Goal: Transaction & Acquisition: Purchase product/service

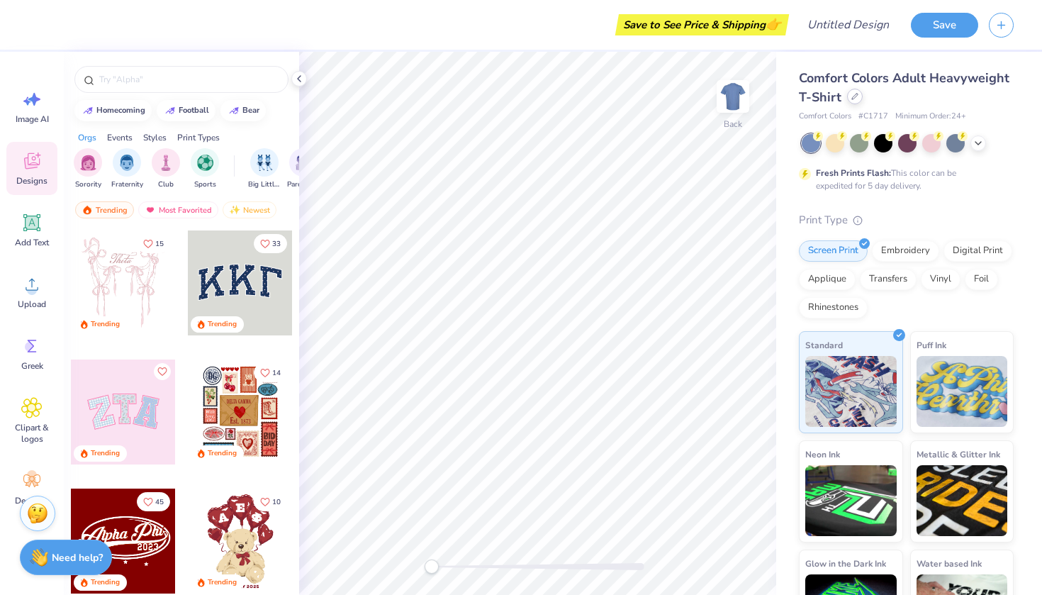
click at [856, 103] on div at bounding box center [855, 97] width 16 height 16
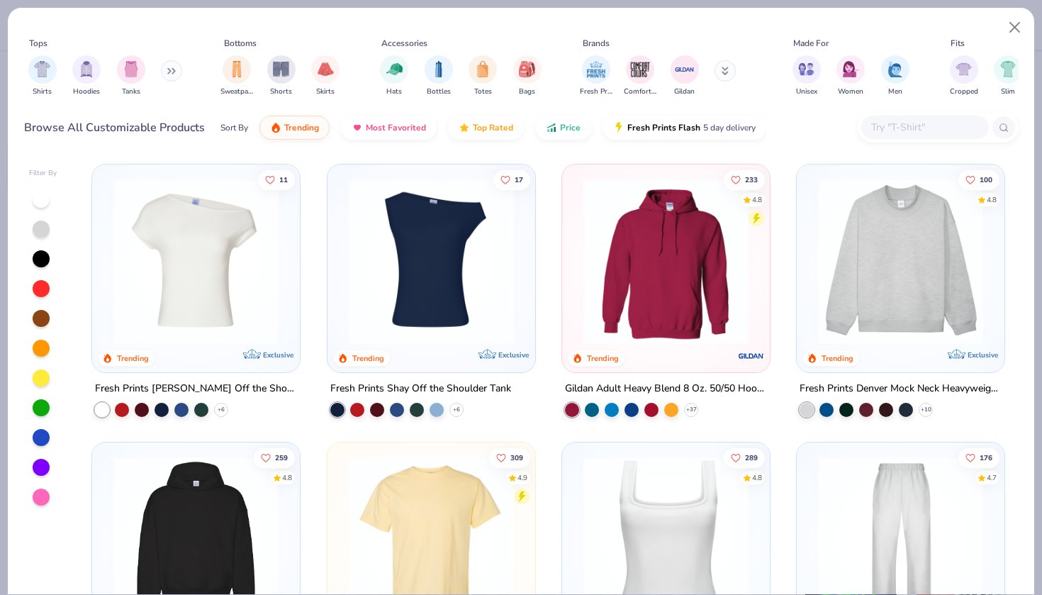
click at [665, 211] on img at bounding box center [666, 261] width 179 height 165
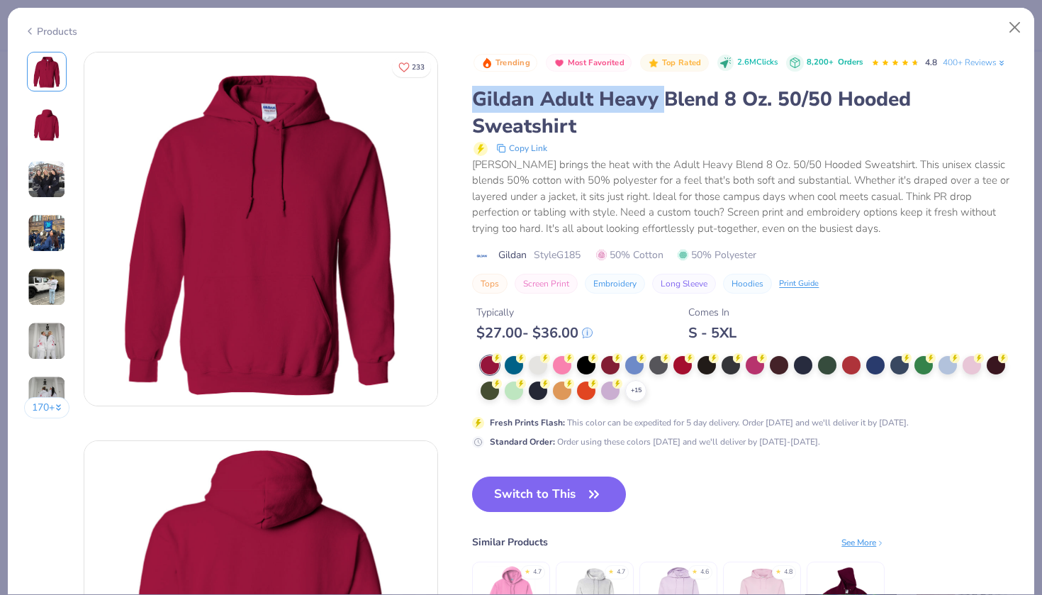
drag, startPoint x: 462, startPoint y: 90, endPoint x: 706, endPoint y: 82, distance: 244.1
click at [706, 82] on div "Trending Most Favorited Top Rated 2.6M Clicks 8,200+ Orders 4.8 400+ Reviews Gi…" at bounding box center [745, 173] width 546 height 243
click at [1028, 35] on button "Close" at bounding box center [1015, 27] width 27 height 27
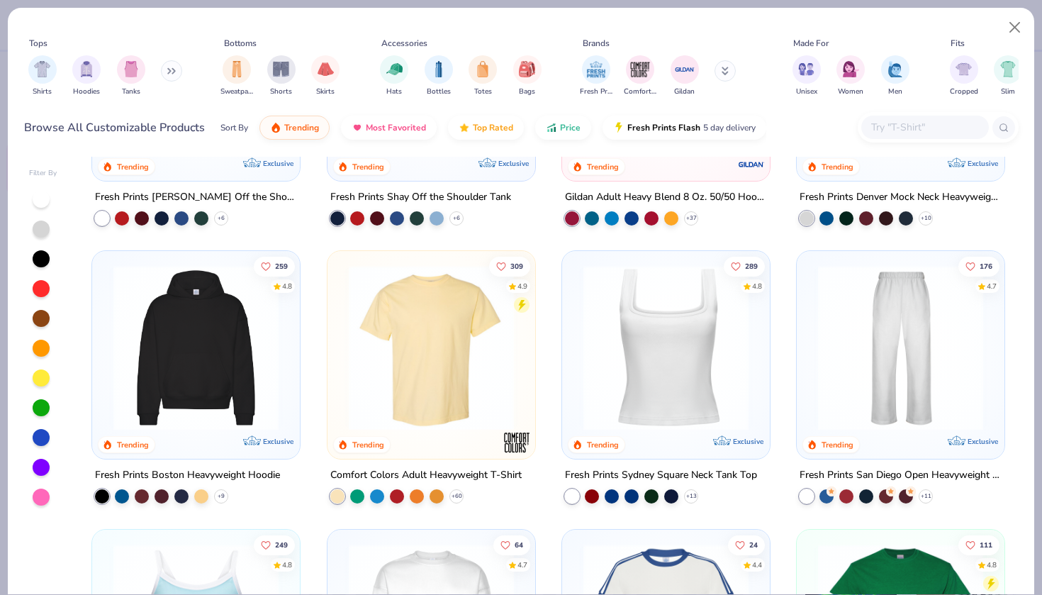
scroll to position [203, 0]
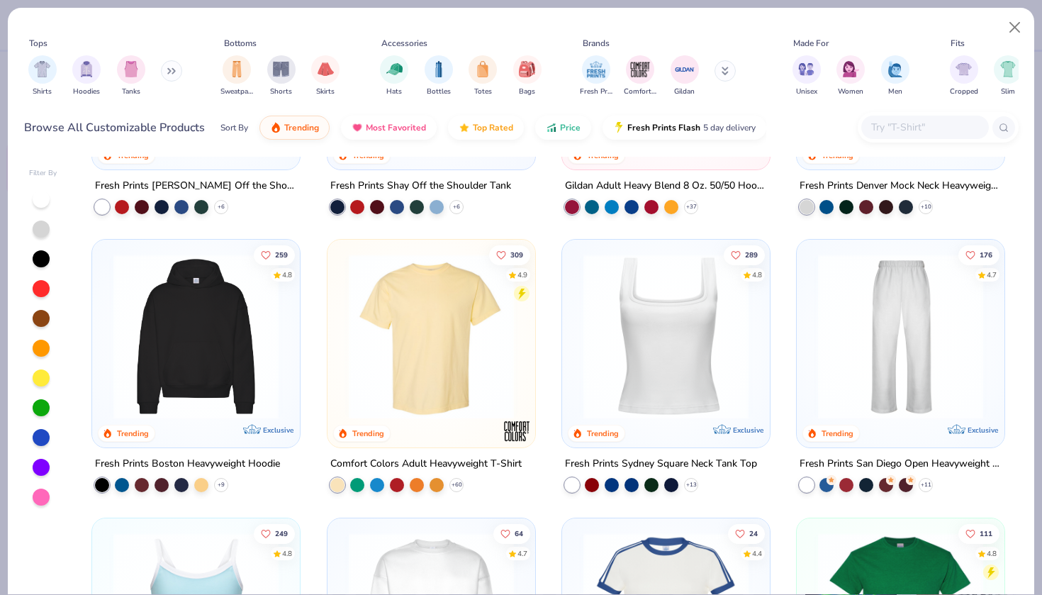
click at [249, 348] on img at bounding box center [195, 336] width 179 height 165
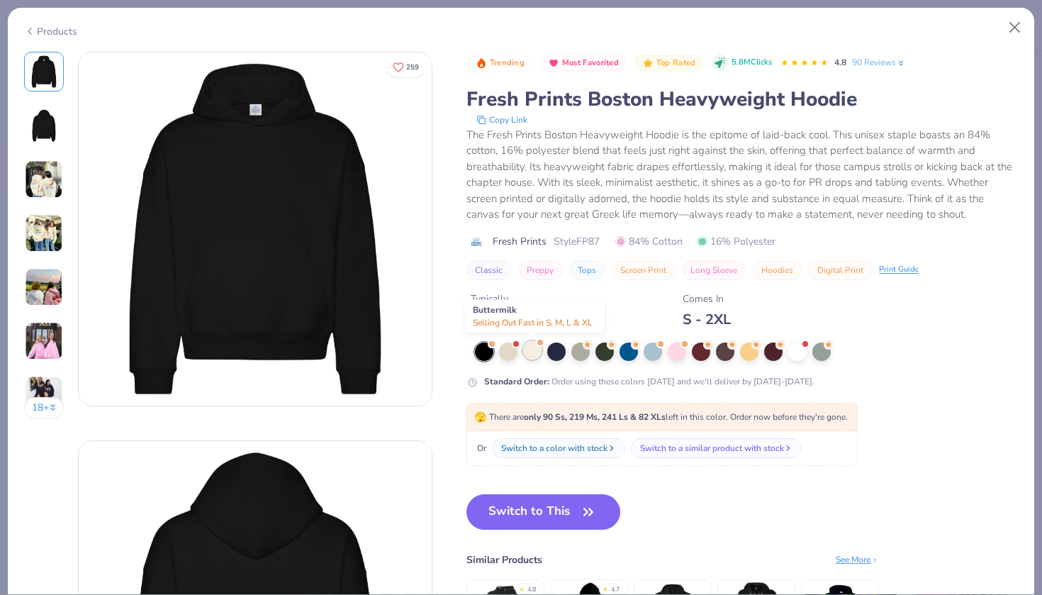
click at [531, 348] on div at bounding box center [532, 350] width 18 height 18
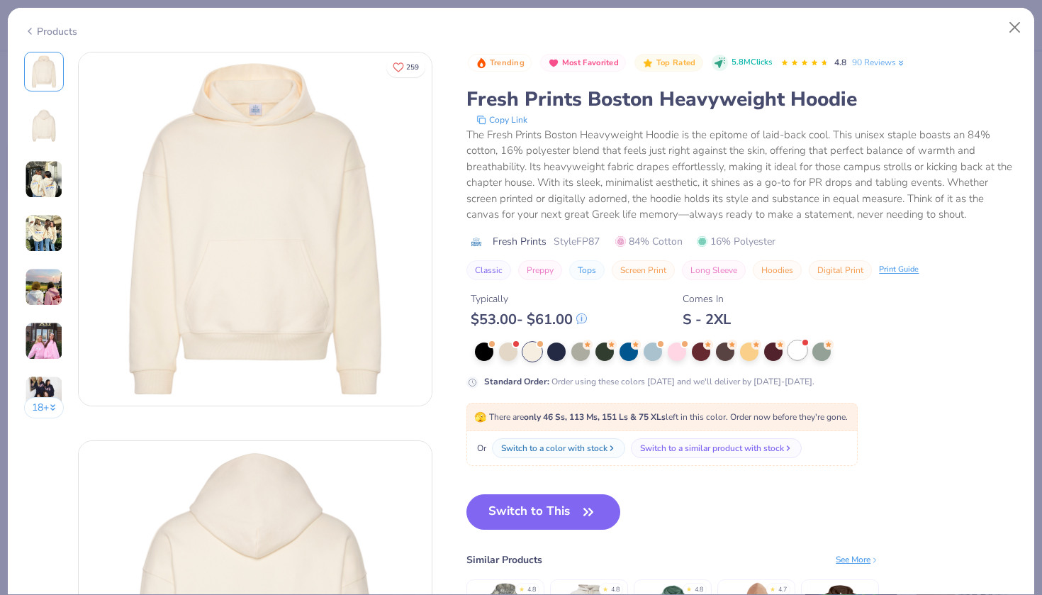
click at [793, 357] on div at bounding box center [798, 350] width 18 height 18
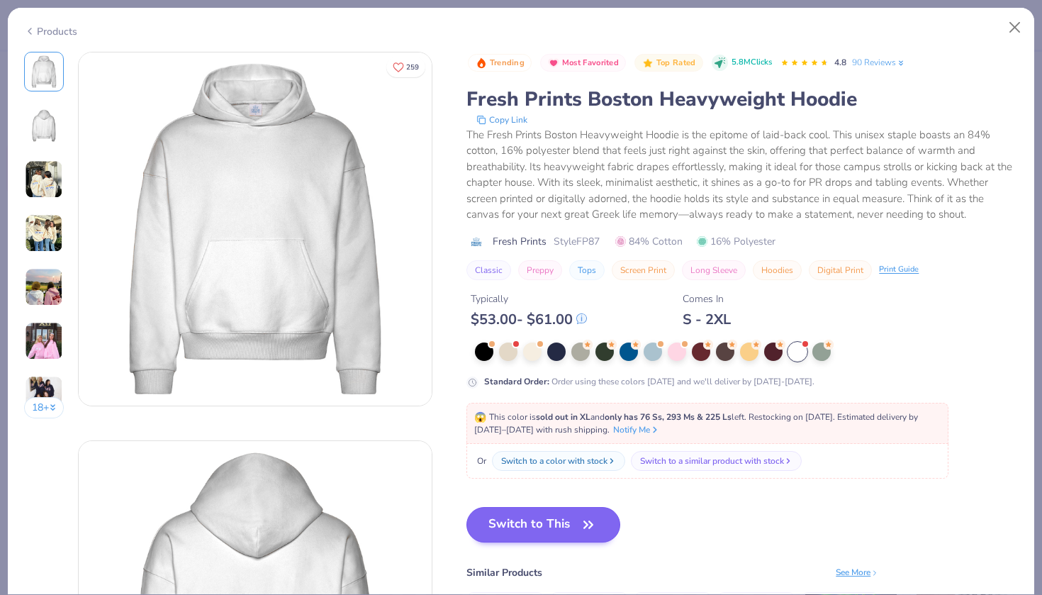
click at [570, 519] on button "Switch to This" at bounding box center [544, 524] width 154 height 35
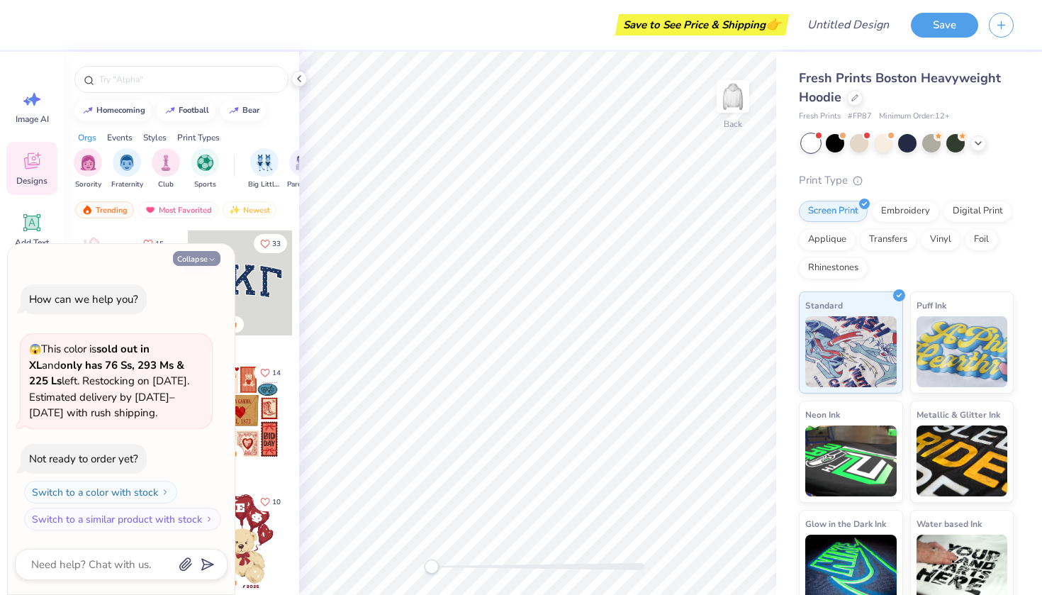
click at [205, 262] on button "Collapse" at bounding box center [197, 258] width 48 height 15
type textarea "x"
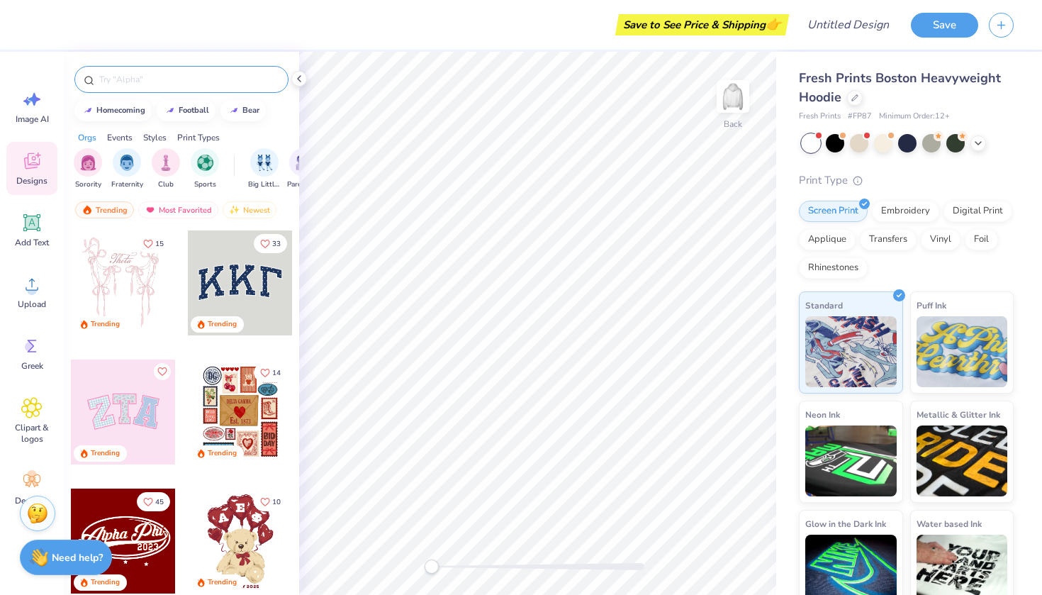
click at [208, 82] on input "text" at bounding box center [189, 79] width 182 height 14
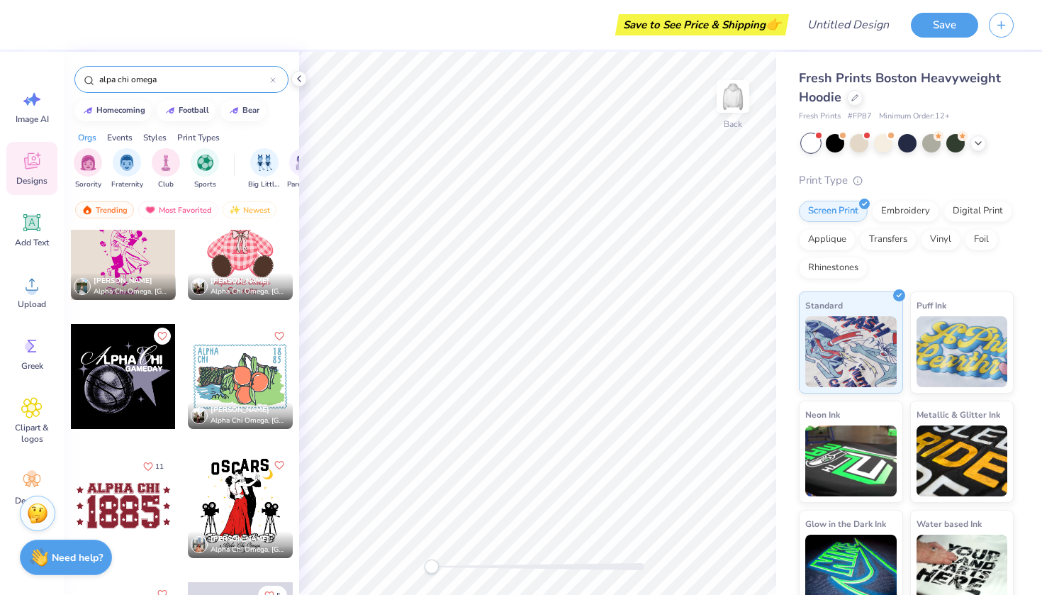
scroll to position [3429, 0]
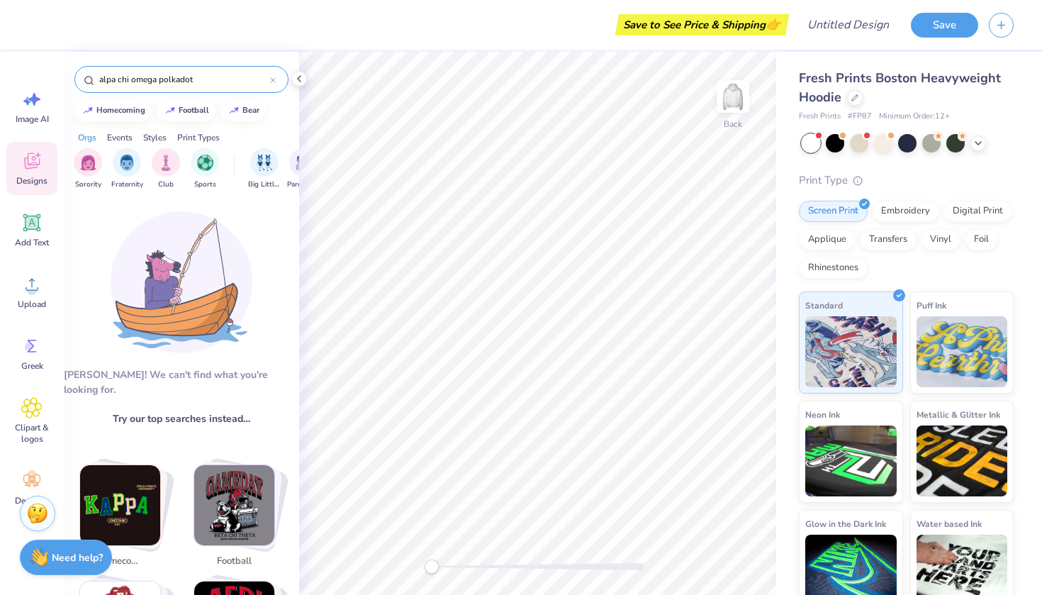
drag, startPoint x: 157, startPoint y: 77, endPoint x: 65, endPoint y: 60, distance: 93.0
click at [65, 60] on div "alpa chi omega polkadot" at bounding box center [181, 76] width 235 height 48
type input "polkadot"
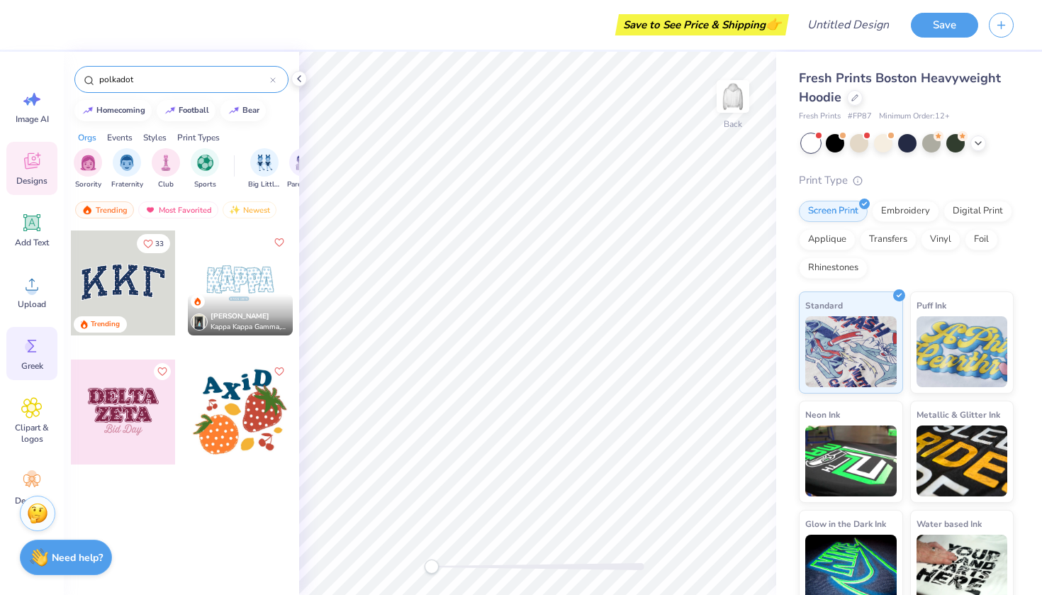
click at [40, 367] on span "Greek" at bounding box center [32, 365] width 22 height 11
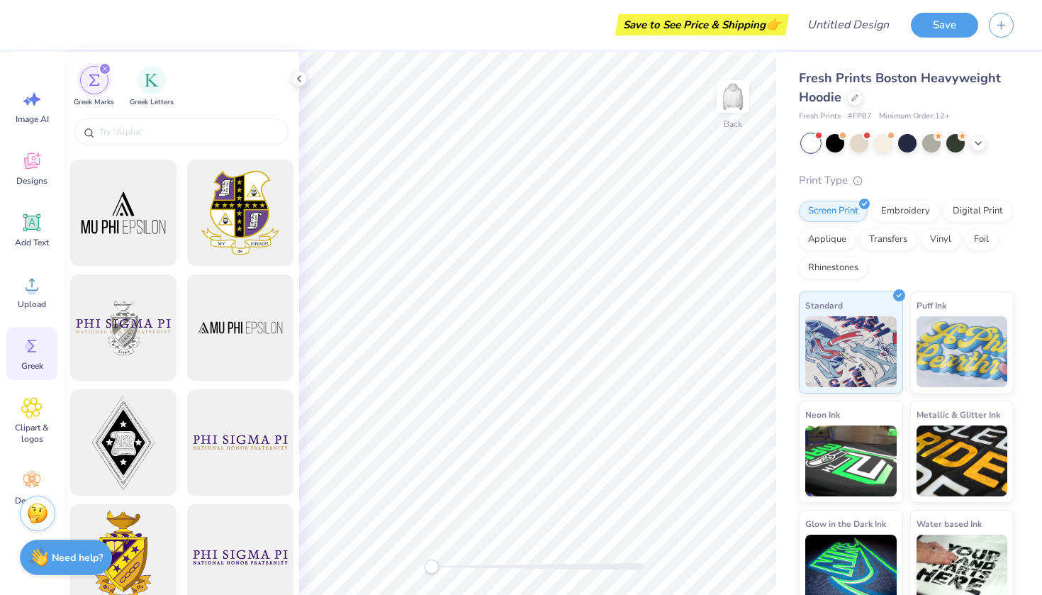
scroll to position [110, 0]
click at [160, 91] on div "Greek Letters" at bounding box center [152, 86] width 44 height 42
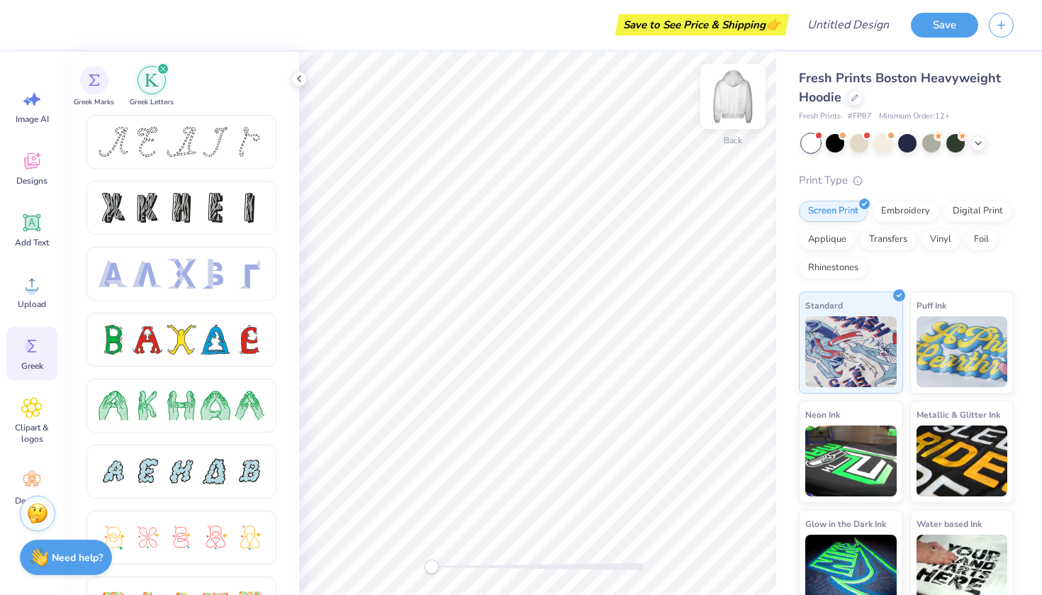
click at [729, 112] on img at bounding box center [733, 96] width 57 height 57
click at [96, 87] on div "filter for Greek Marks" at bounding box center [94, 79] width 28 height 28
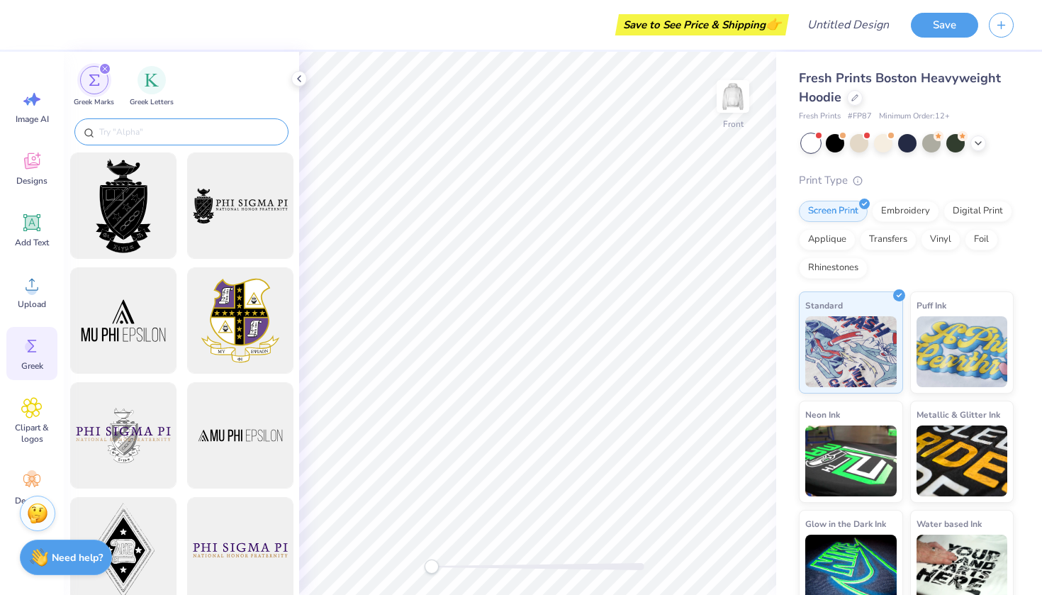
click at [165, 138] on input "text" at bounding box center [189, 132] width 182 height 14
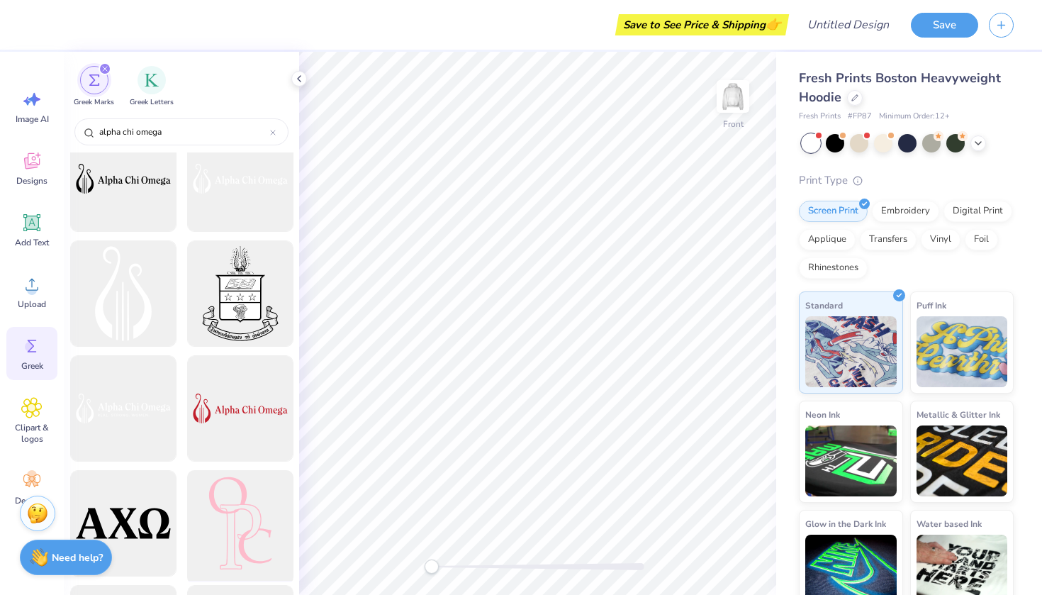
scroll to position [716, 0]
type input "alpha chi omega"
click at [131, 446] on div at bounding box center [123, 409] width 117 height 117
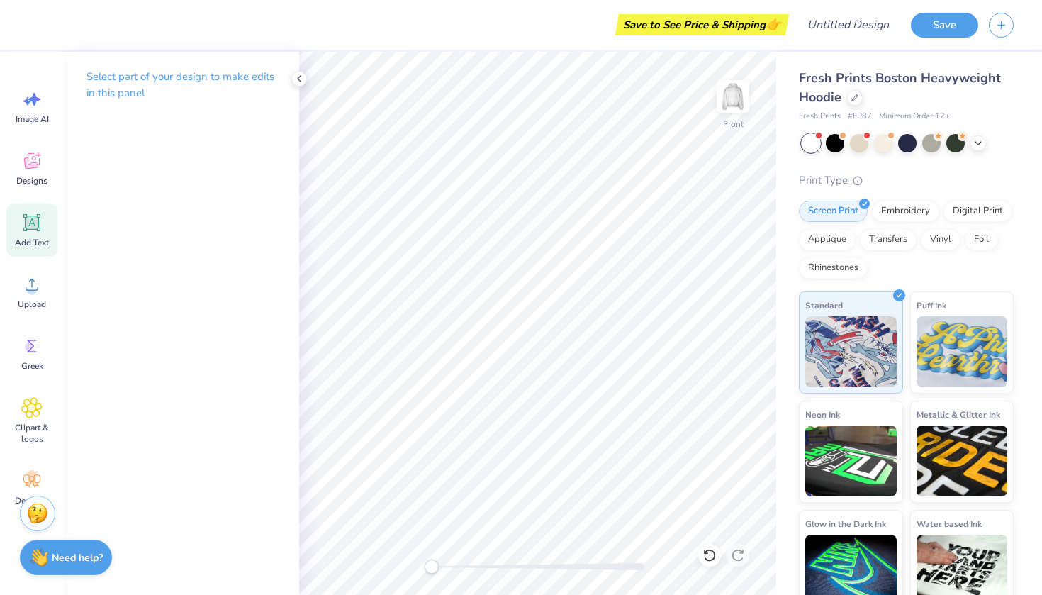
click at [35, 218] on icon at bounding box center [32, 222] width 13 height 13
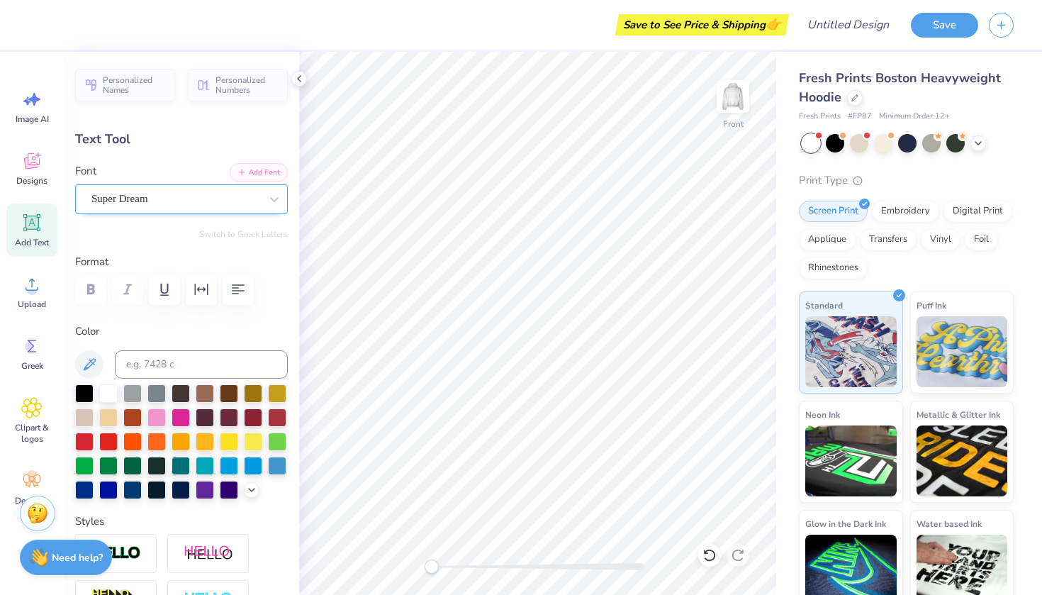
click at [160, 208] on div "Super Dream" at bounding box center [176, 199] width 172 height 22
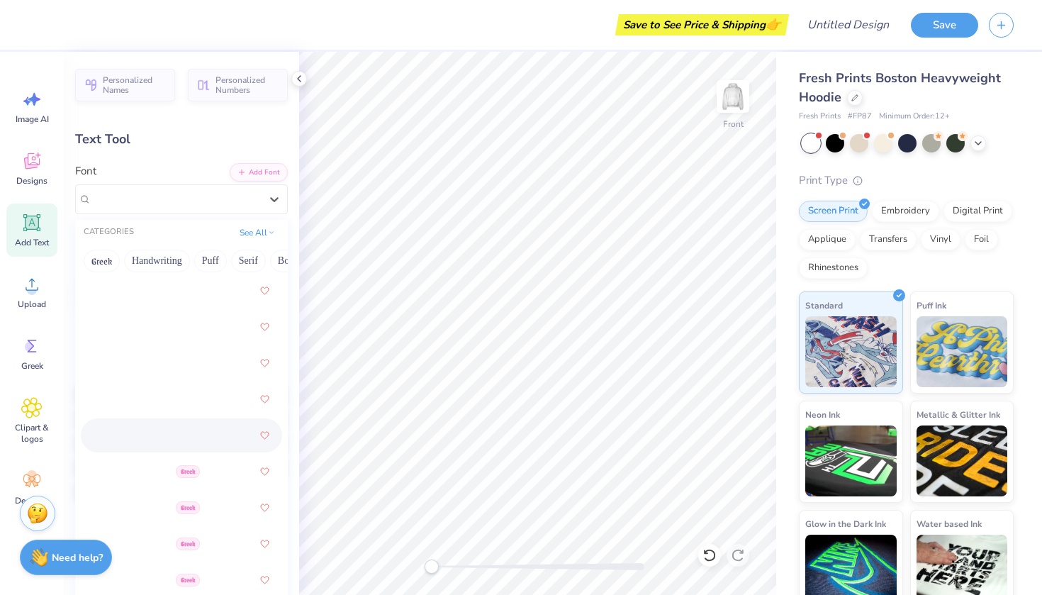
scroll to position [176, 0]
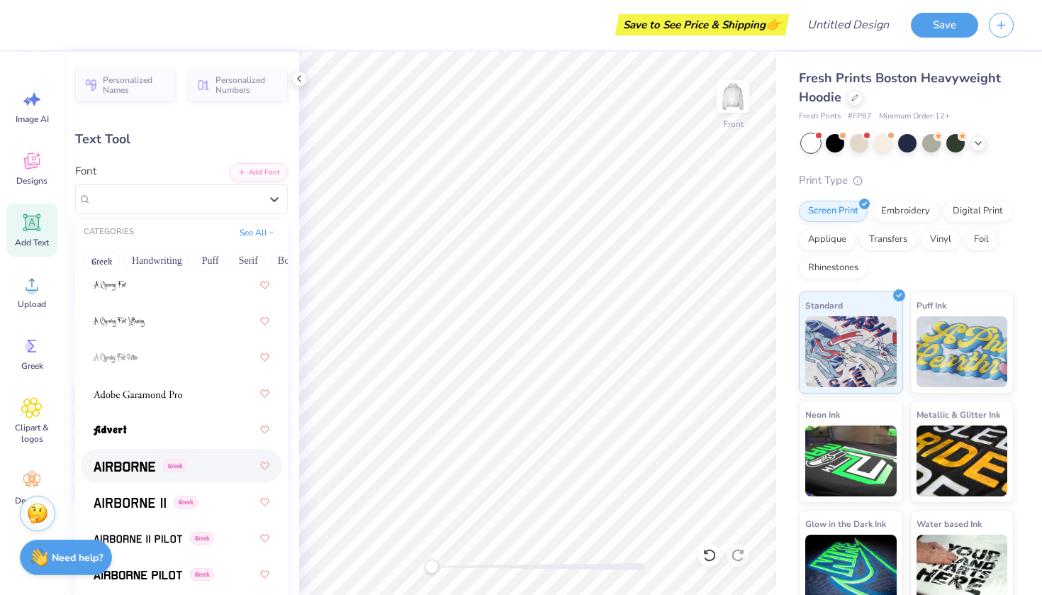
click at [137, 459] on div "Greek" at bounding box center [182, 466] width 176 height 26
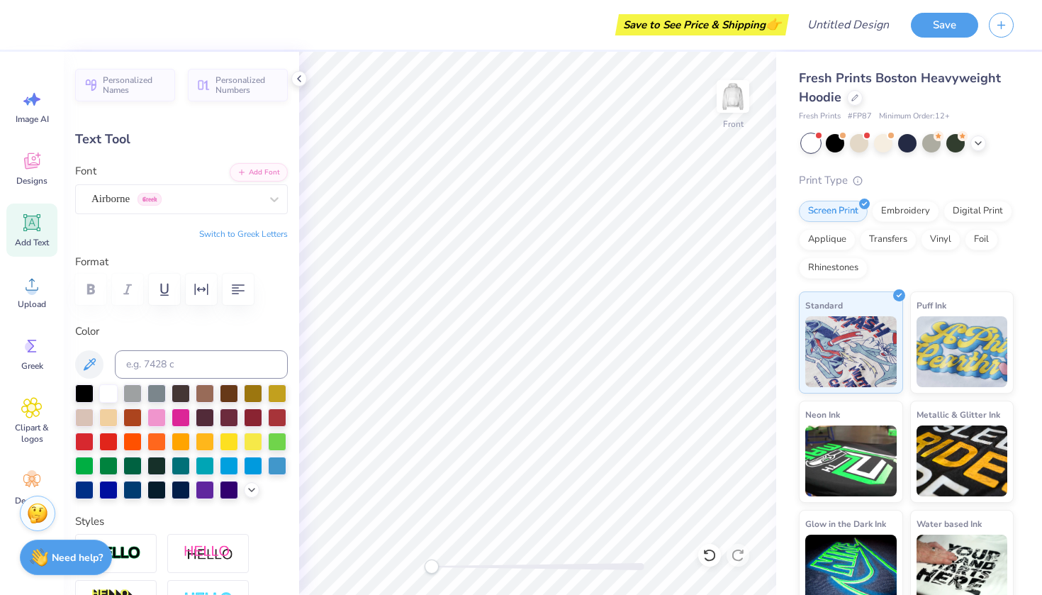
type textarea "T"
type textarea "ALPHA"
type input "9.23"
type input "2.18"
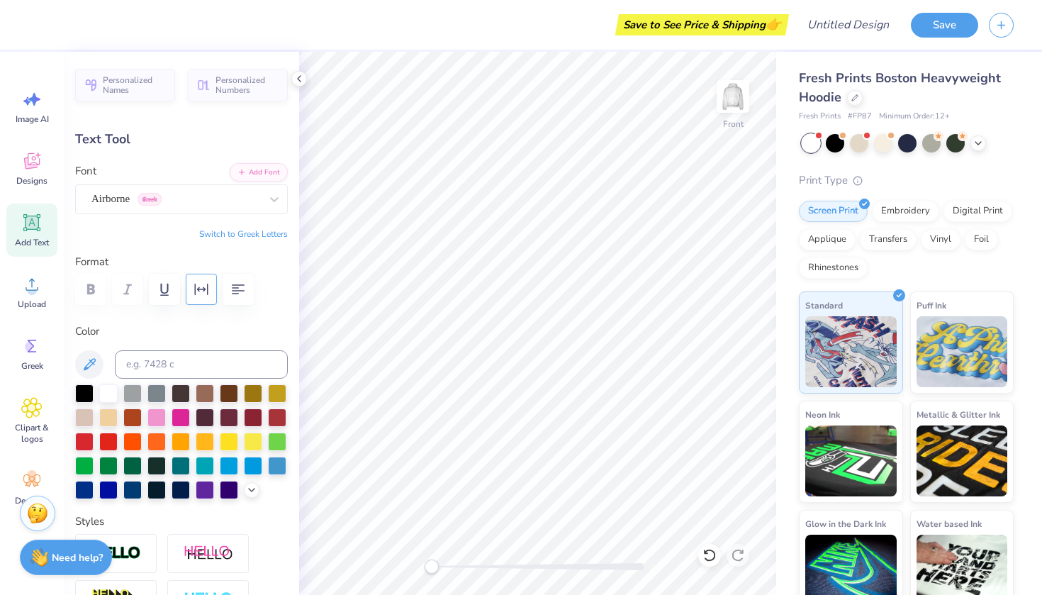
scroll to position [0, 0]
click at [223, 213] on div "Personalized Names Personalized Numbers Text Tool Add Font Font Airborne Greek …" at bounding box center [181, 323] width 235 height 543
click at [262, 170] on button "Add Font" at bounding box center [259, 171] width 58 height 18
click at [262, 176] on button "Add Font" at bounding box center [259, 171] width 58 height 18
type input "6.85"
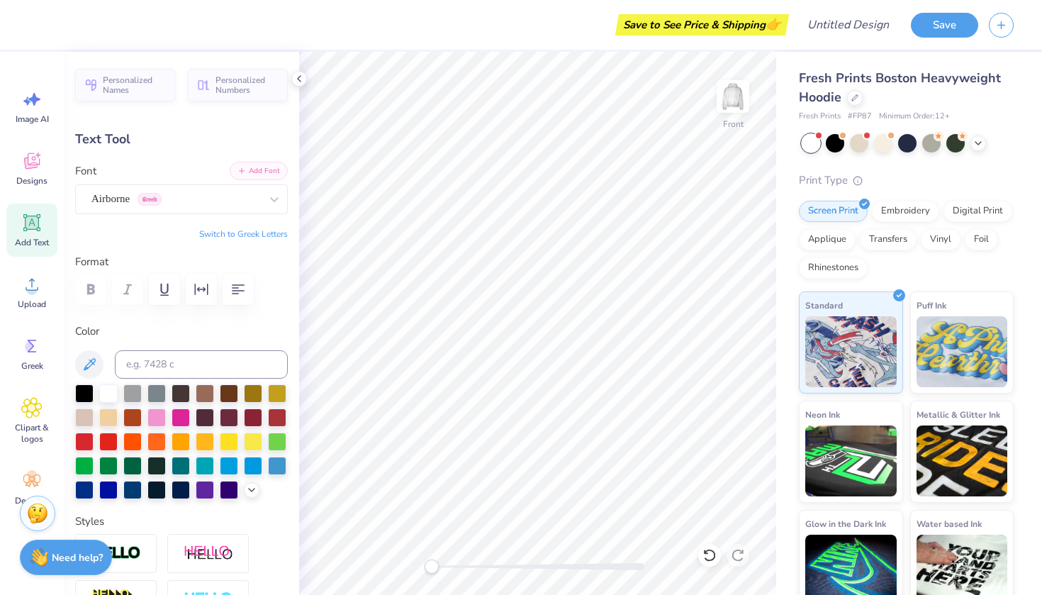
scroll to position [1, 1]
click at [241, 288] on icon "button" at bounding box center [238, 289] width 17 height 17
type textarea "ALPHA cHI Omega"
type input "9.65"
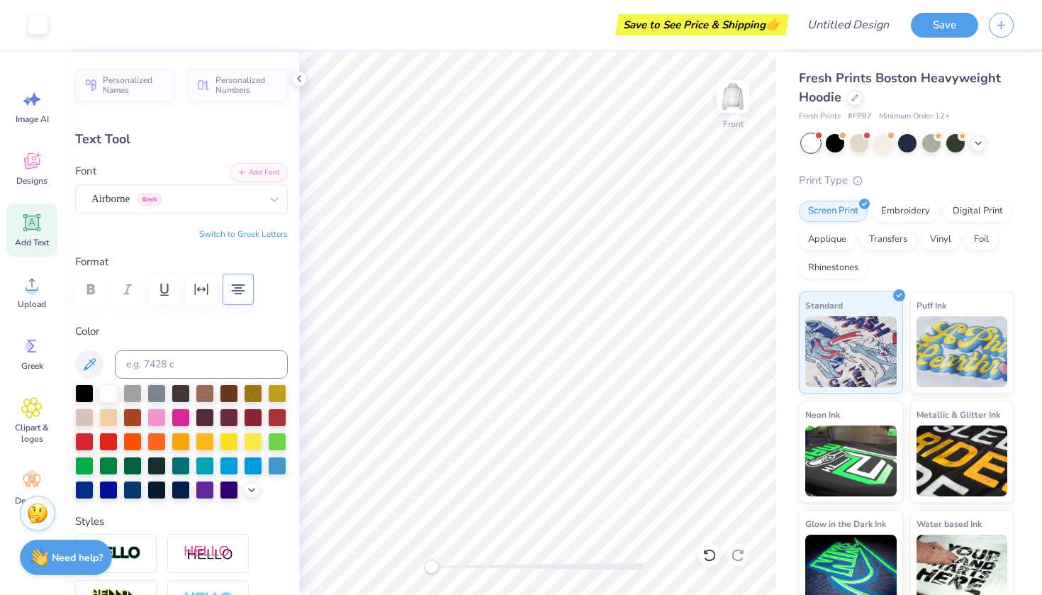
type input "9.34"
type input "5.04"
type input "11.21"
type input "10.85"
type input "6.14"
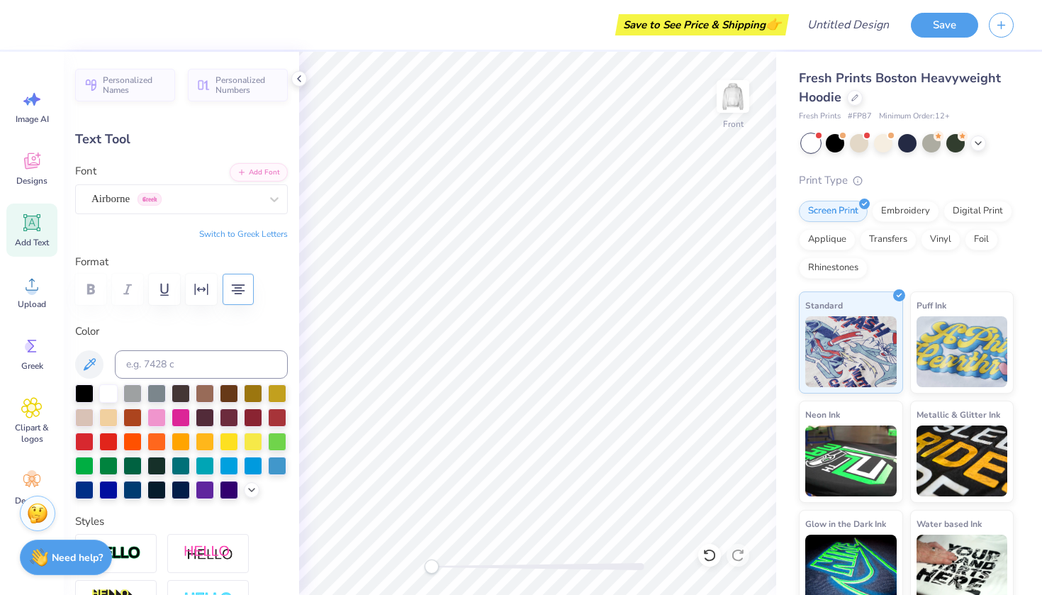
scroll to position [0, 1]
type input "12.26"
type input "11.87"
type input "6.25"
type input "12.81"
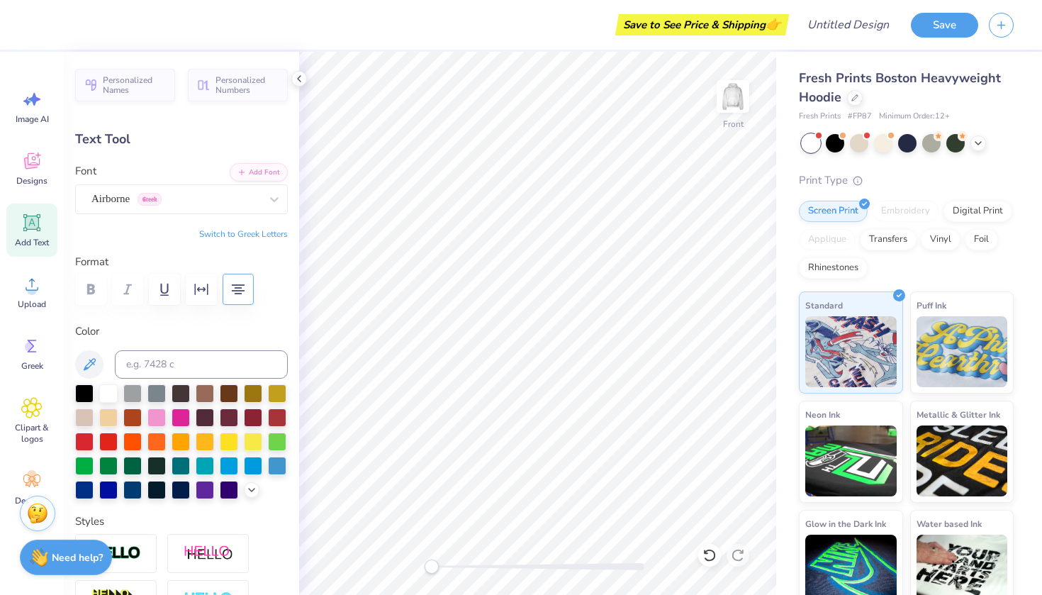
type input "12.39"
type input "5.72"
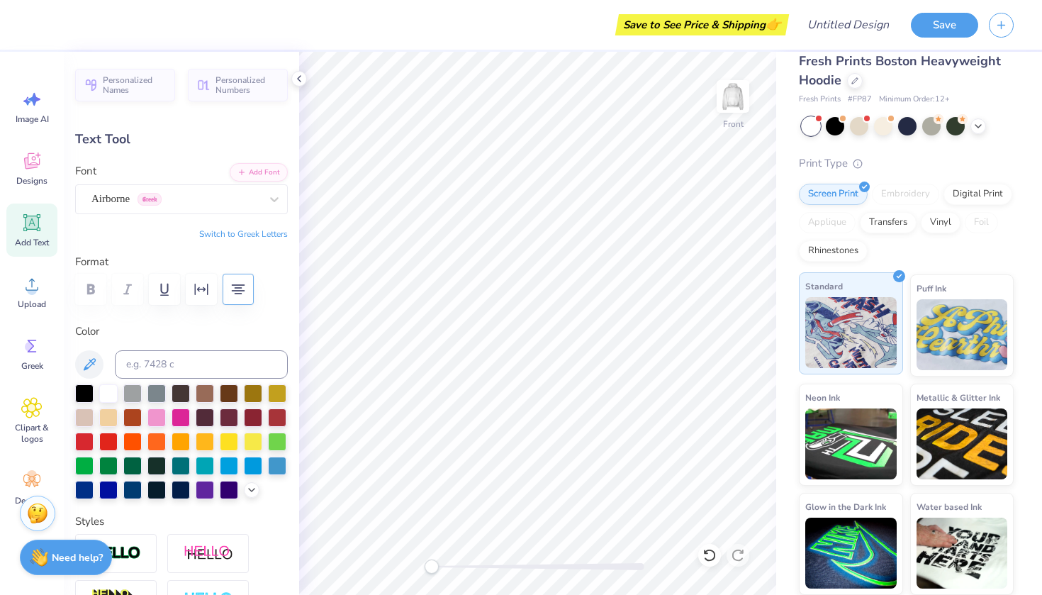
scroll to position [16, 0]
click at [981, 125] on icon at bounding box center [978, 125] width 11 height 11
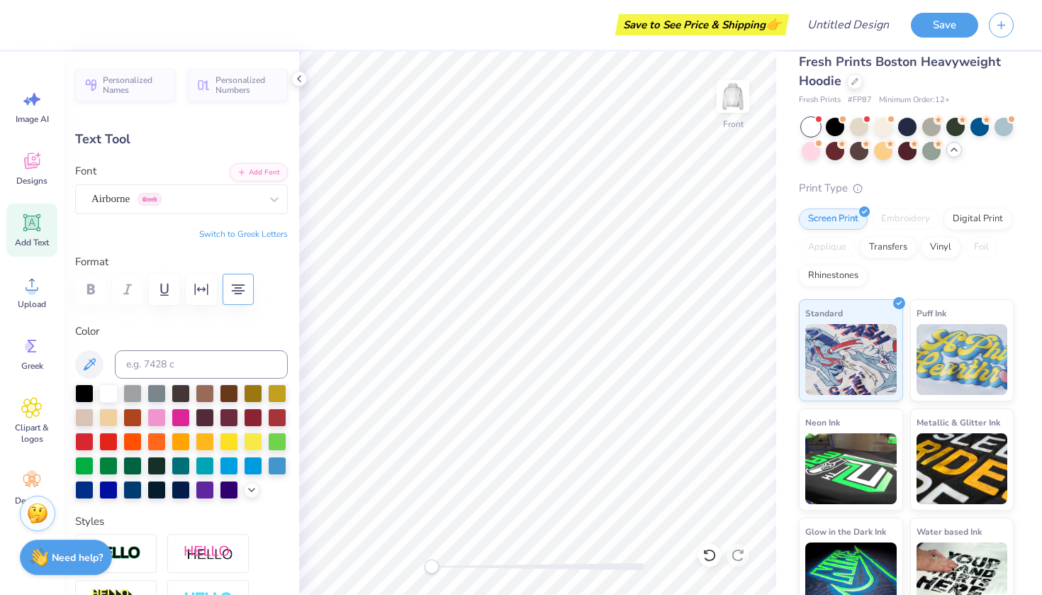
click at [964, 252] on div "Screen Print Embroidery Digital Print Applique Transfers Vinyl Foil Rhinestones" at bounding box center [906, 247] width 215 height 78
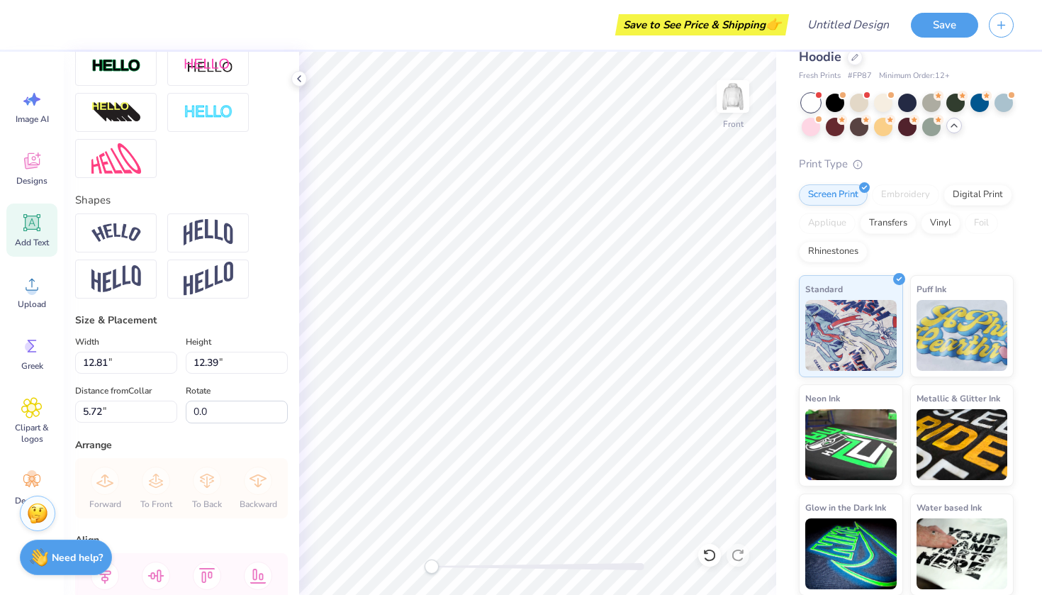
scroll to position [488, 0]
click at [78, 551] on strong "Need help?" at bounding box center [77, 555] width 51 height 13
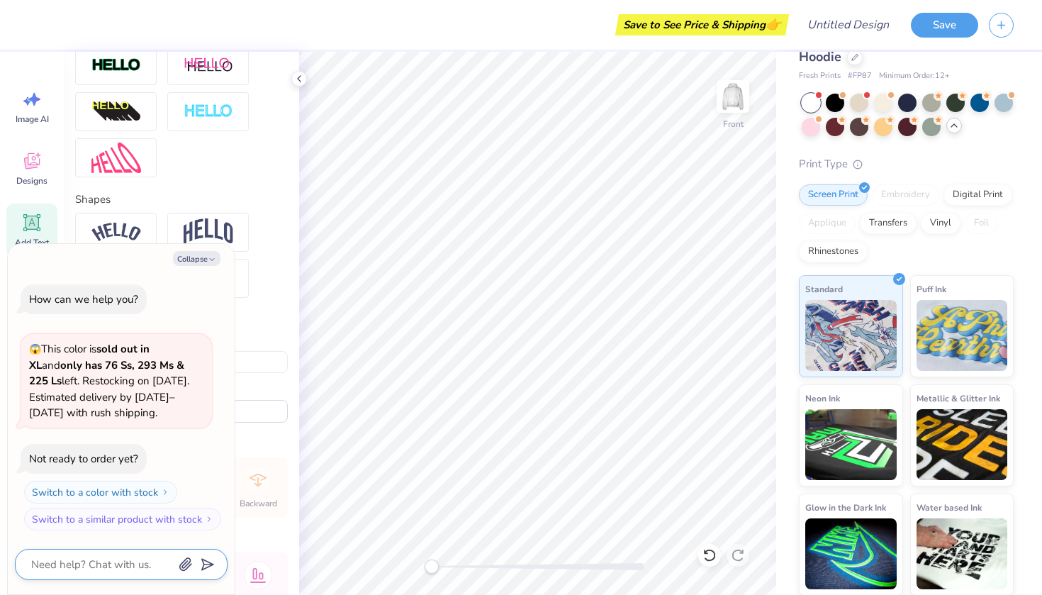
click at [120, 573] on textarea at bounding box center [102, 564] width 144 height 18
type textarea "x"
type textarea "c"
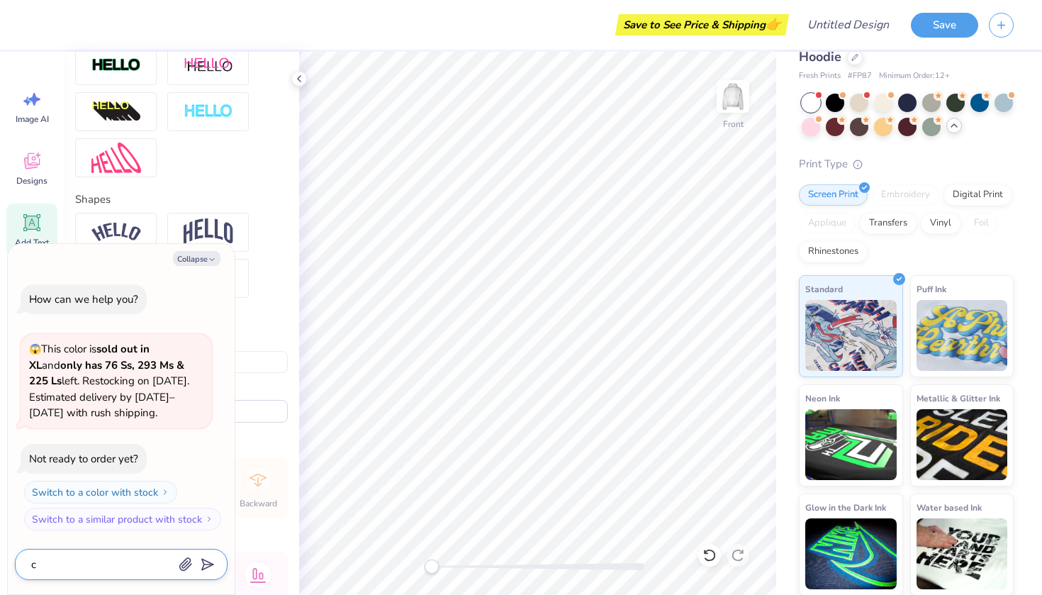
type textarea "x"
type textarea "ca"
type textarea "x"
type textarea "can"
type textarea "x"
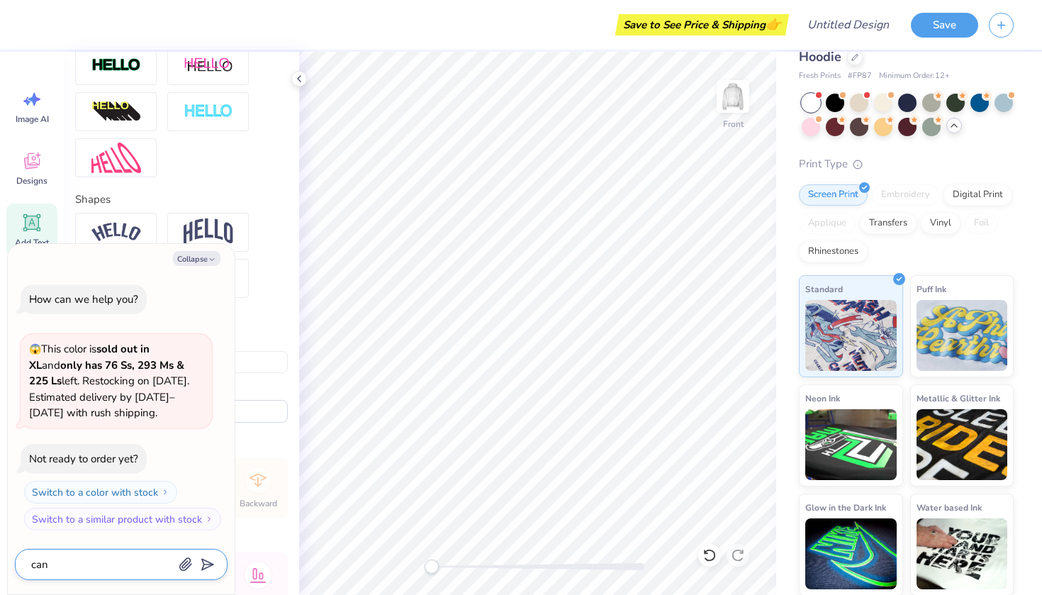
type textarea "can"
type textarea "x"
type textarea "can i"
type textarea "x"
type textarea "can I"
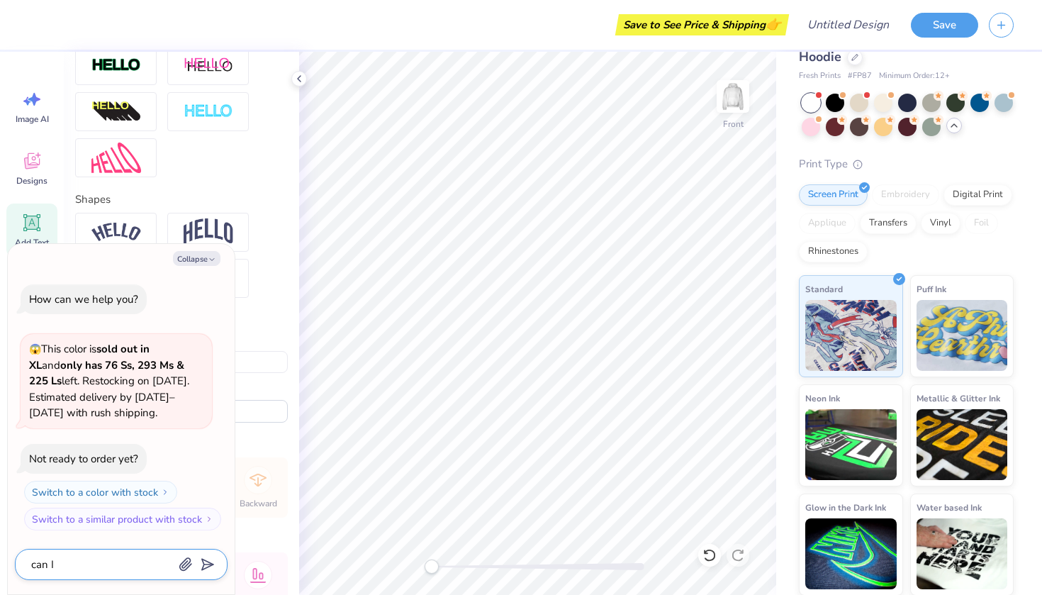
type textarea "x"
type textarea "can I m"
type textarea "x"
type textarea "can I ma"
type textarea "x"
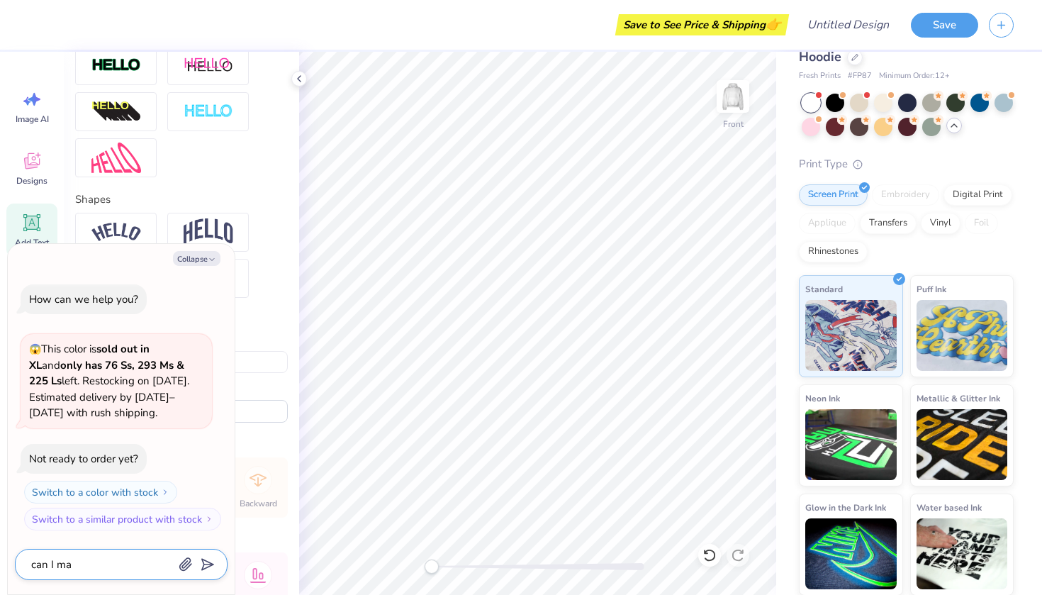
type textarea "can I mak"
type textarea "x"
type textarea "can I make"
type textarea "x"
type textarea "can I make"
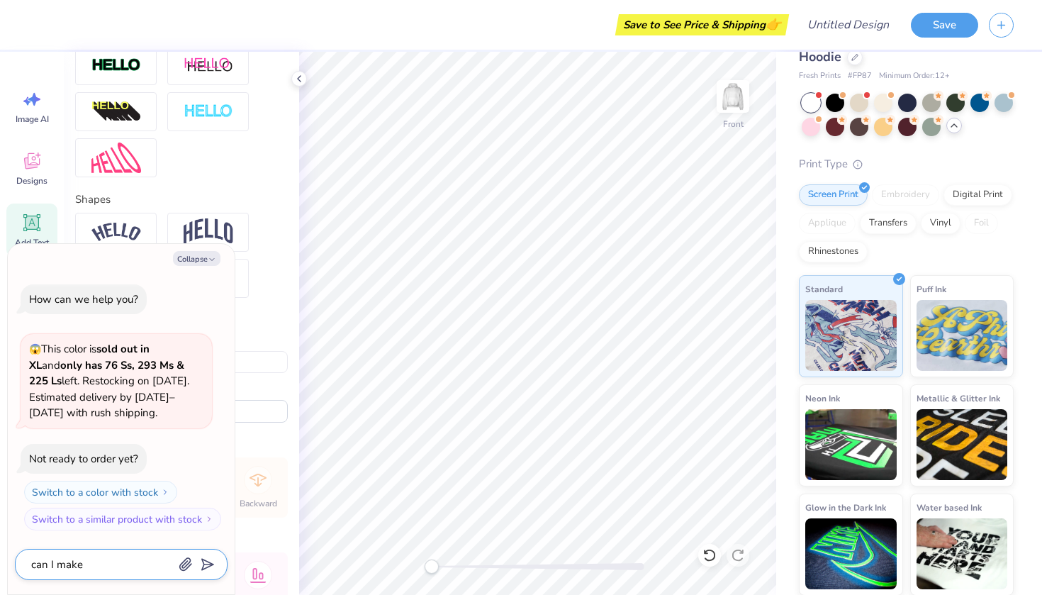
type textarea "x"
type textarea "can I make t"
type textarea "x"
type textarea "can I make th"
type textarea "x"
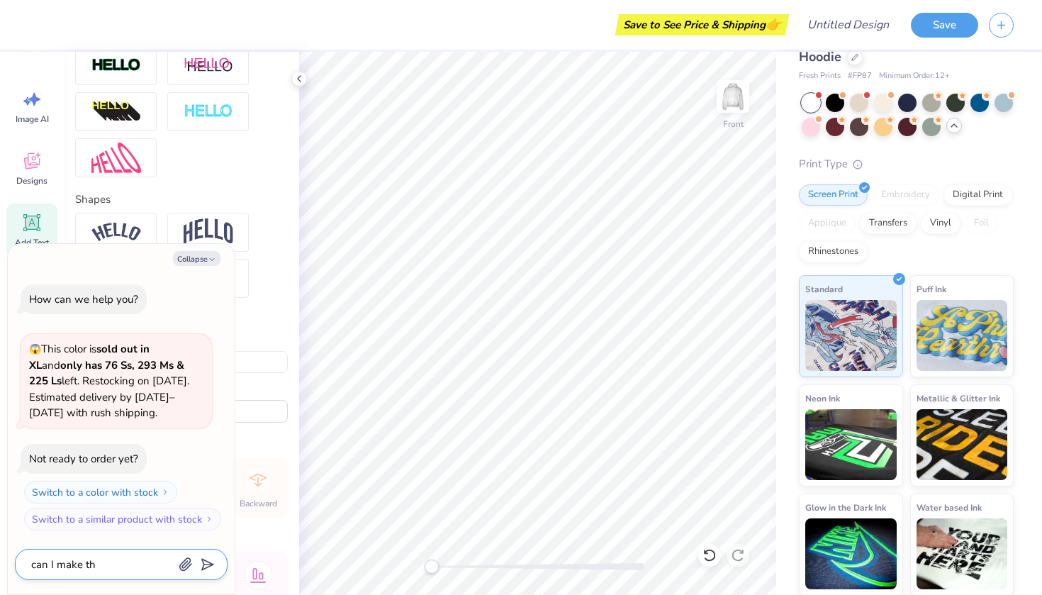
type textarea "can I make the"
type textarea "x"
type textarea "can I make the"
type textarea "x"
type textarea "can I make the e"
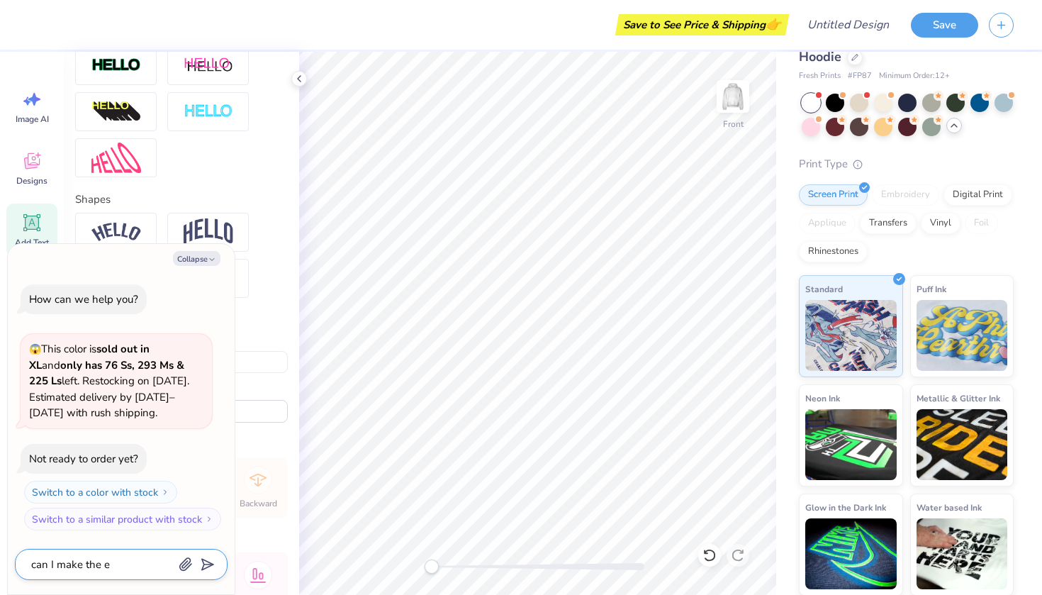
type textarea "x"
type textarea "can I make the"
type textarea "x"
type textarea "can I make the \"
type textarea "x"
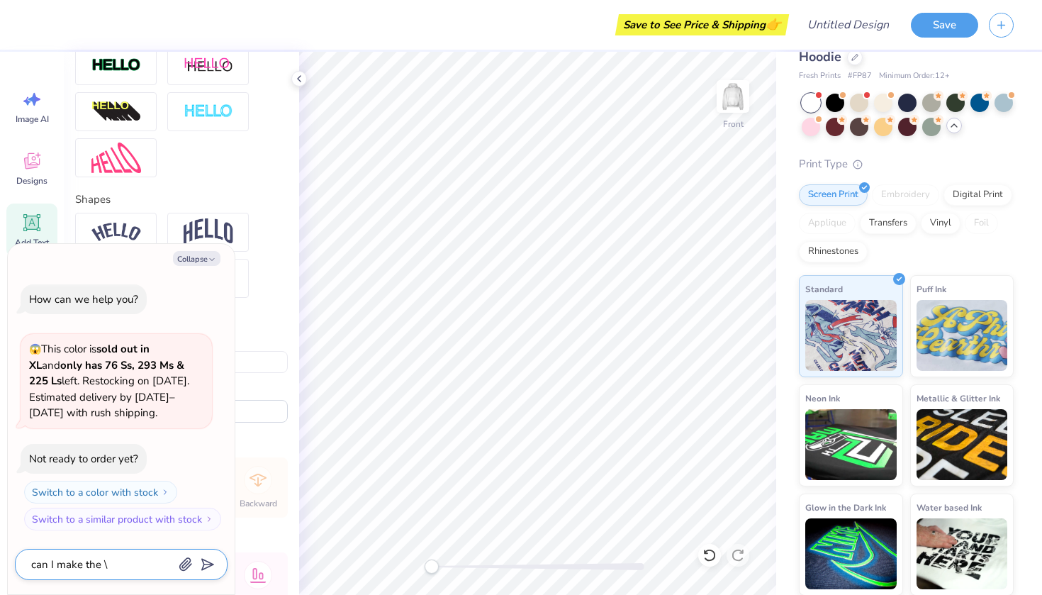
type textarea "can I make the"
type textarea "x"
type textarea "can I make the l"
type textarea "x"
type textarea "can I make the le"
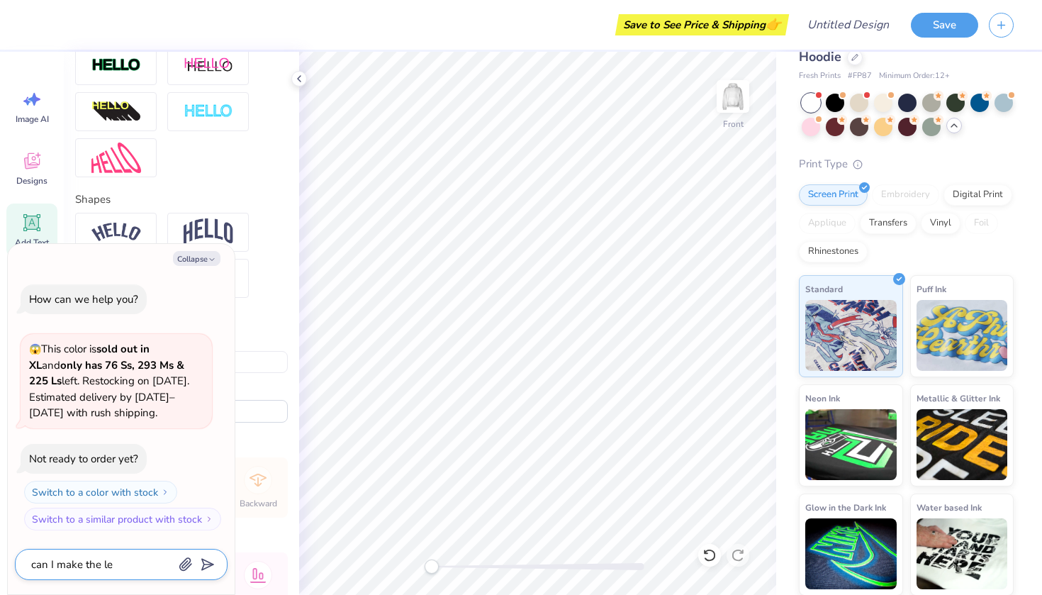
type textarea "x"
type textarea "can I make the let"
type textarea "x"
type textarea "can I make the lett"
type textarea "x"
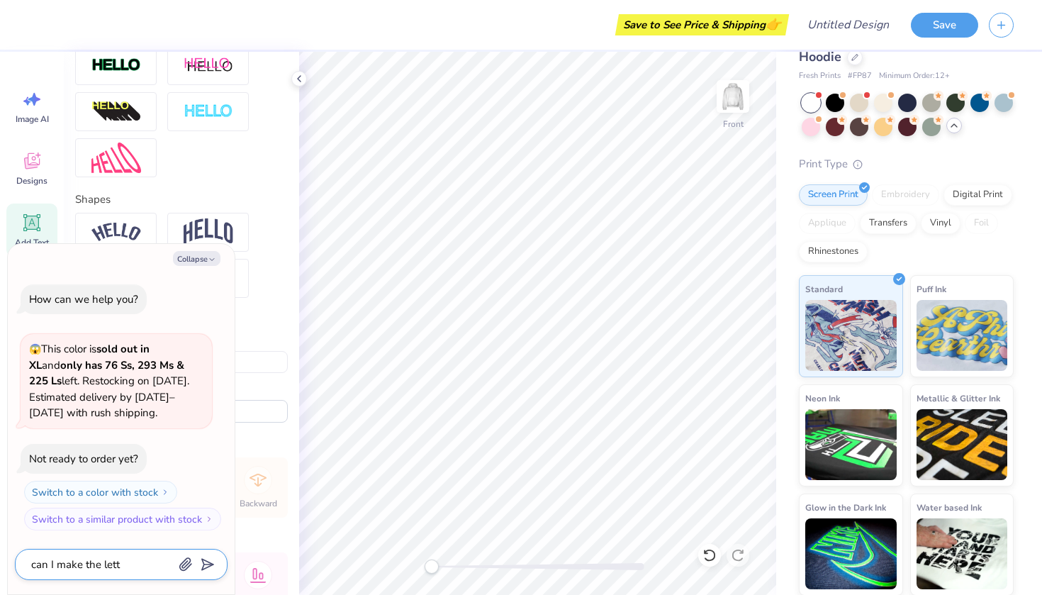
type textarea "can I make the lette"
type textarea "x"
type textarea "can I make the letter"
type textarea "x"
type textarea "can I make the letter"
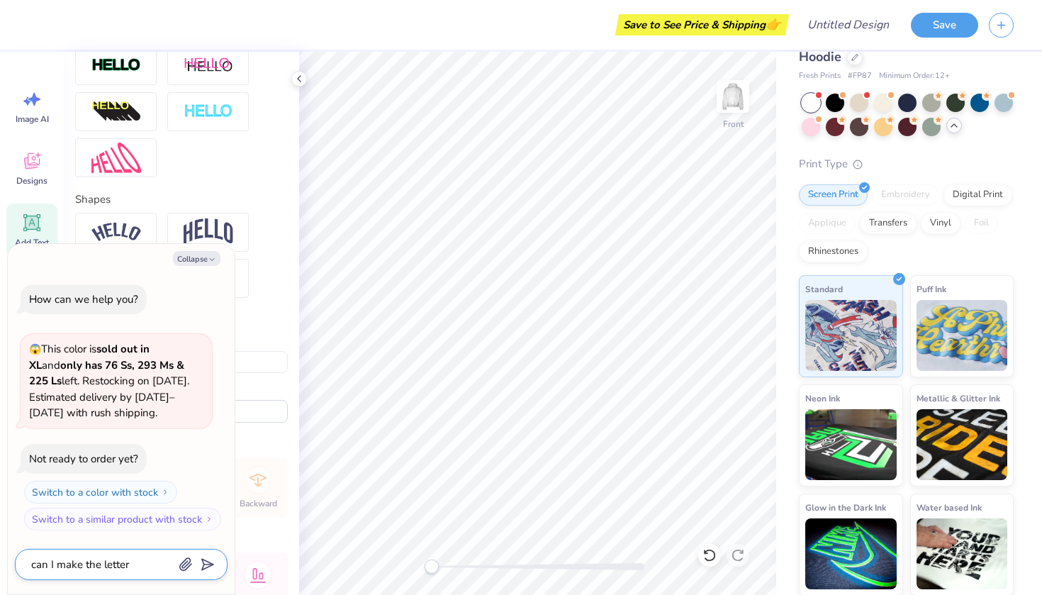
type textarea "x"
type textarea "can I make the letter"
type textarea "x"
type textarea "can I make the letterz"
type textarea "x"
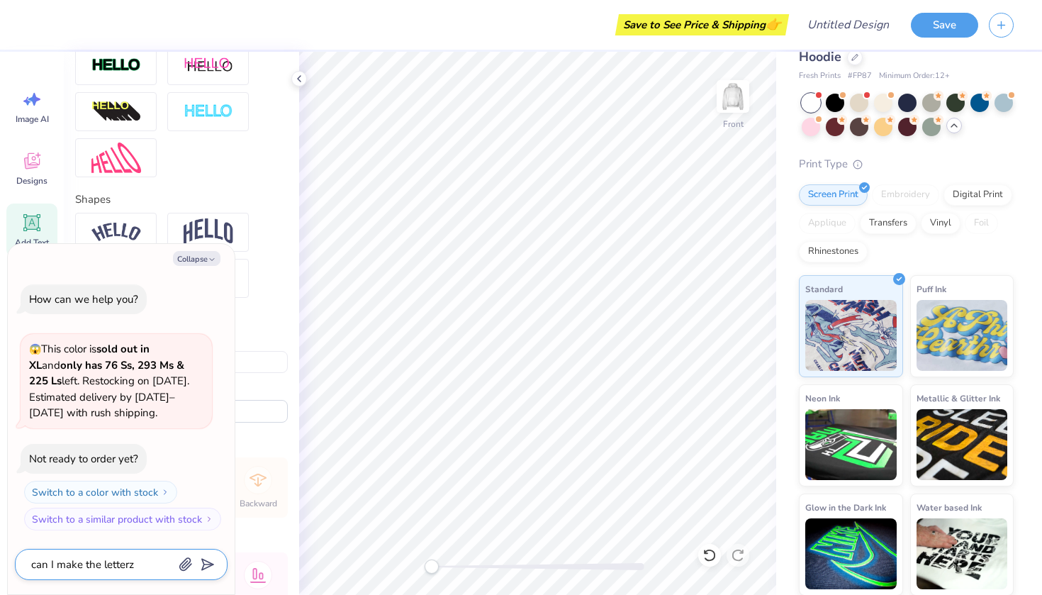
type textarea "can I make the letters"
type textarea "x"
type textarea "can I make the letters p"
type textarea "x"
type textarea "can I make the letters po"
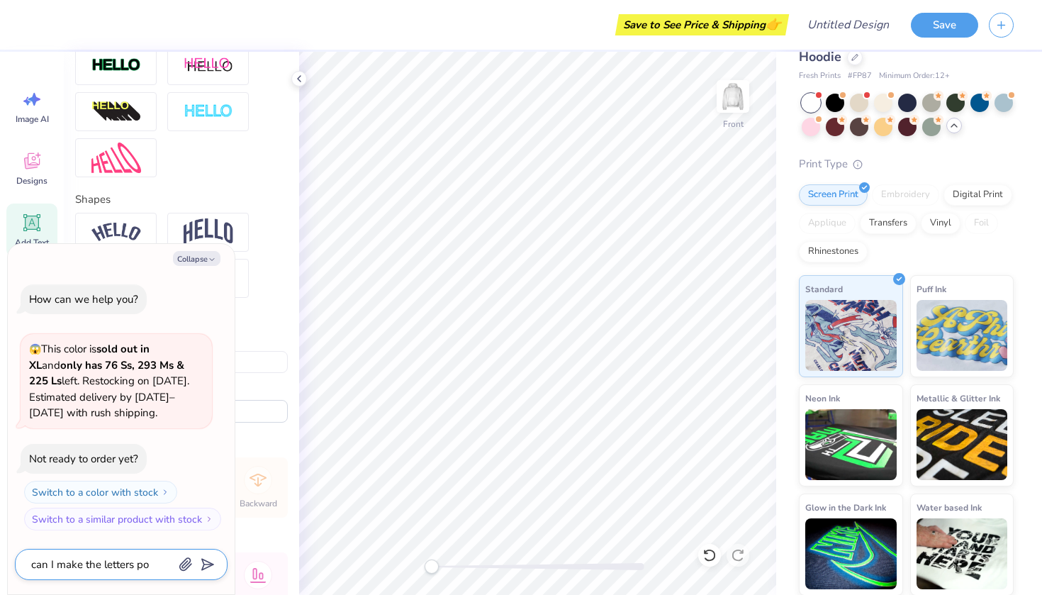
type textarea "x"
type textarea "can I make the letters pol"
type textarea "x"
type textarea "can I make the letters polk"
type textarea "x"
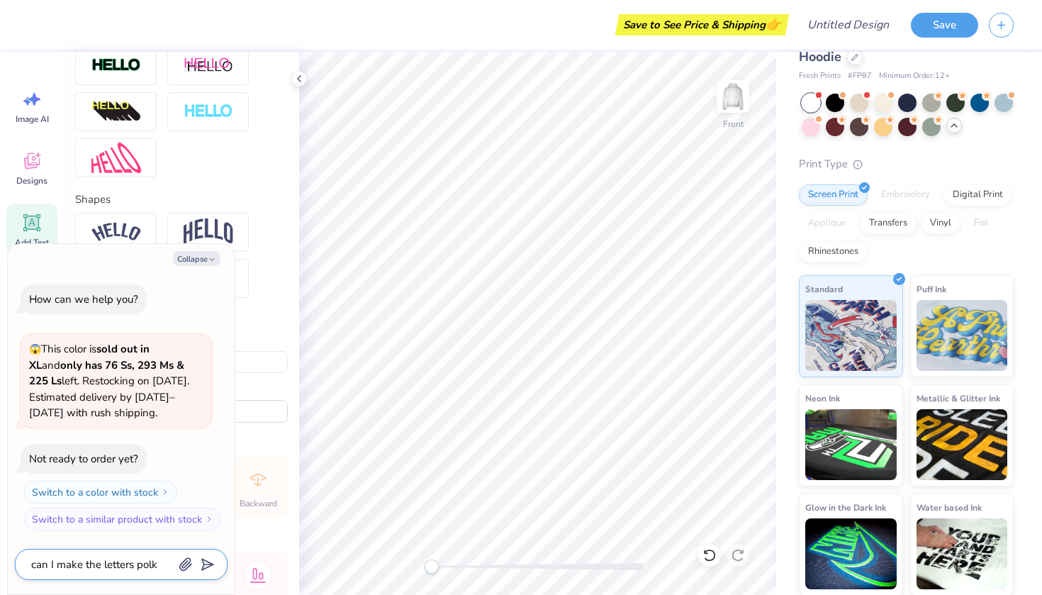
type textarea "can I make the letters polk"
type textarea "x"
type textarea "can I make the letters polk d"
type textarea "x"
type textarea "can I make the letters polk do"
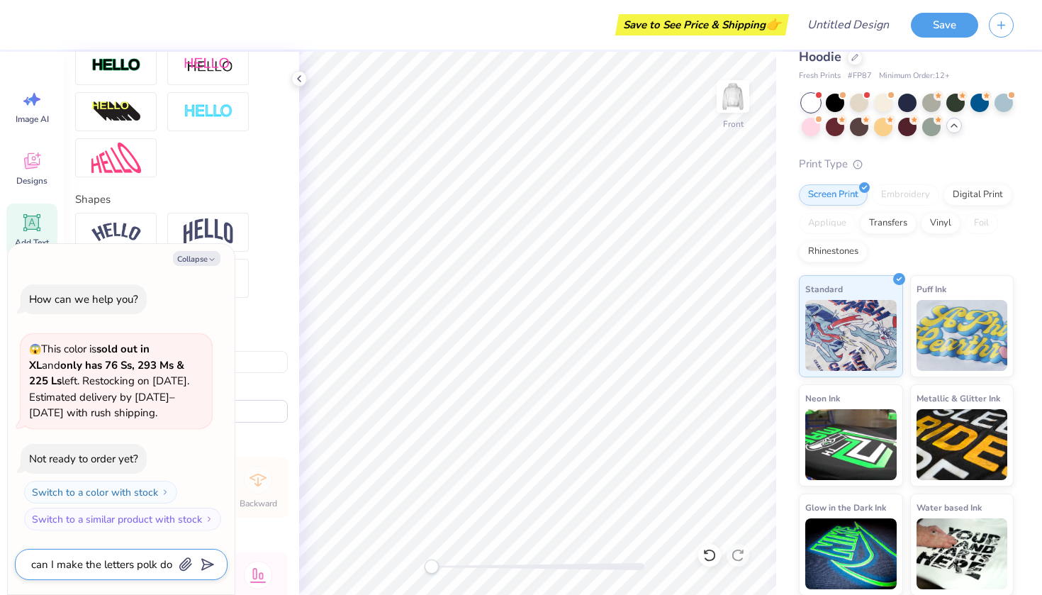
type textarea "x"
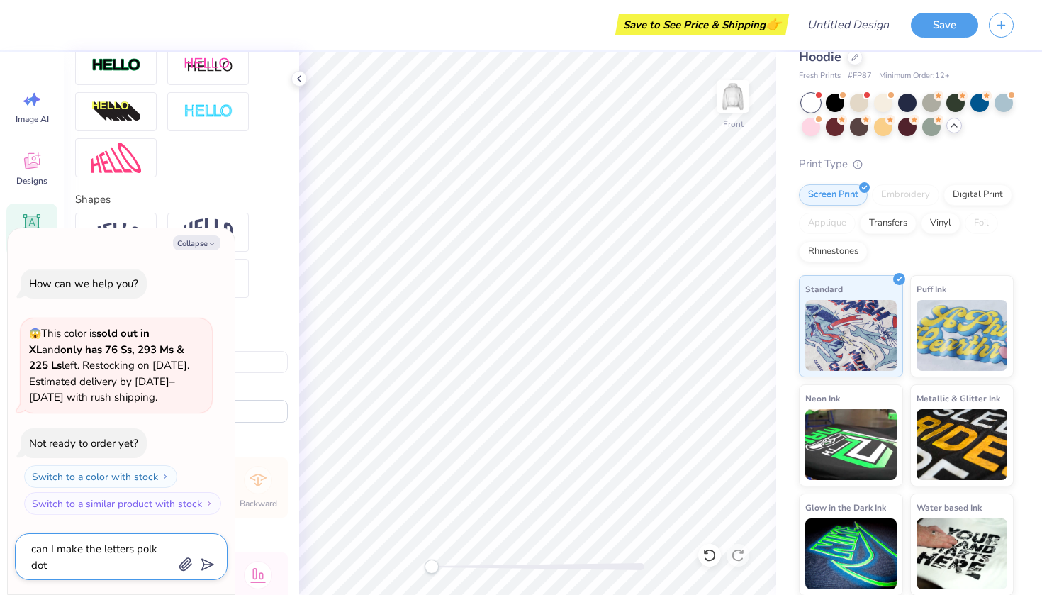
type textarea "can I make the letters polk dot"
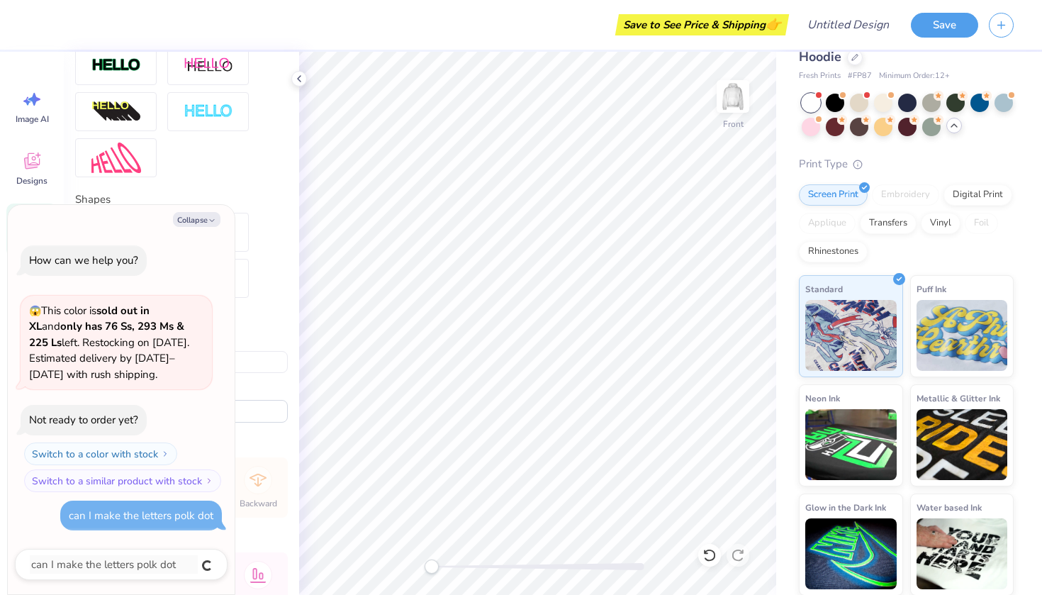
type textarea "x"
click at [201, 226] on button "Collapse" at bounding box center [197, 219] width 48 height 15
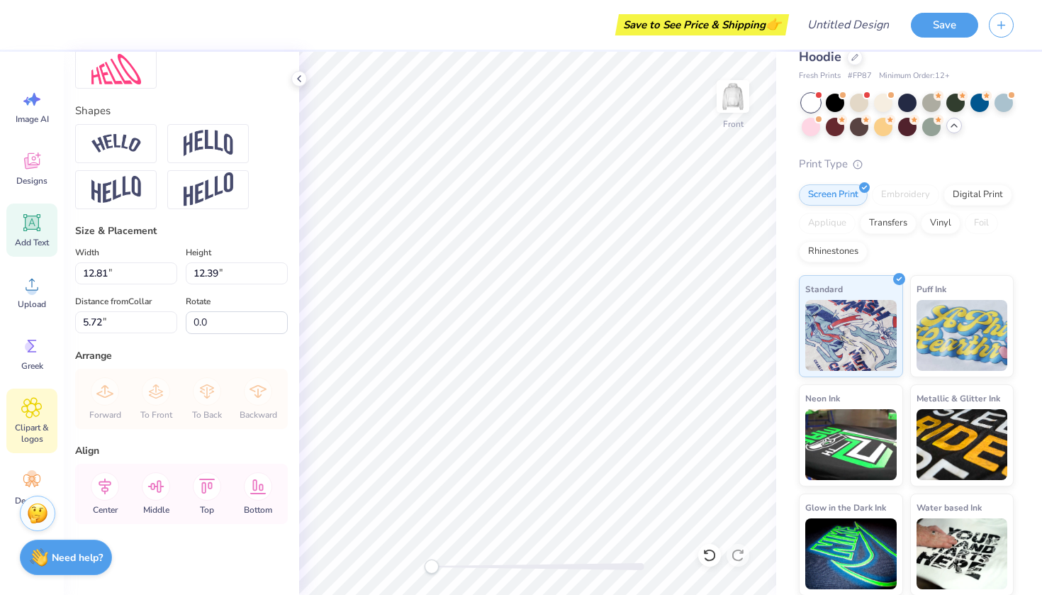
scroll to position [577, 0]
click at [36, 473] on circle at bounding box center [32, 475] width 10 height 10
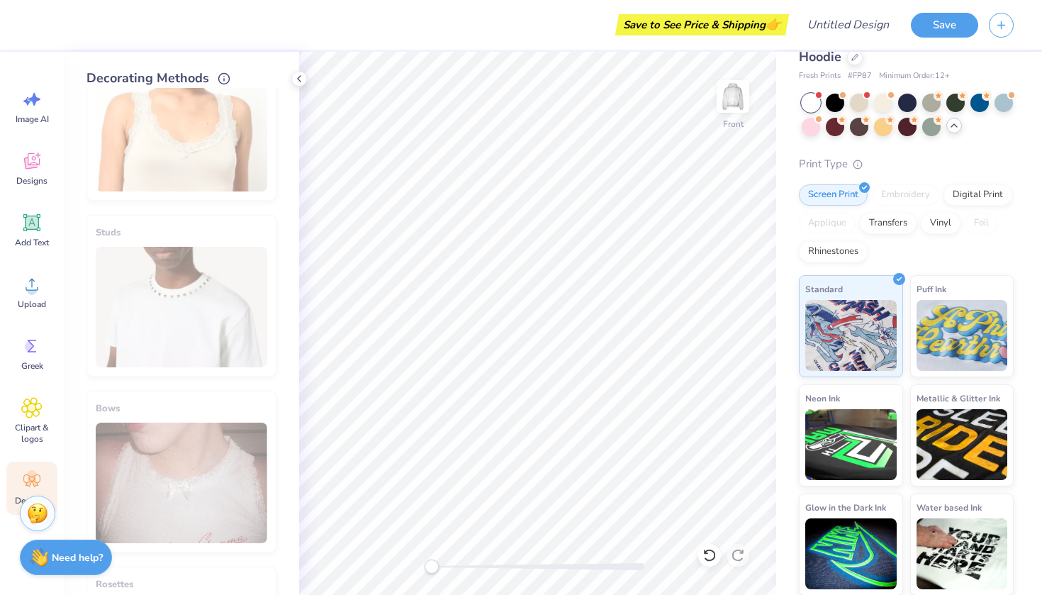
scroll to position [616, 0]
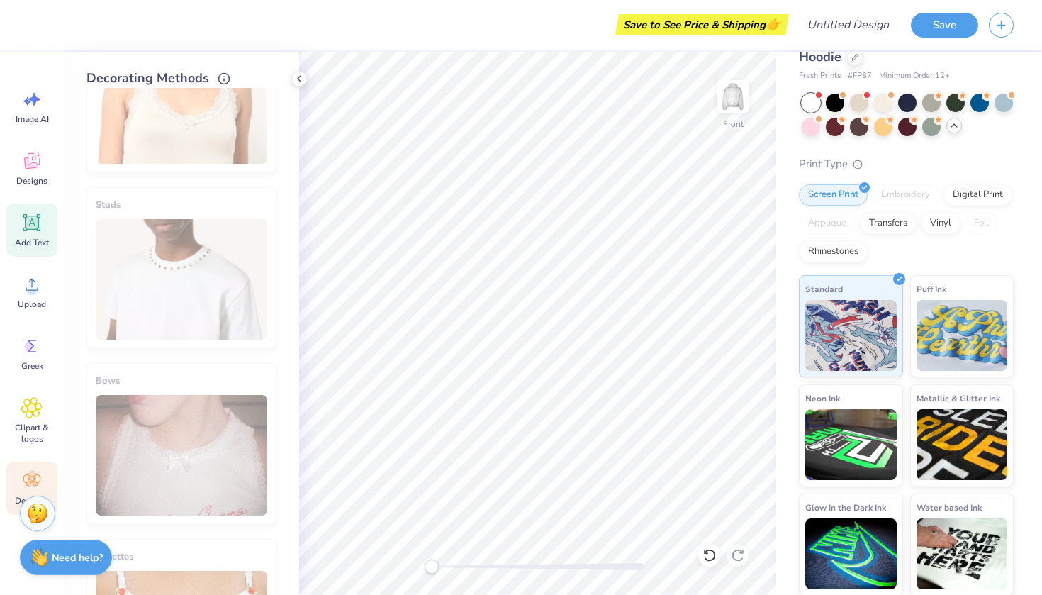
click at [45, 233] on div "Add Text" at bounding box center [31, 230] width 51 height 53
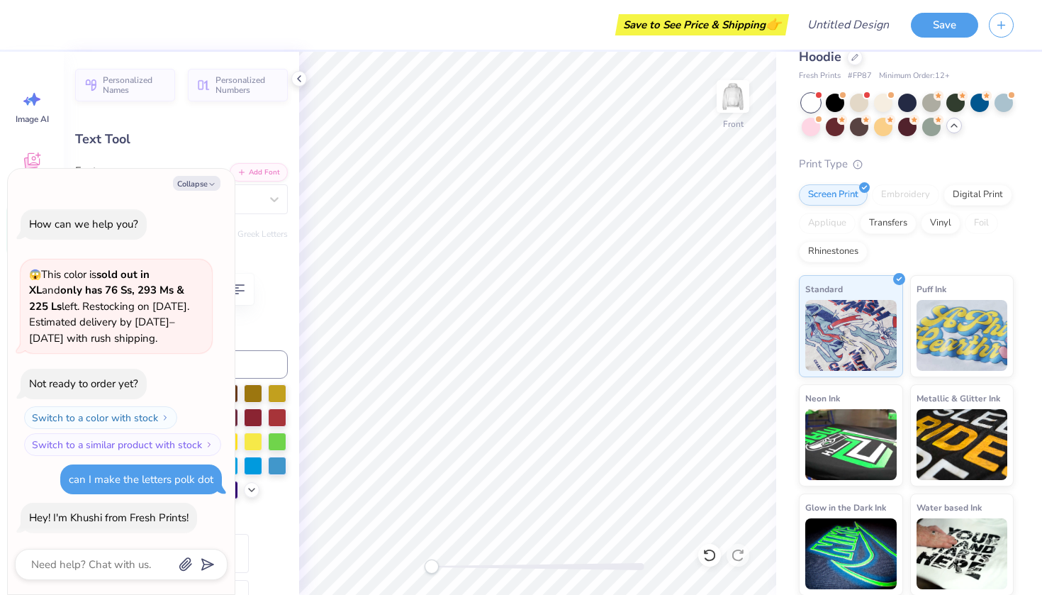
scroll to position [28, 0]
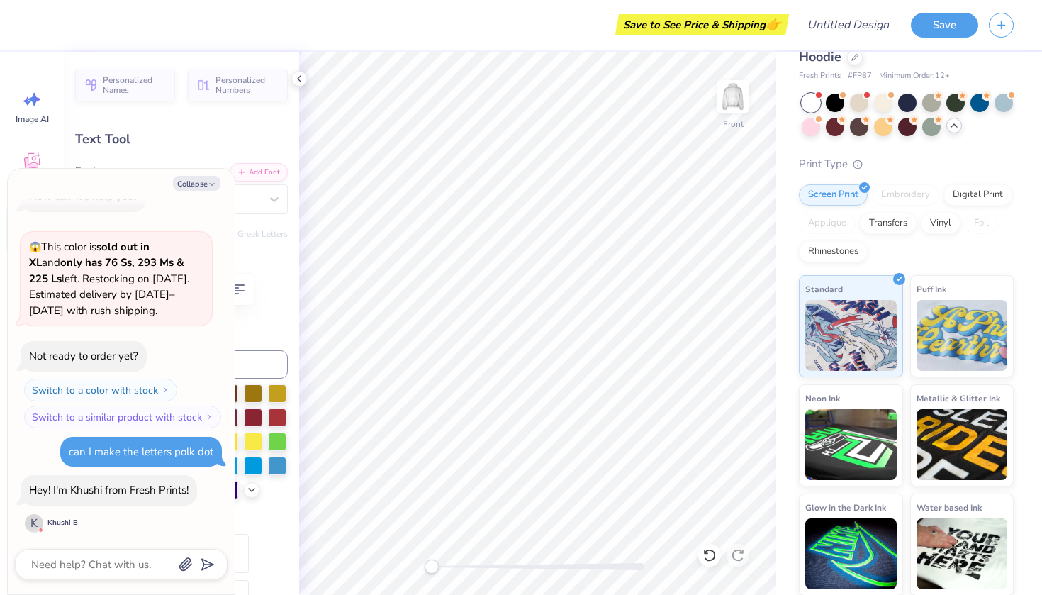
click at [262, 335] on label "Color" at bounding box center [181, 331] width 213 height 16
click at [214, 183] on icon "button" at bounding box center [212, 184] width 9 height 9
type textarea "x"
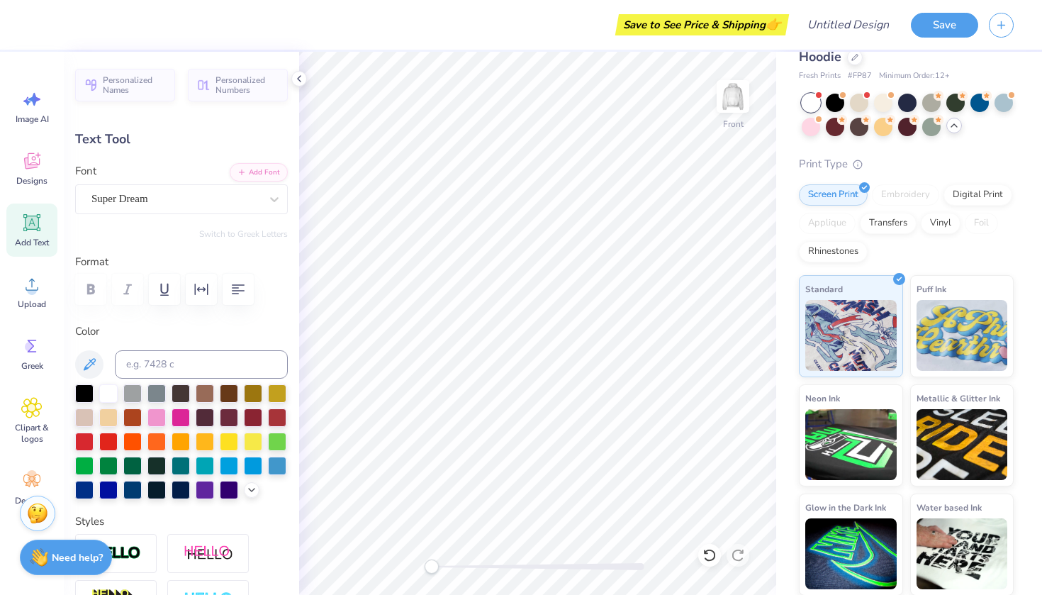
type input "12.81"
type input "12.39"
type input "6.85"
type input "7.22"
type input "2.09"
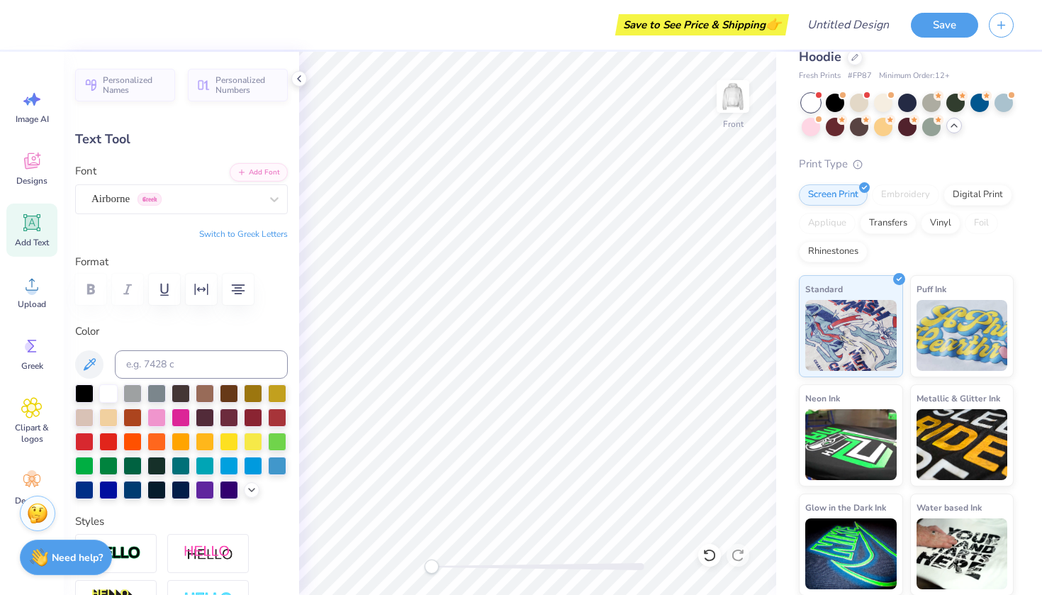
type input "13.71"
click at [62, 553] on strong "Need help?" at bounding box center [77, 555] width 51 height 13
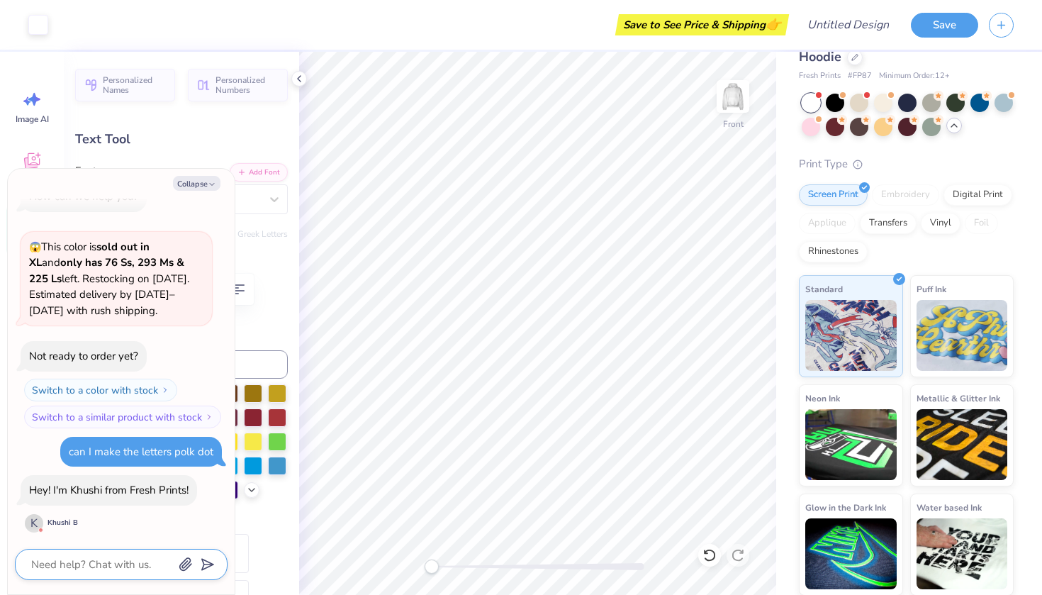
click at [91, 571] on textarea at bounding box center [102, 564] width 144 height 18
type textarea "x"
type textarea "h"
type textarea "x"
type textarea "hi"
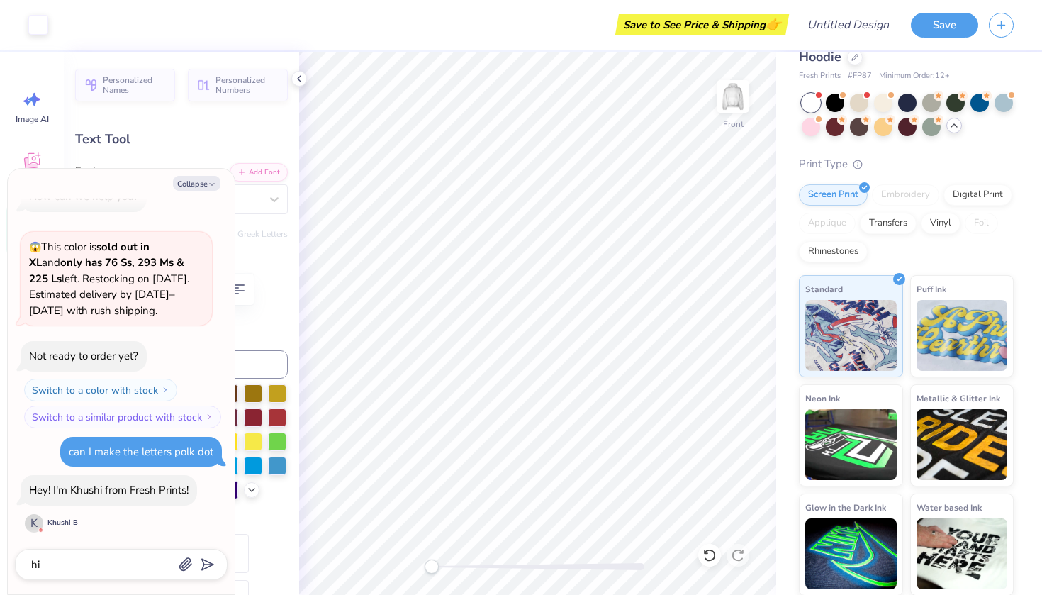
scroll to position [66, 0]
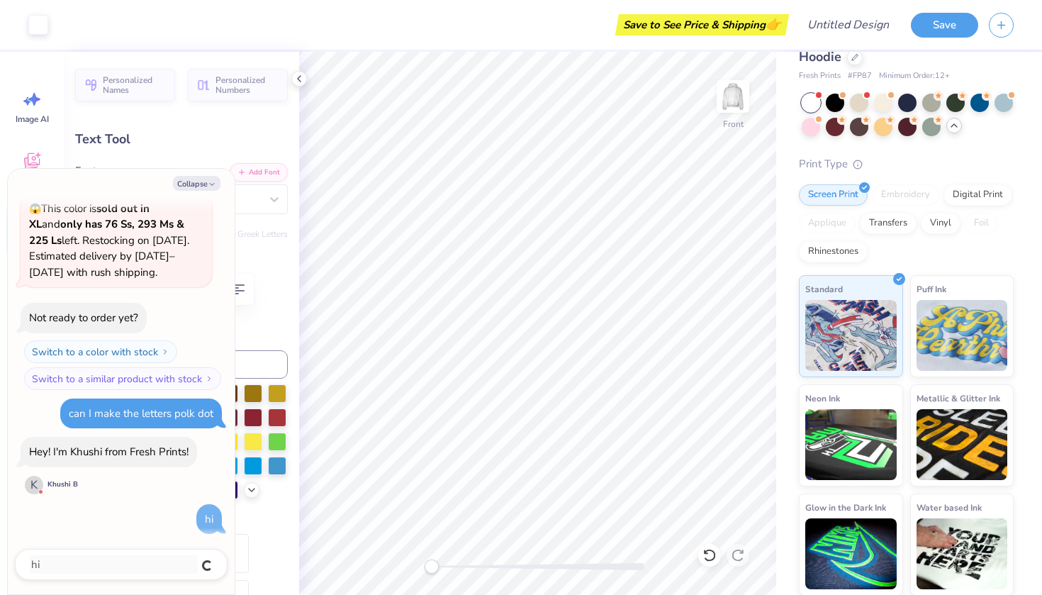
type textarea "x"
click at [195, 184] on button "Collapse" at bounding box center [197, 183] width 48 height 15
type textarea "x"
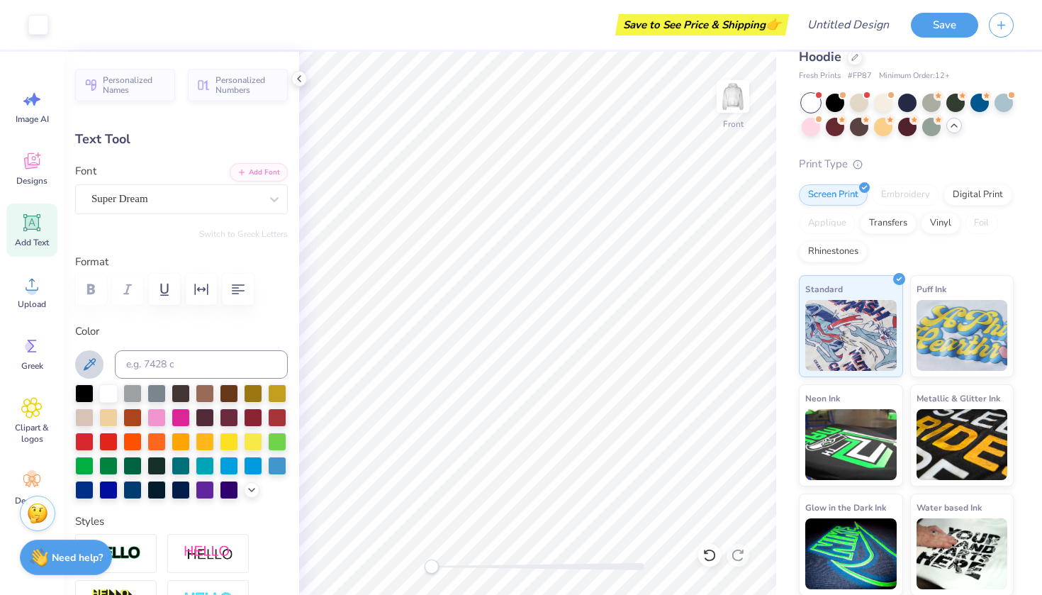
click at [94, 360] on icon at bounding box center [90, 364] width 12 height 12
click at [253, 486] on icon at bounding box center [251, 488] width 11 height 11
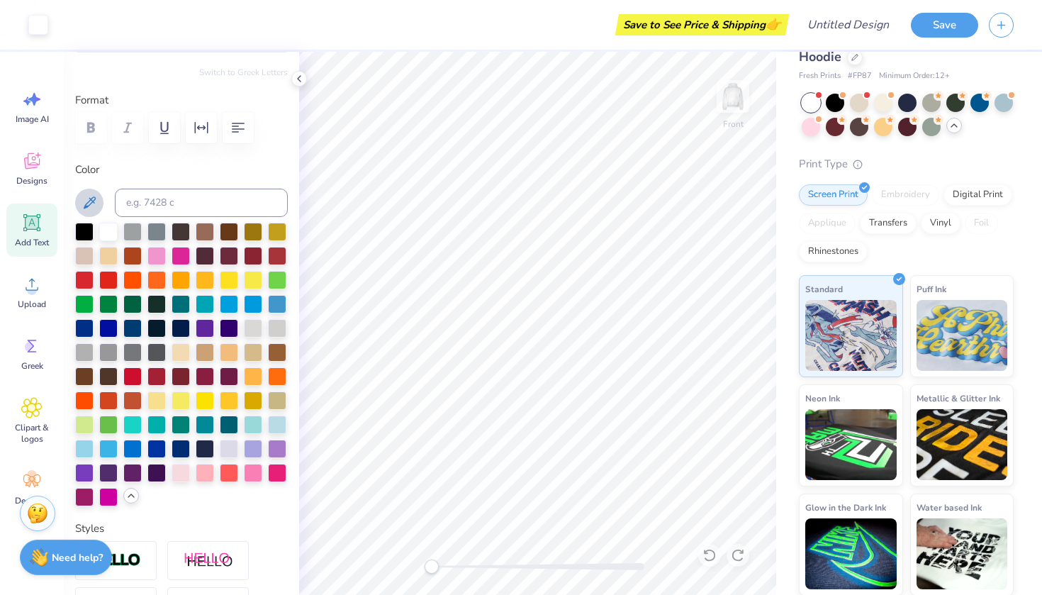
scroll to position [179, 0]
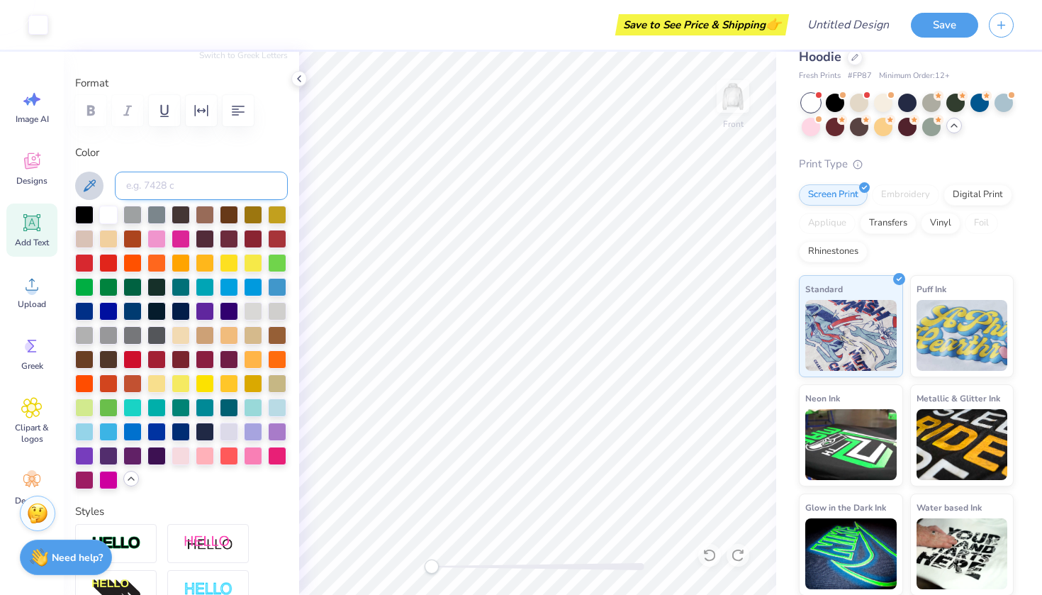
click at [233, 188] on input at bounding box center [201, 186] width 173 height 28
type input "p"
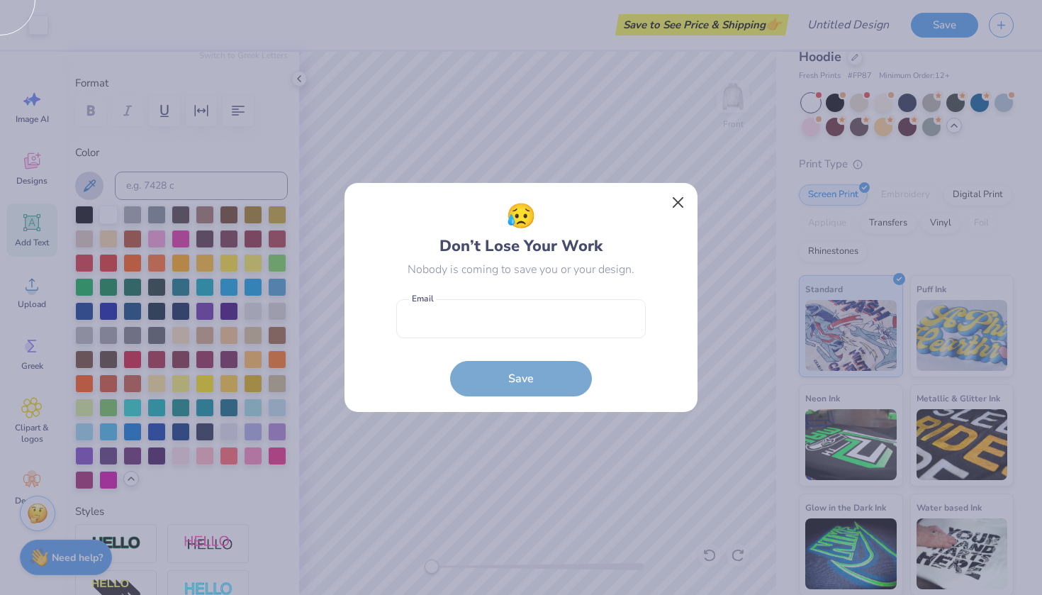
click at [681, 194] on button "Close" at bounding box center [678, 202] width 27 height 27
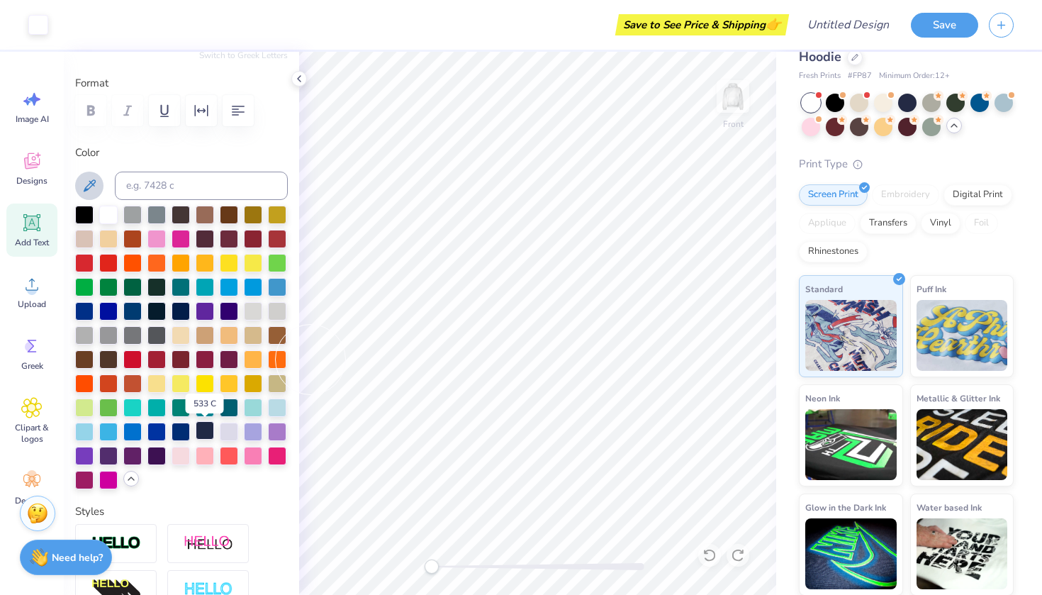
click at [204, 425] on div at bounding box center [205, 430] width 18 height 18
click at [82, 201] on div "Color" at bounding box center [181, 317] width 213 height 345
click at [83, 207] on div at bounding box center [84, 213] width 18 height 18
type input "12.81"
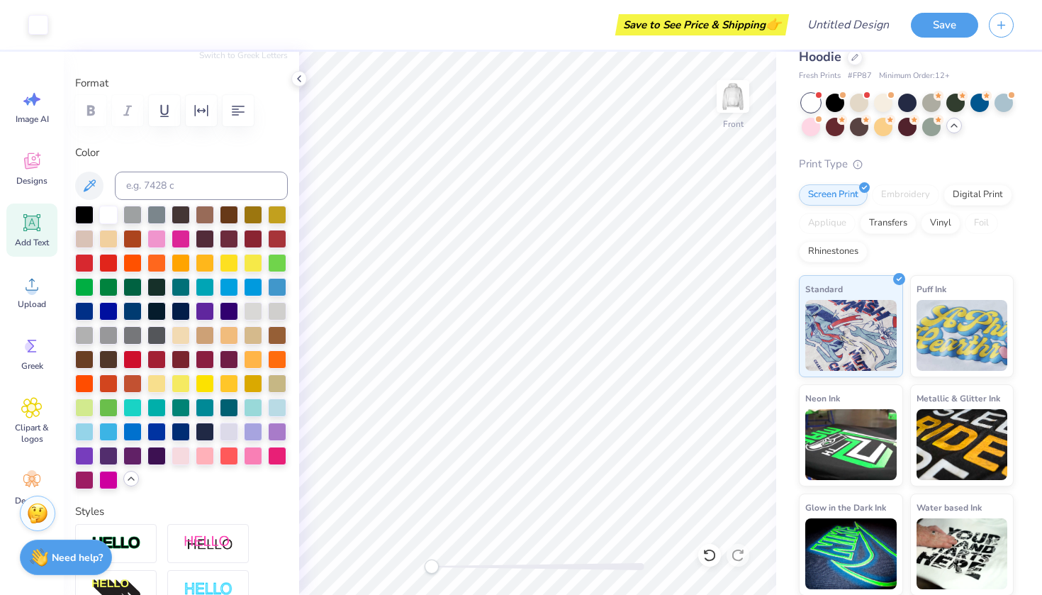
type input "12.39"
type input "6.85"
click at [85, 213] on div at bounding box center [84, 213] width 18 height 18
click at [183, 308] on div at bounding box center [181, 310] width 18 height 18
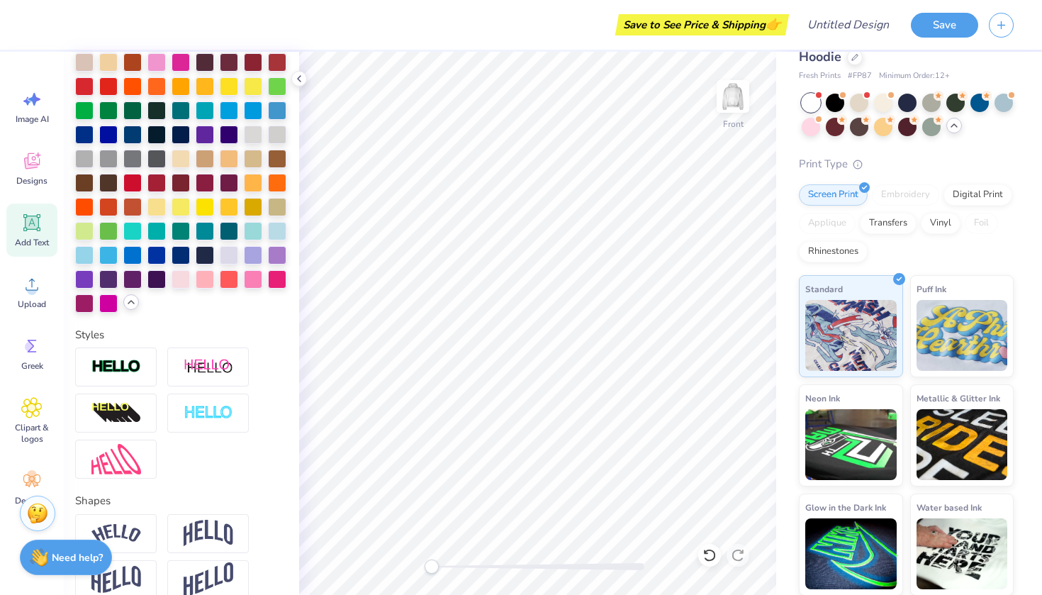
scroll to position [353, 0]
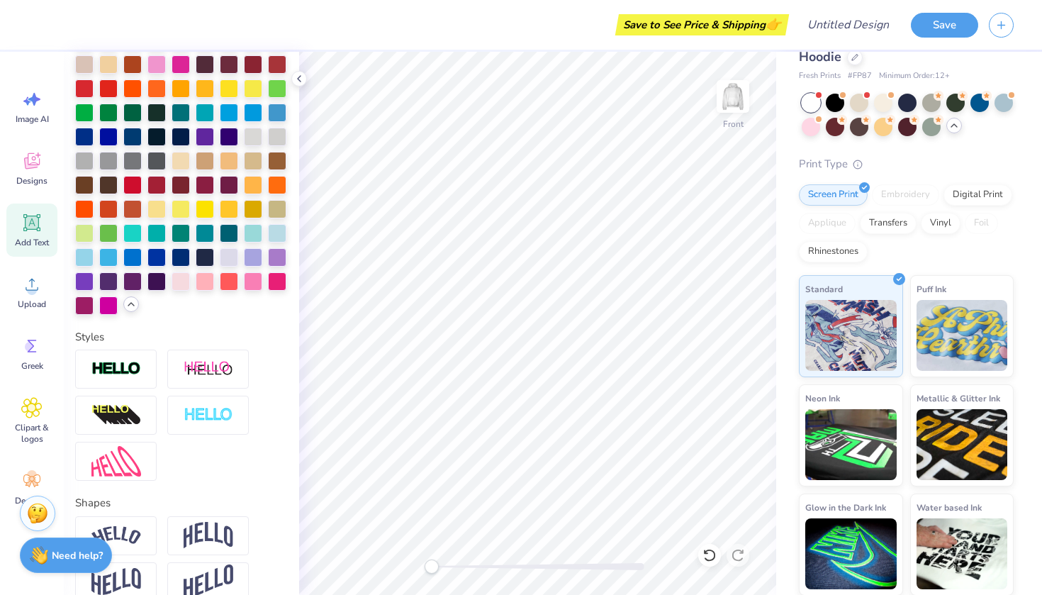
click at [57, 566] on div "Need help? Chat with us." at bounding box center [66, 555] width 92 height 35
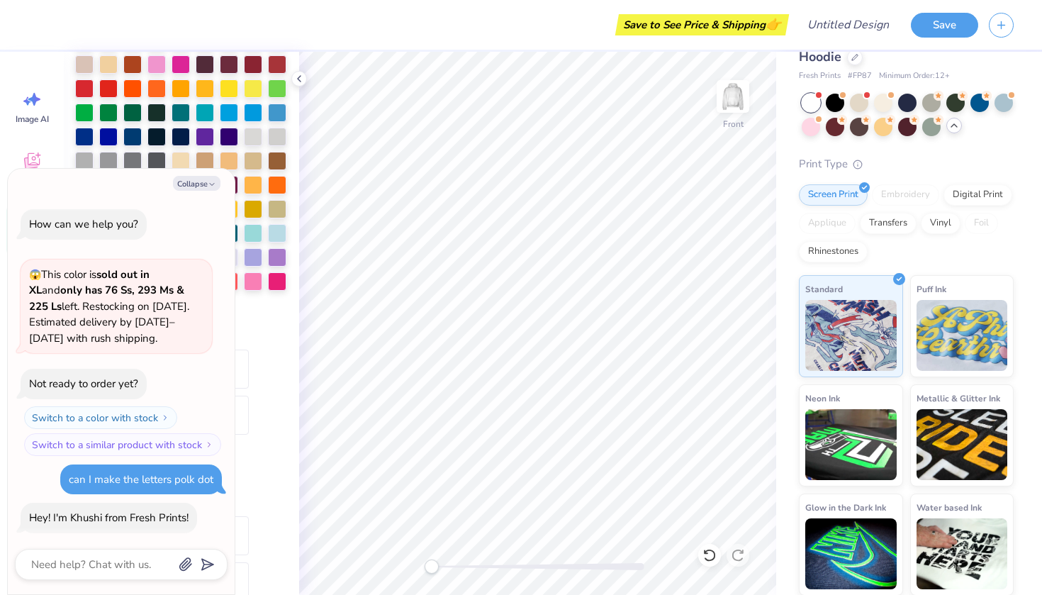
scroll to position [66, 0]
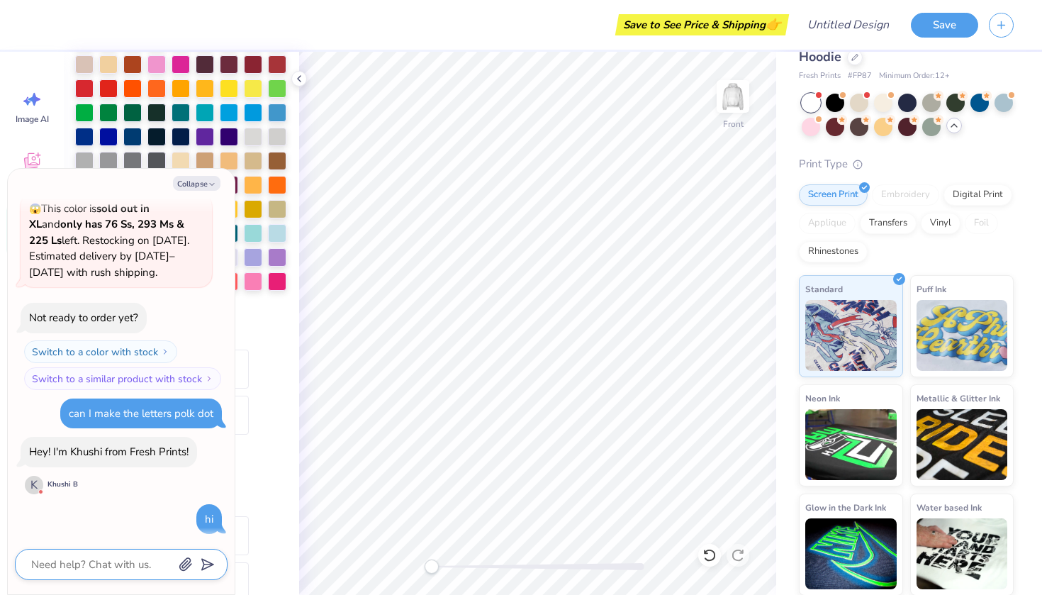
click at [84, 561] on textarea at bounding box center [102, 564] width 144 height 18
type textarea "x"
type textarea "c"
type textarea "x"
type textarea "ca"
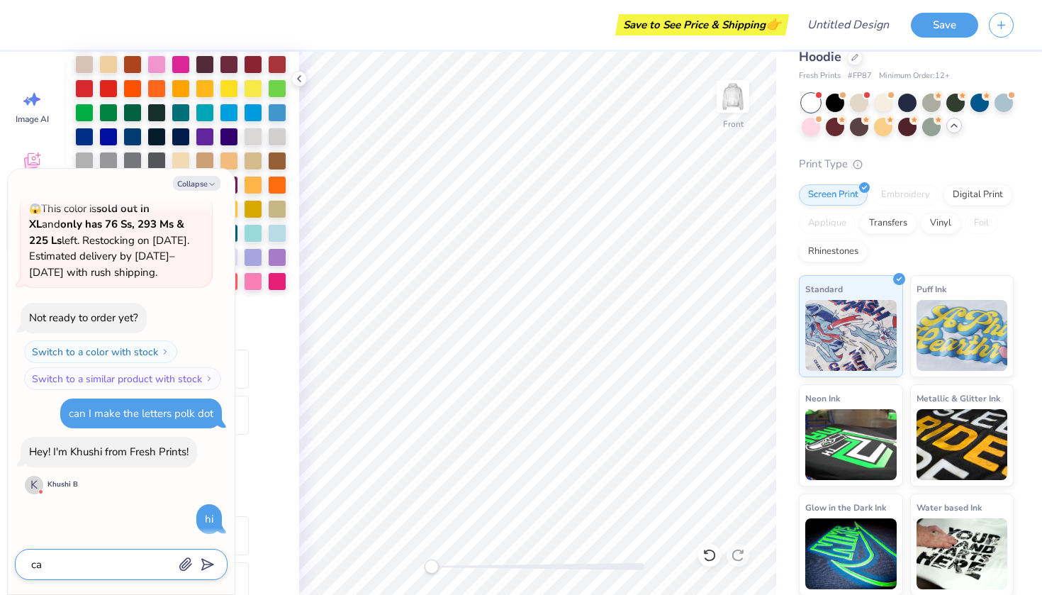
type textarea "x"
type textarea "can"
type textarea "x"
type textarea "can"
type textarea "x"
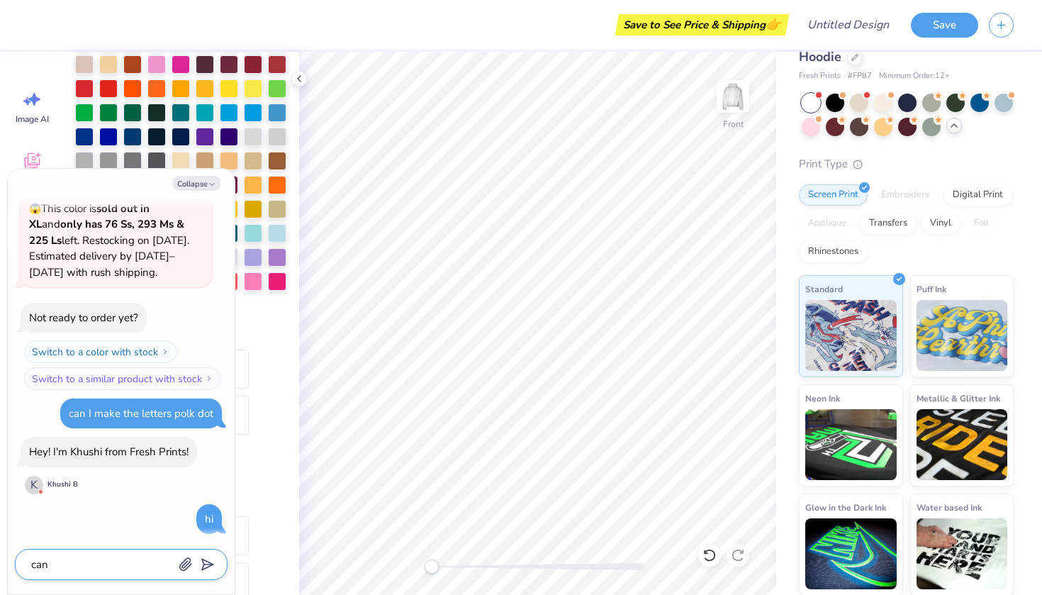
type textarea "can i"
type textarea "x"
type textarea "can I"
type textarea "x"
type textarea "can I m"
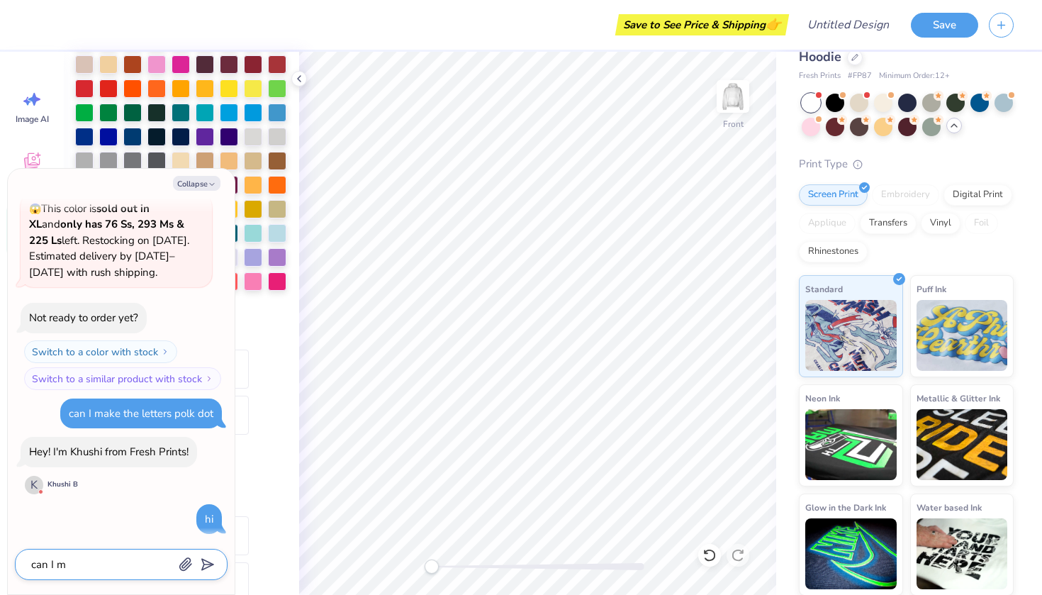
type textarea "x"
type textarea "can I ma"
type textarea "x"
type textarea "can I mak"
type textarea "x"
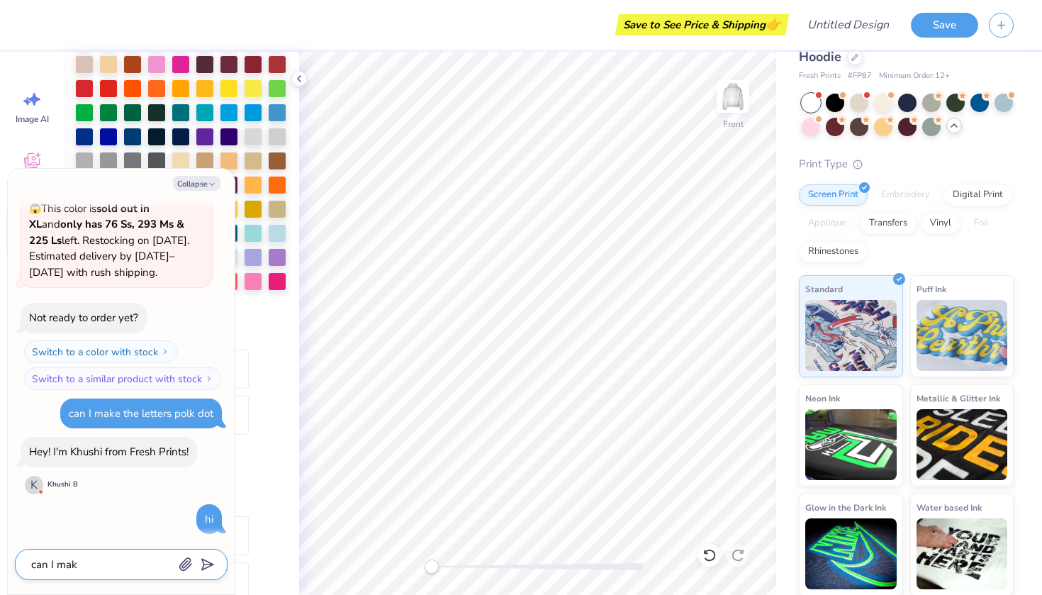
type textarea "can I make"
type textarea "x"
type textarea "can I make"
type textarea "x"
type textarea "can I make t"
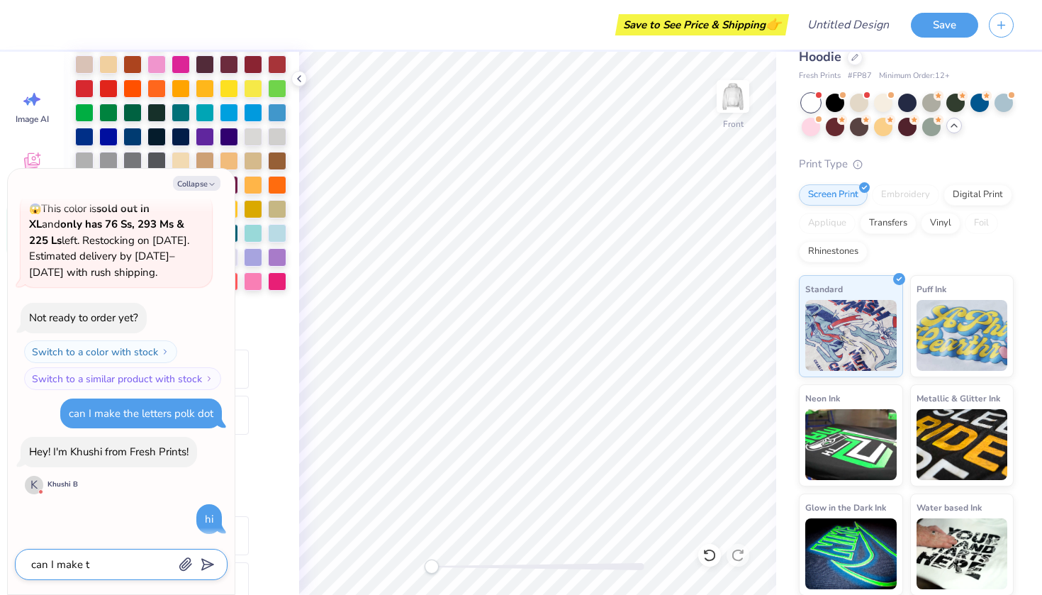
type textarea "x"
type textarea "can I make th"
type textarea "x"
type textarea "can I make the"
type textarea "x"
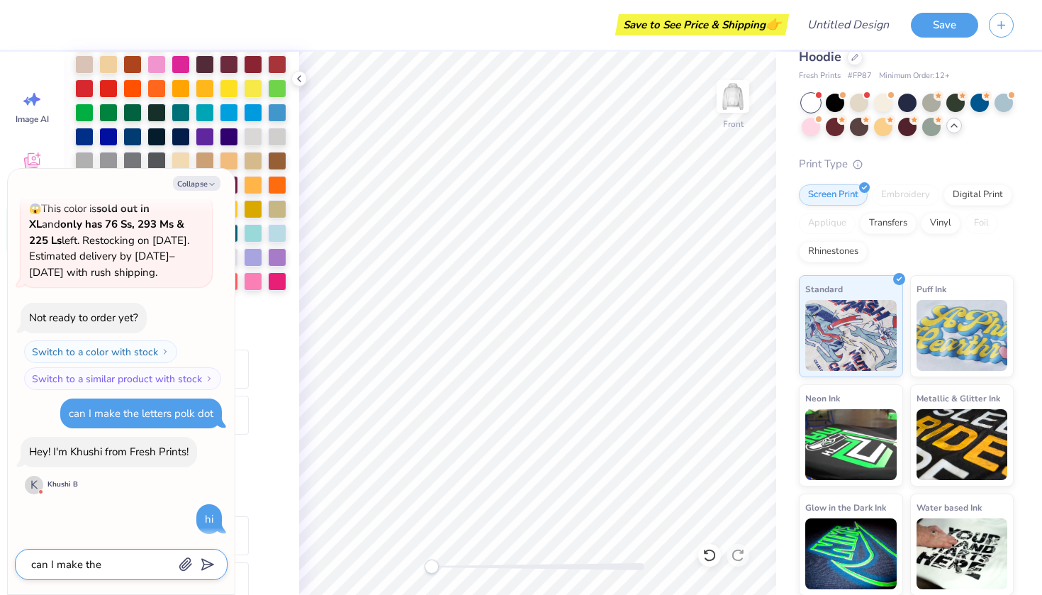
type textarea "can I make thes"
type textarea "x"
type textarea "can I make this"
type textarea "x"
type textarea "can I make this l"
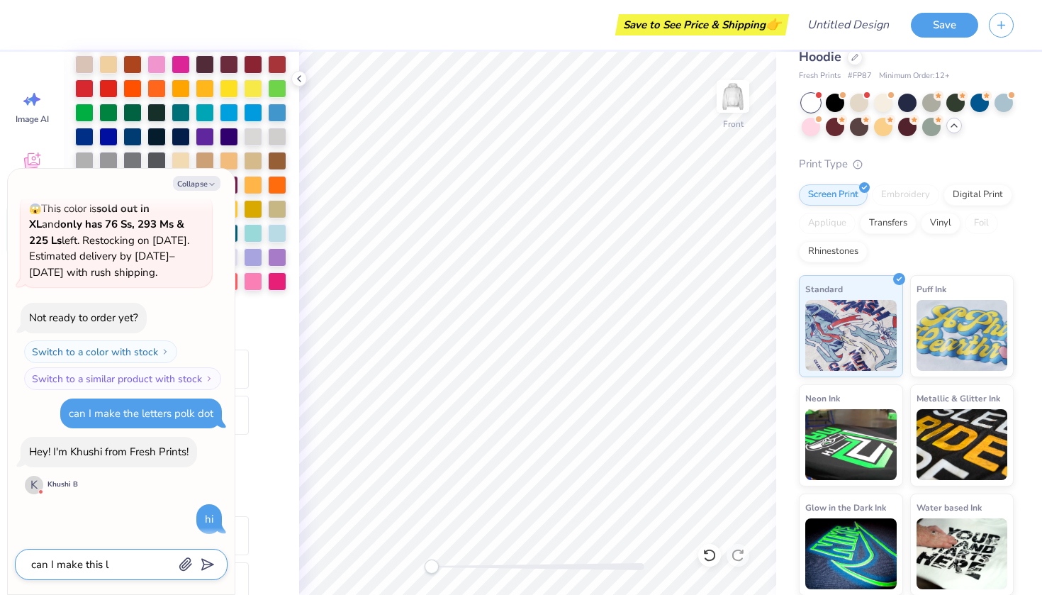
type textarea "x"
type textarea "can I make this le"
type textarea "x"
type textarea "can I make this let"
type textarea "x"
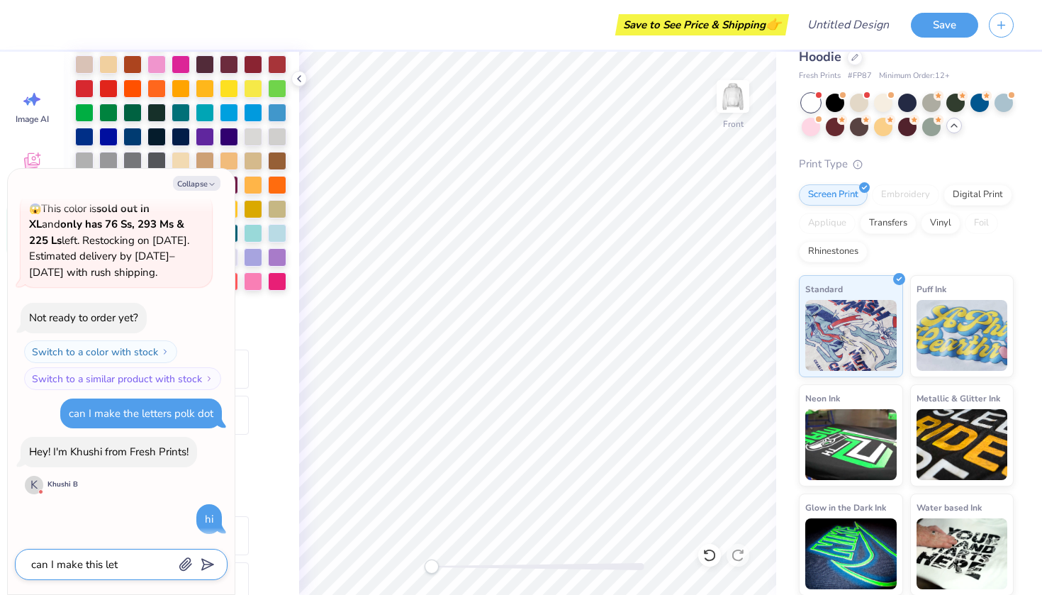
type textarea "can I make this lett"
type textarea "x"
type textarea "can I make this lette"
type textarea "x"
type textarea "can I make this letter"
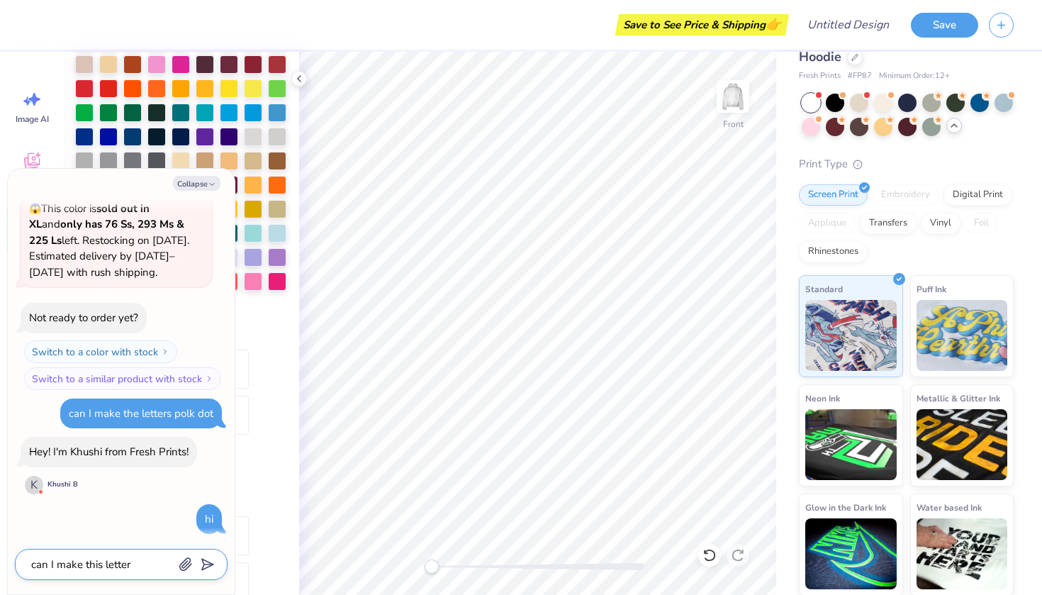
type textarea "x"
type textarea "can I make this letter"
type textarea "x"
type textarea "can I make this letter p"
type textarea "x"
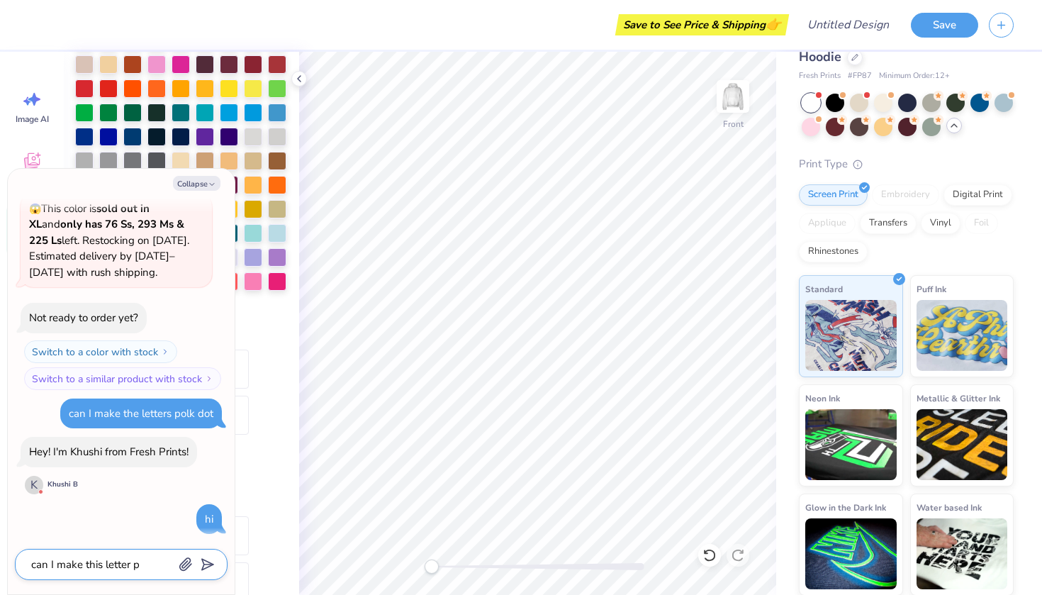
type textarea "can I make this letter po"
type textarea "x"
type textarea "can I make this letter pol"
type textarea "x"
type textarea "can I make this letter [PERSON_NAME]"
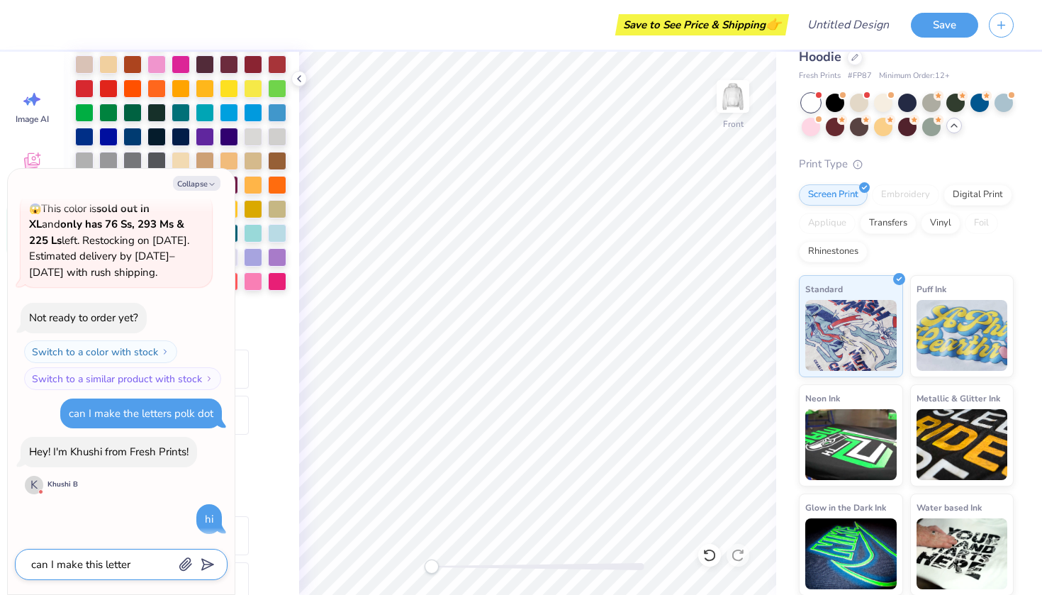
type textarea "x"
type textarea "can I make this letter polka"
type textarea "x"
type textarea "can I make this letter polka"
type textarea "x"
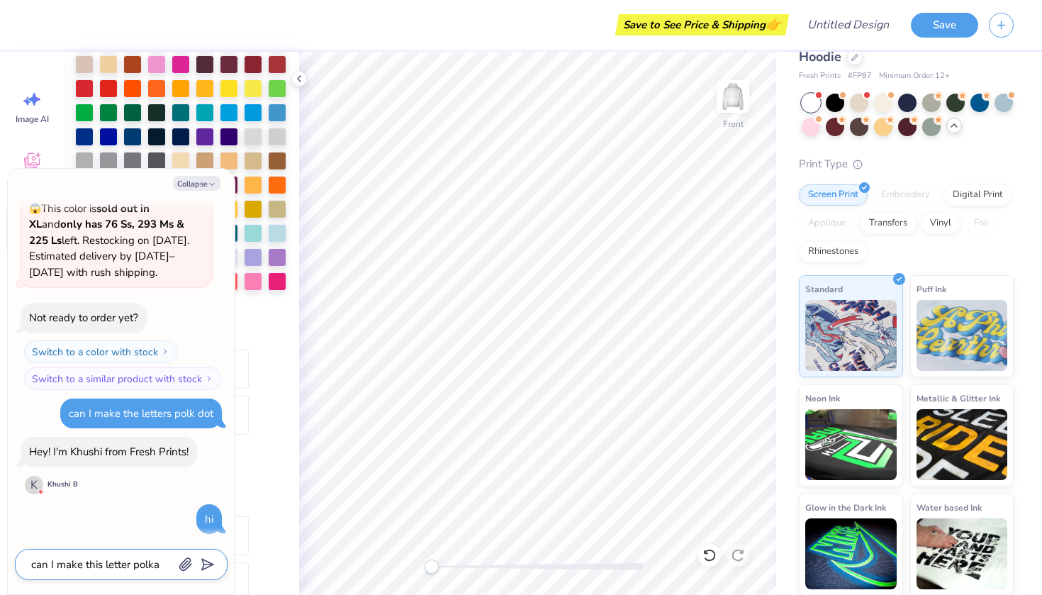
type textarea "can I make this letter polka d"
type textarea "x"
type textarea "can I make this letter polka do"
type textarea "x"
type textarea "can I make this letter polka dot"
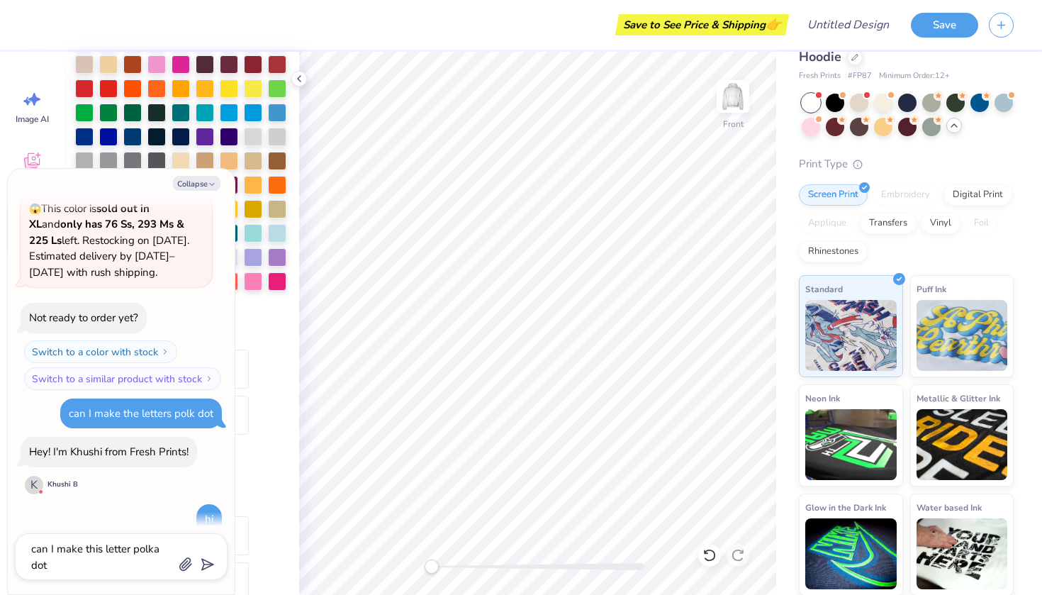
scroll to position [104, 0]
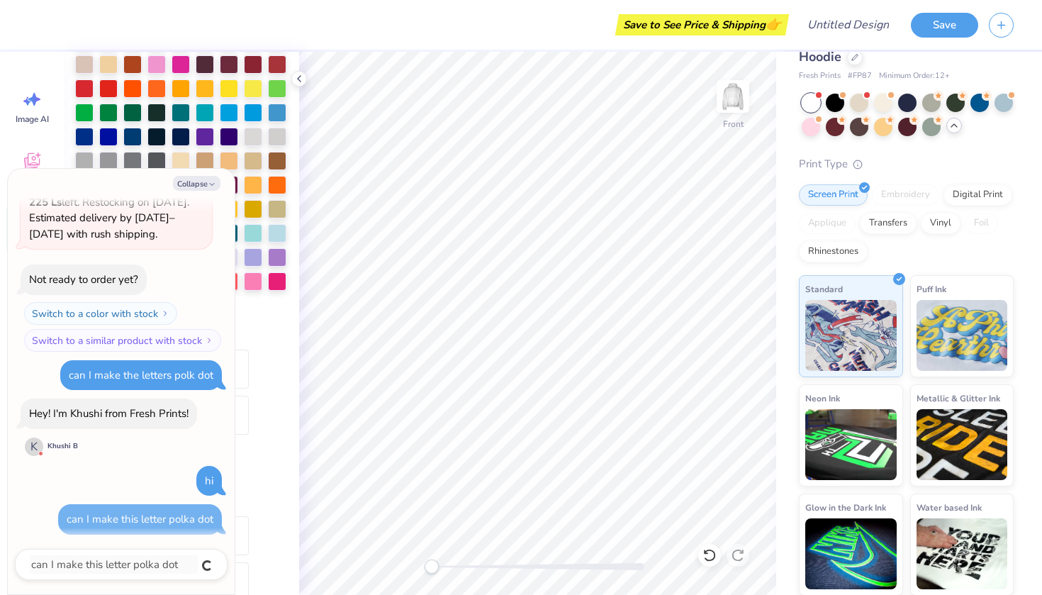
type textarea "x"
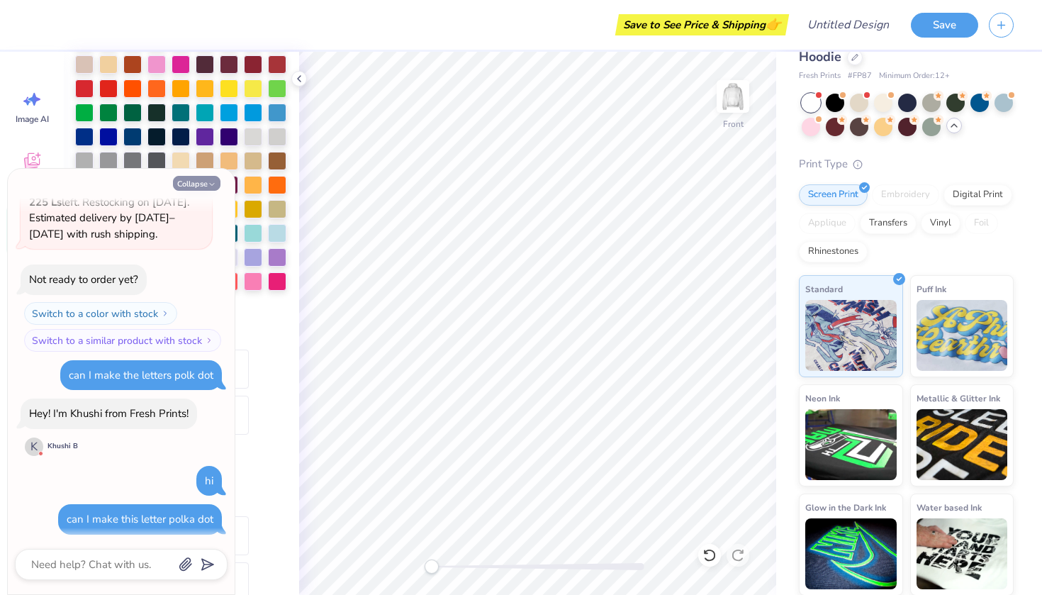
click at [189, 182] on button "Collapse" at bounding box center [197, 183] width 48 height 15
type textarea "x"
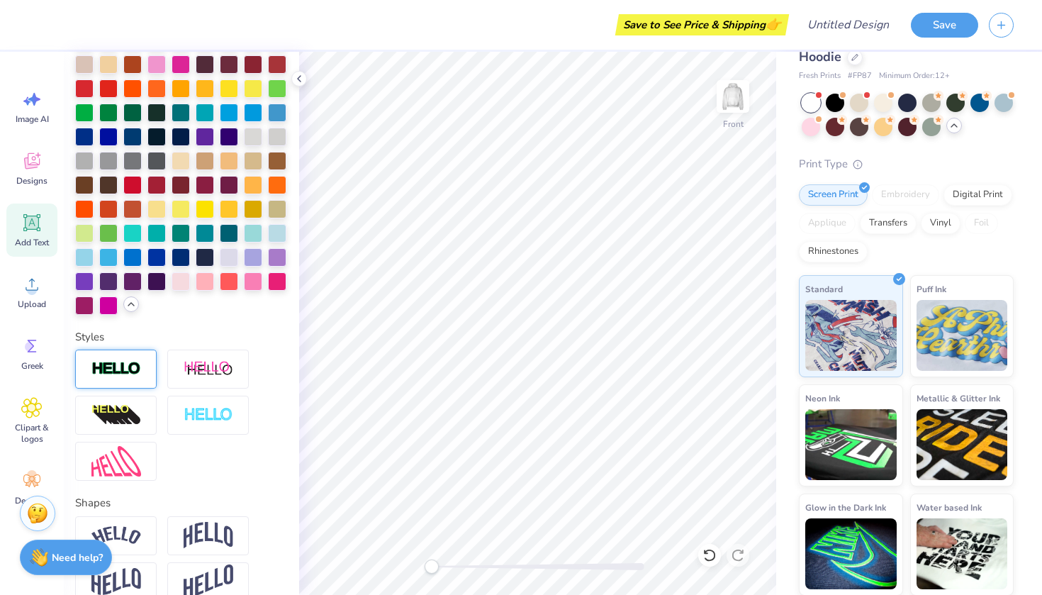
click at [136, 371] on img at bounding box center [116, 369] width 50 height 16
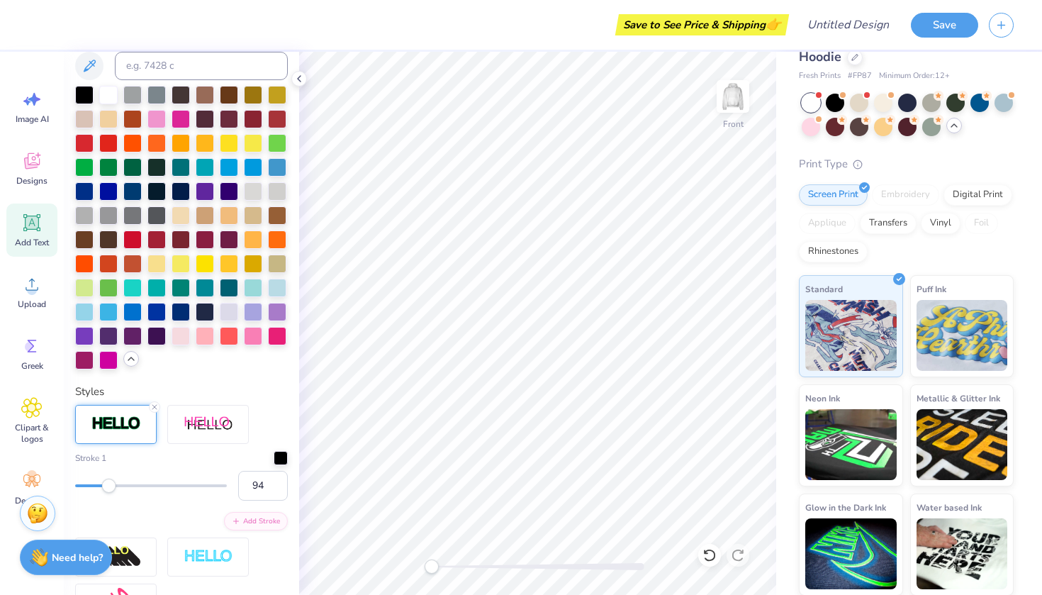
type input "100"
drag, startPoint x: 75, startPoint y: 489, endPoint x: 272, endPoint y: 505, distance: 197.8
click at [272, 505] on div "Stroke 1 100 Add Stroke" at bounding box center [181, 490] width 213 height 79
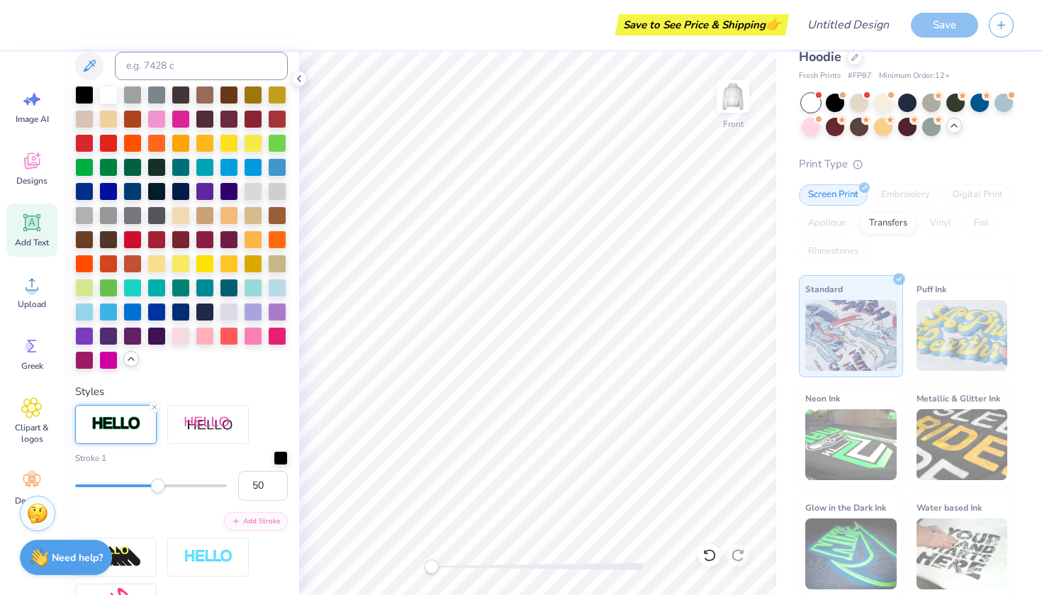
type input "49"
type textarea "x"
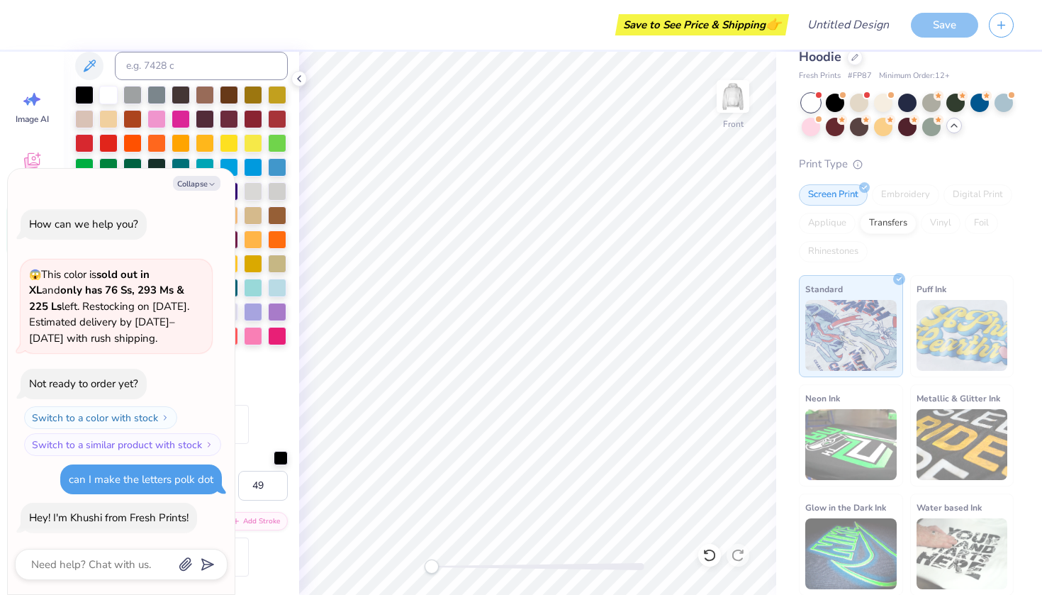
type input "50"
drag, startPoint x: 225, startPoint y: 484, endPoint x: 150, endPoint y: 483, distance: 75.2
click at [150, 483] on body "Save to See Price & Shipping 👉 Design Title Save Image AI Designs Add Text Uplo…" at bounding box center [521, 297] width 1042 height 595
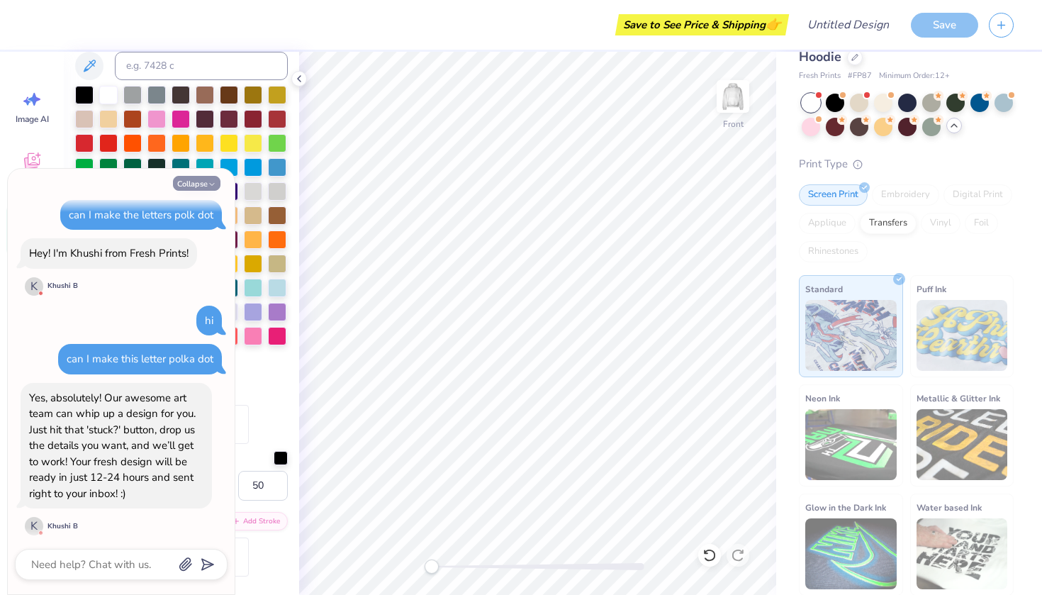
click at [210, 179] on button "Collapse" at bounding box center [197, 183] width 48 height 15
type textarea "x"
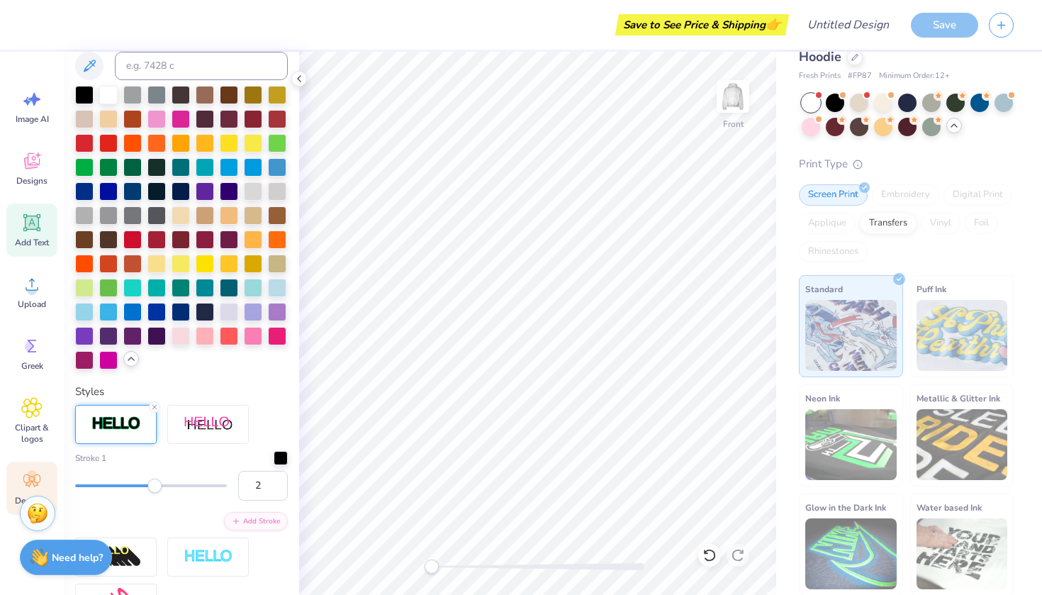
type input "1"
drag, startPoint x: 155, startPoint y: 482, endPoint x: 55, endPoint y: 481, distance: 100.0
click at [56, 481] on div "Save to See Price & Shipping 👉 Design Title Save Image AI Designs Add Text Uplo…" at bounding box center [521, 297] width 1042 height 595
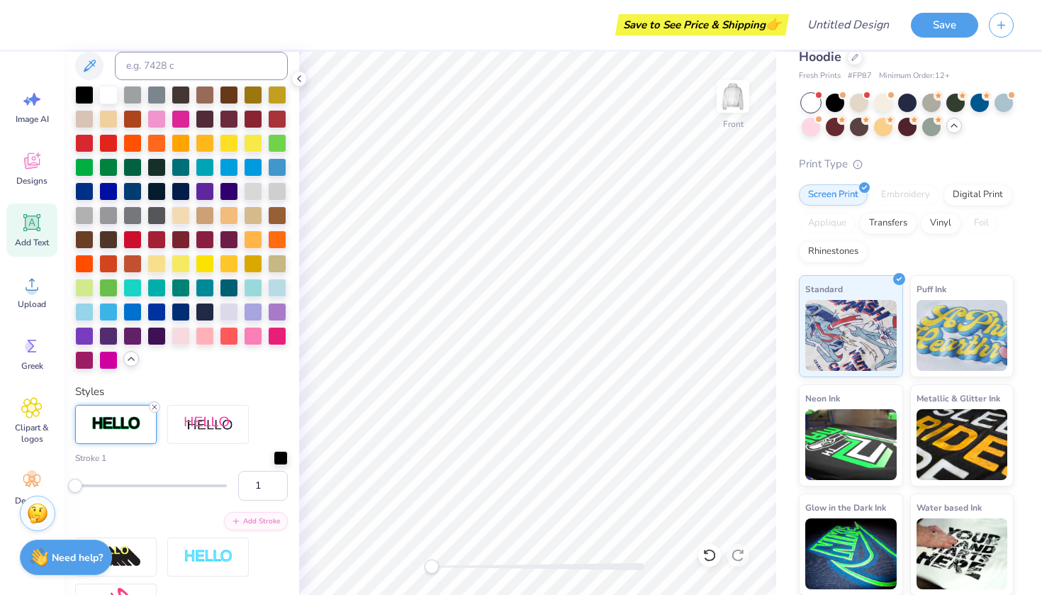
click at [155, 407] on line at bounding box center [154, 407] width 4 height 4
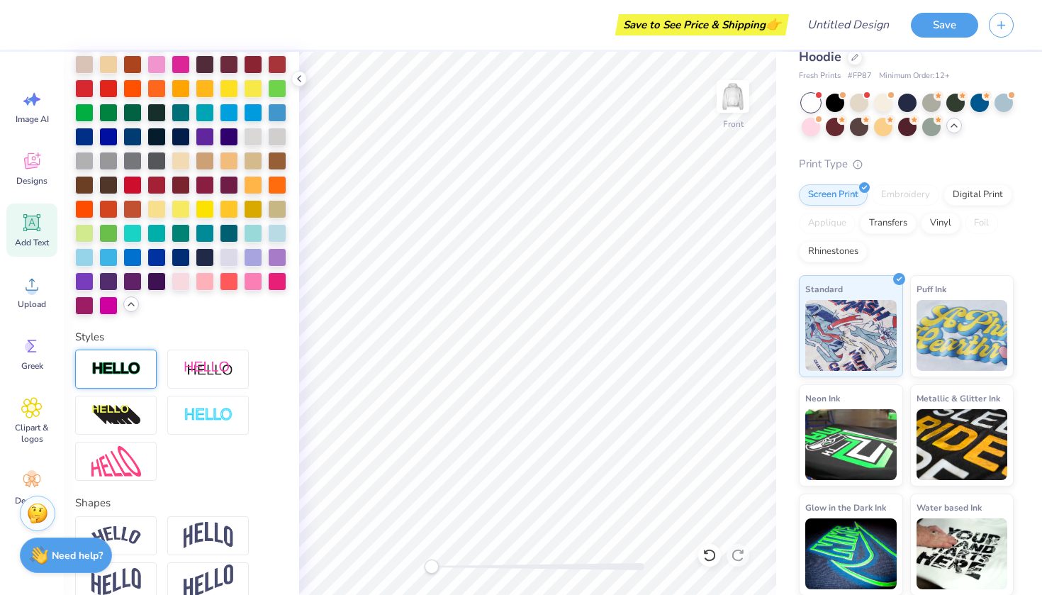
click at [57, 558] on strong "Need help?" at bounding box center [77, 555] width 51 height 13
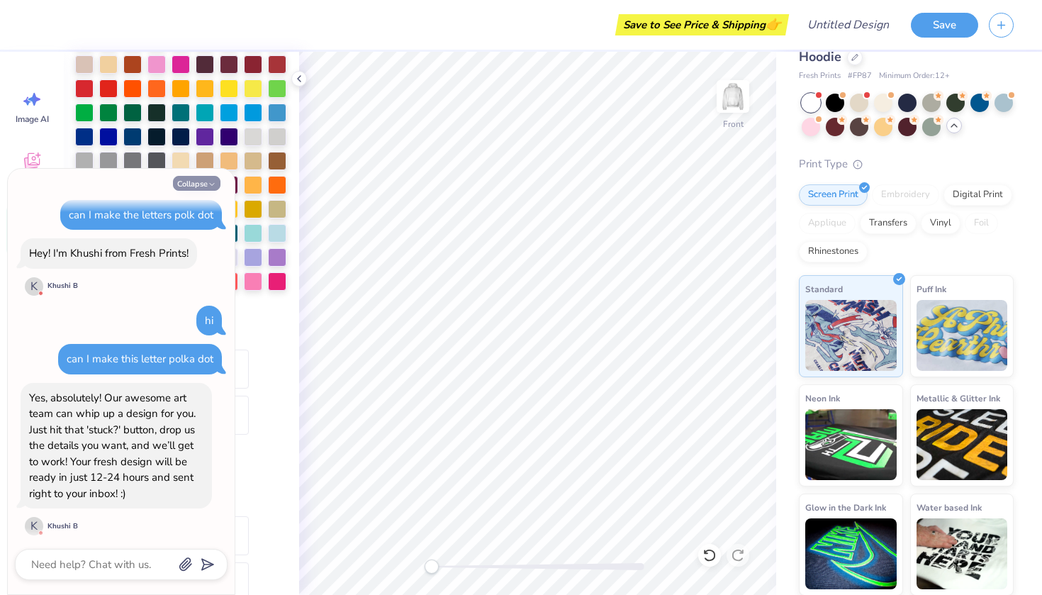
click at [204, 187] on button "Collapse" at bounding box center [197, 183] width 48 height 15
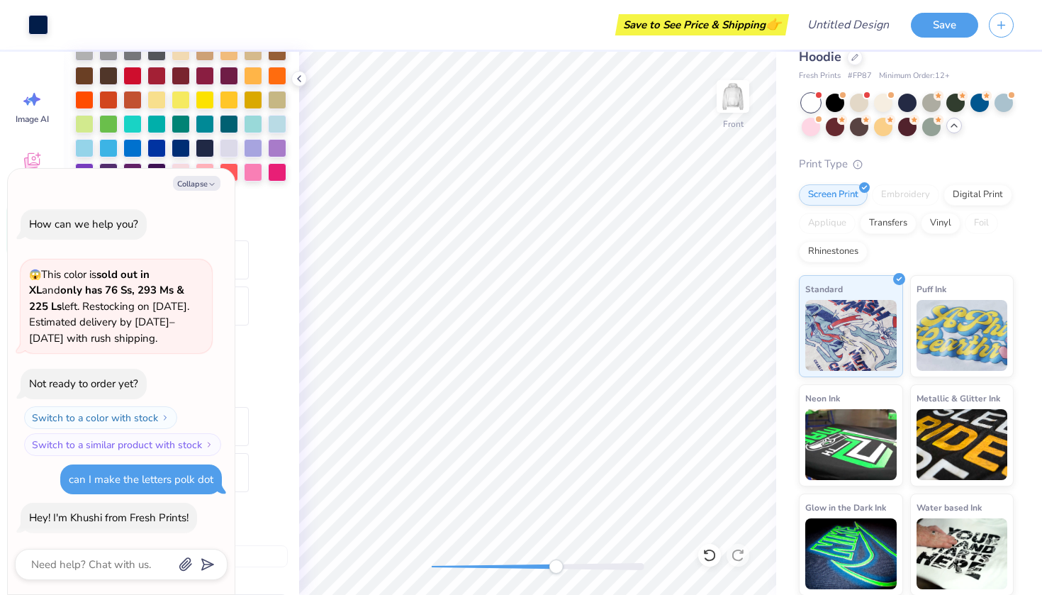
scroll to position [350, 0]
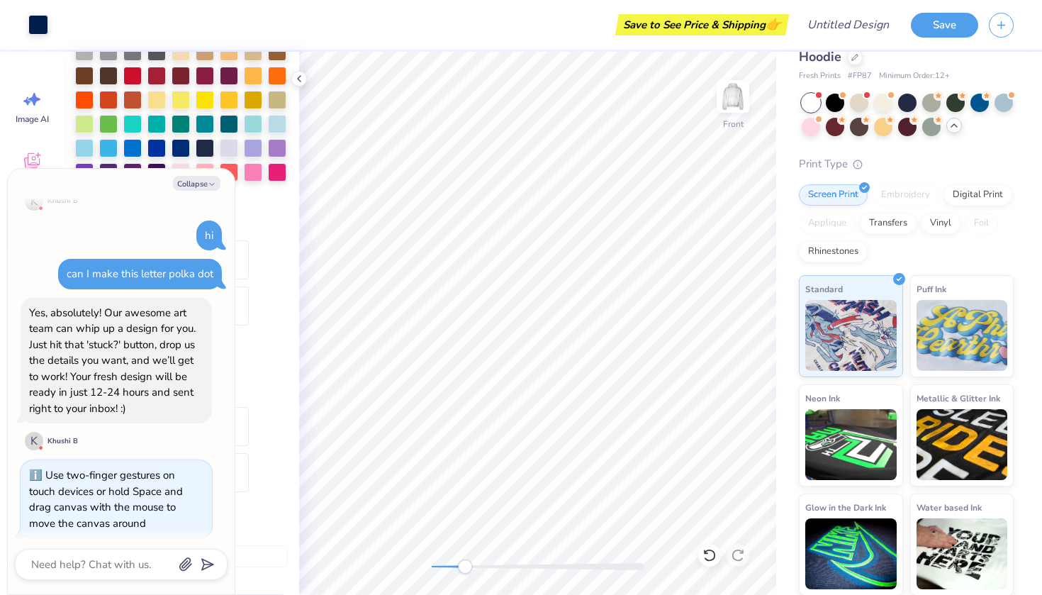
click at [440, 542] on div "Front" at bounding box center [537, 323] width 477 height 543
type textarea "x"
type input "7.64"
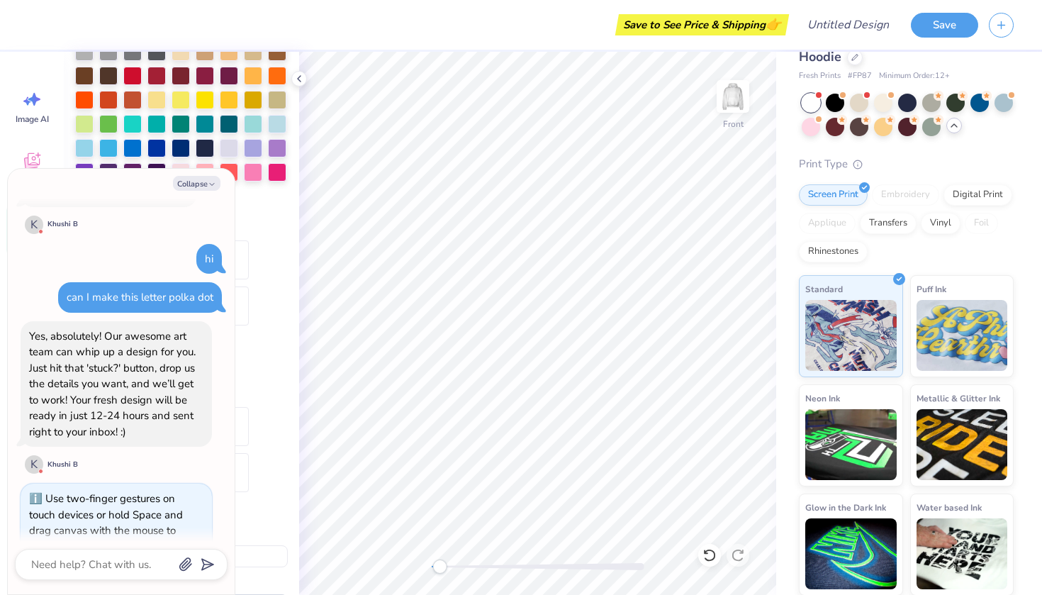
scroll to position [323, 0]
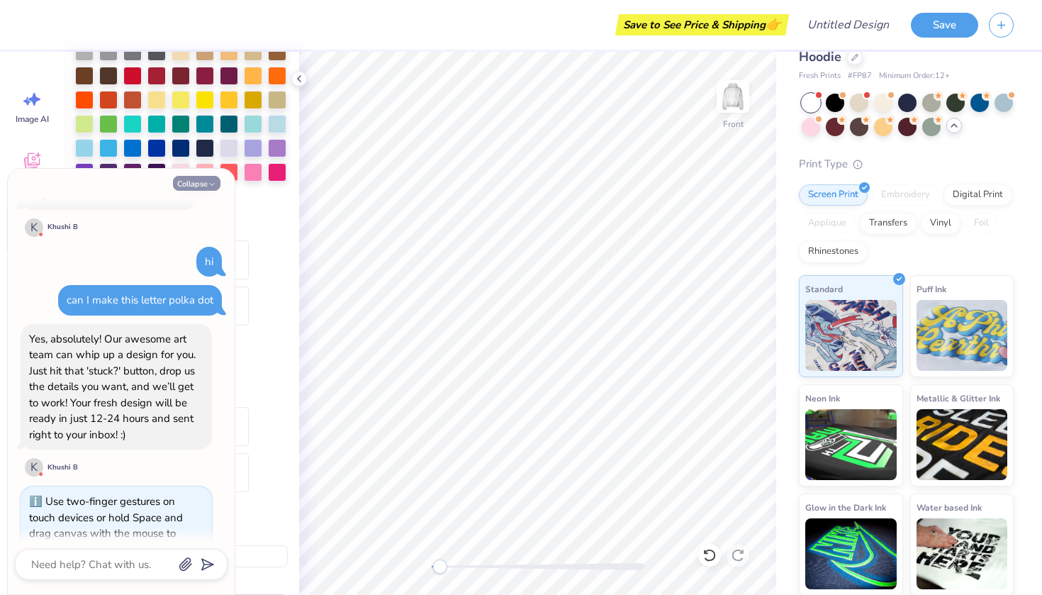
click at [211, 182] on icon "button" at bounding box center [212, 184] width 9 height 9
type textarea "x"
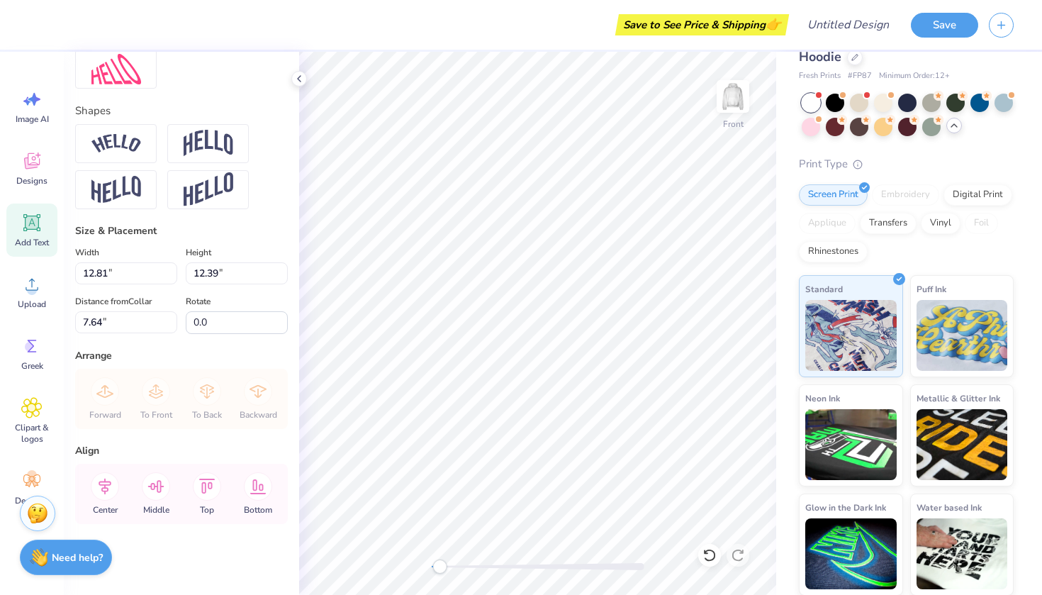
scroll to position [745, 0]
click at [735, 89] on img at bounding box center [733, 96] width 57 height 57
click at [413, 567] on div "Back" at bounding box center [537, 323] width 477 height 543
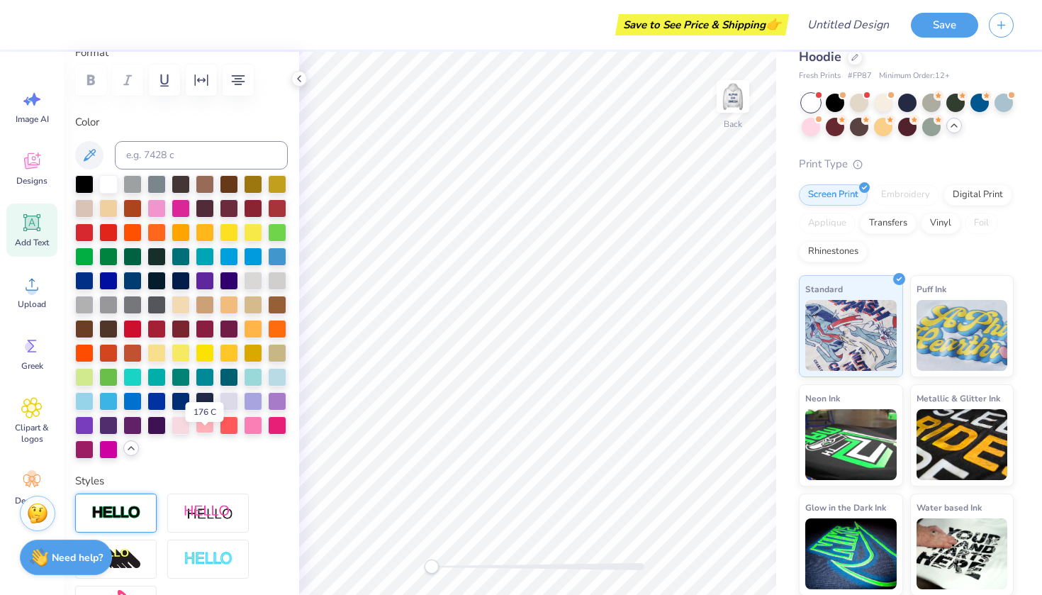
scroll to position [98, 0]
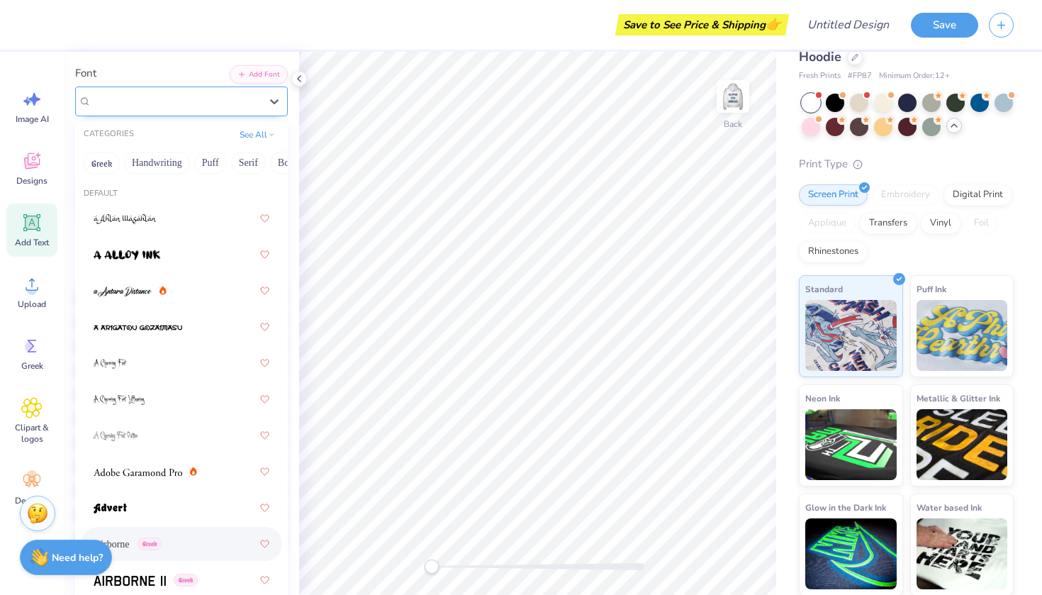
click at [186, 93] on div "Airborne Greek" at bounding box center [176, 101] width 172 height 22
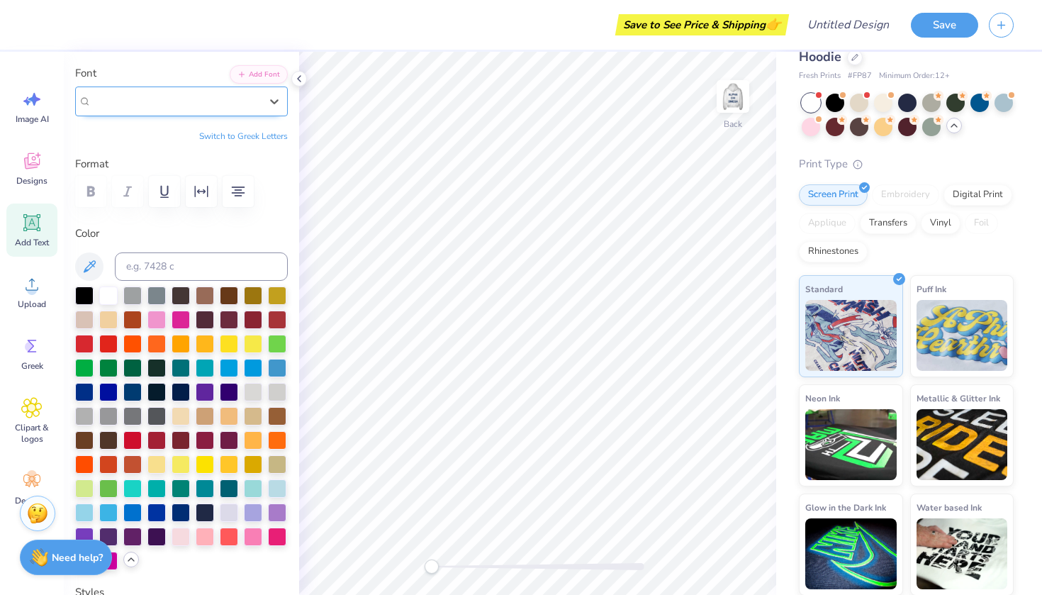
click at [186, 92] on div at bounding box center [175, 100] width 169 height 19
click at [231, 101] on div "Airborne Greek" at bounding box center [175, 101] width 169 height 16
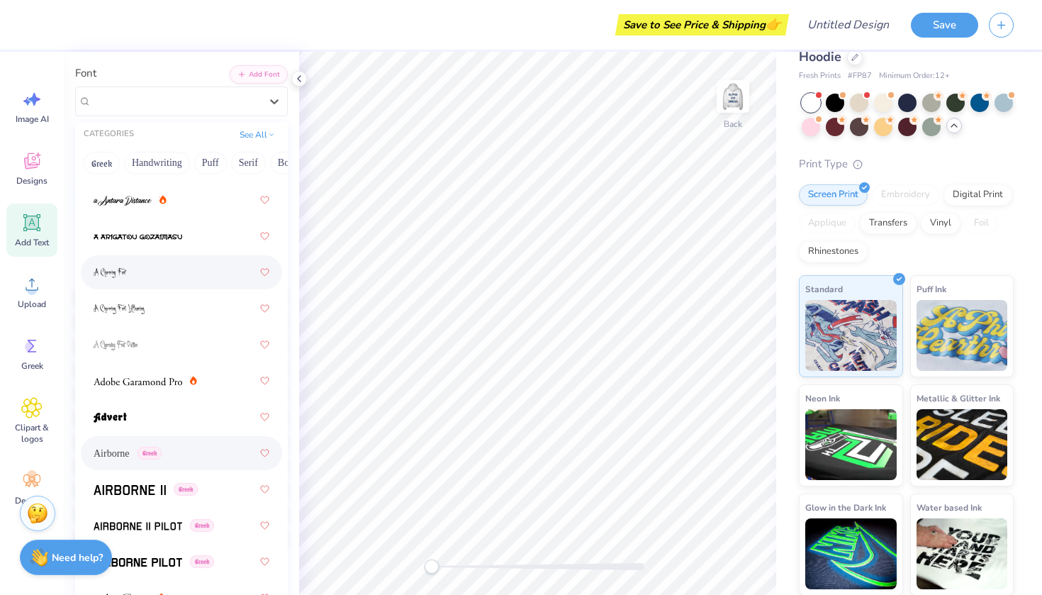
scroll to position [108, 0]
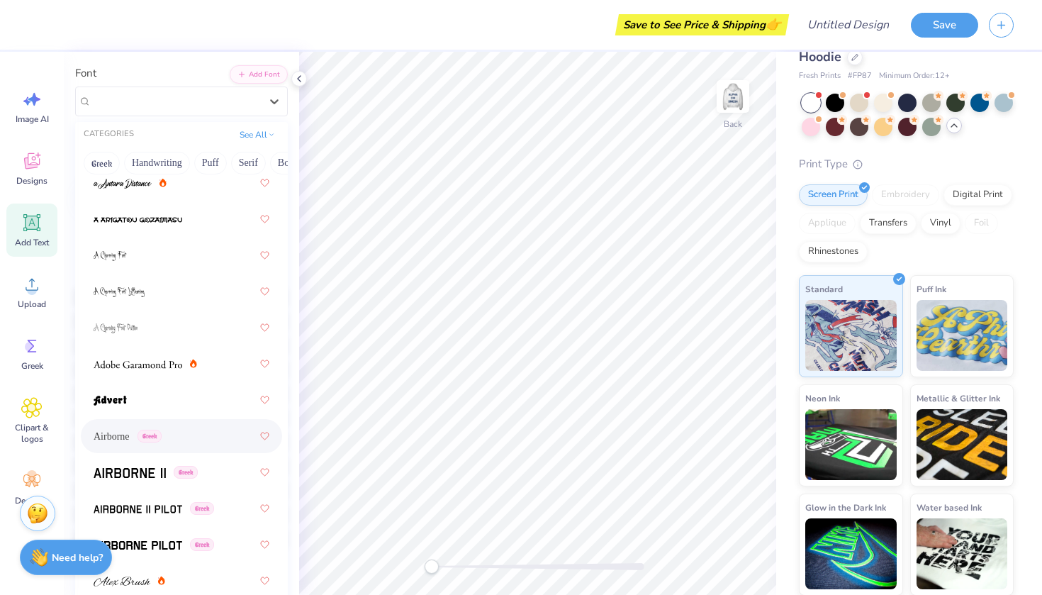
click at [140, 434] on div "Airborne Greek" at bounding box center [128, 436] width 68 height 15
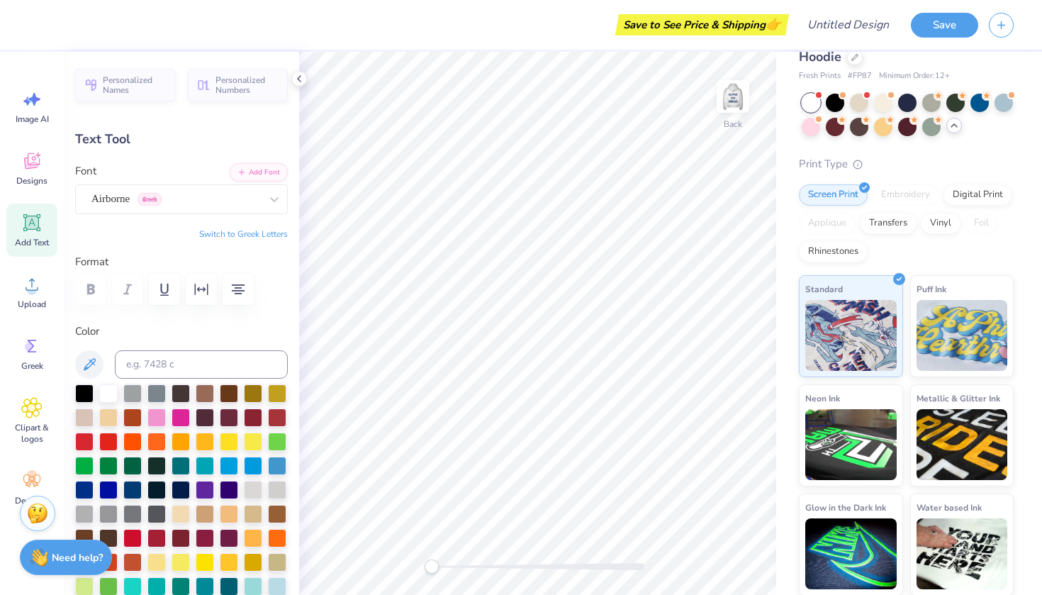
scroll to position [0, 0]
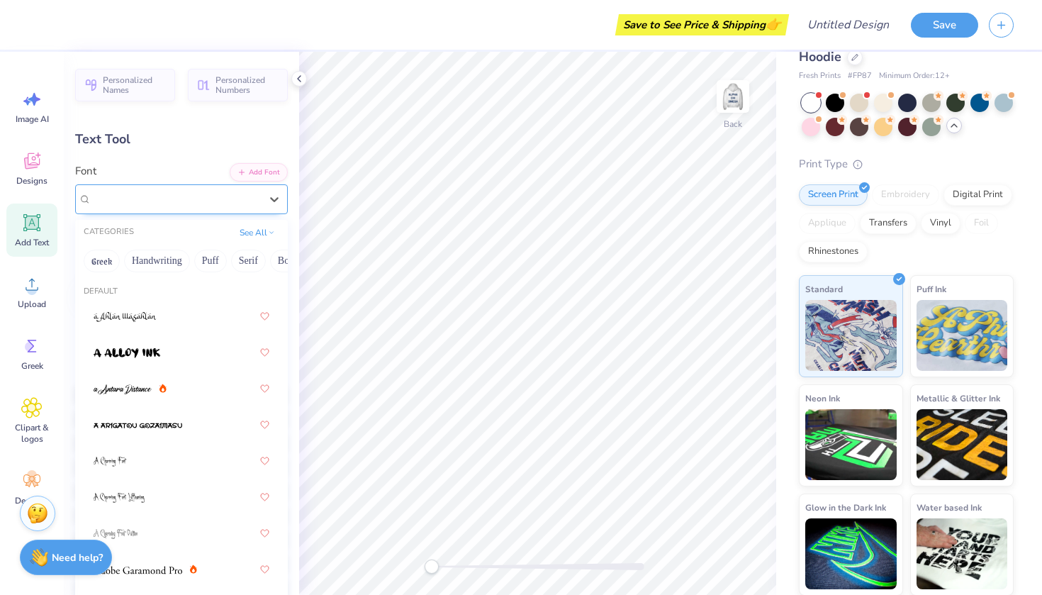
click at [226, 196] on div "Airborne Greek" at bounding box center [176, 199] width 172 height 22
click at [224, 196] on div "Airborne Greek" at bounding box center [175, 199] width 169 height 16
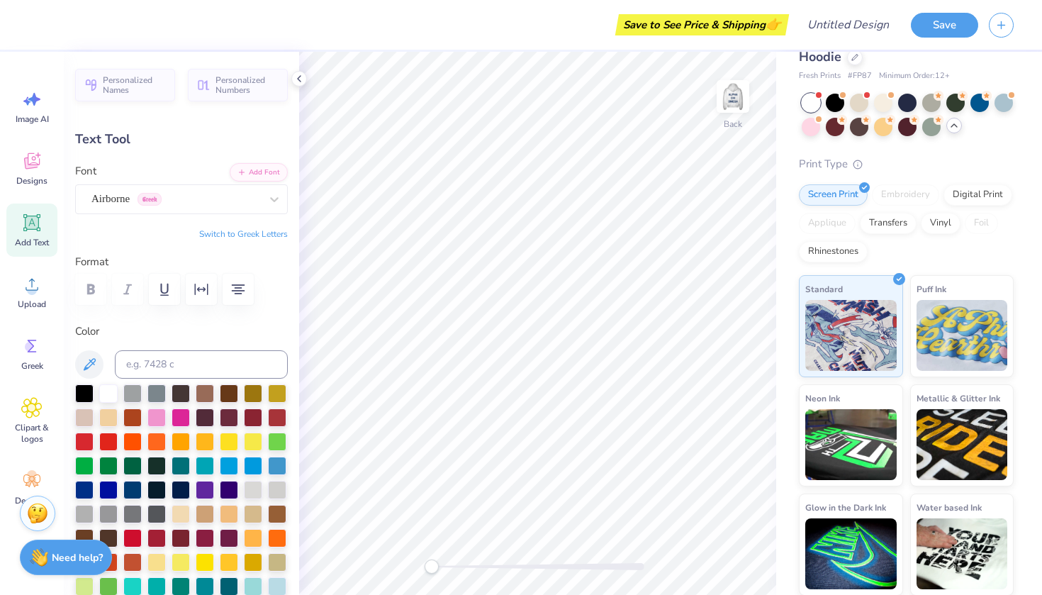
click at [34, 219] on icon at bounding box center [32, 222] width 13 height 13
type input "7.05"
type input "2.04"
type input "5.73"
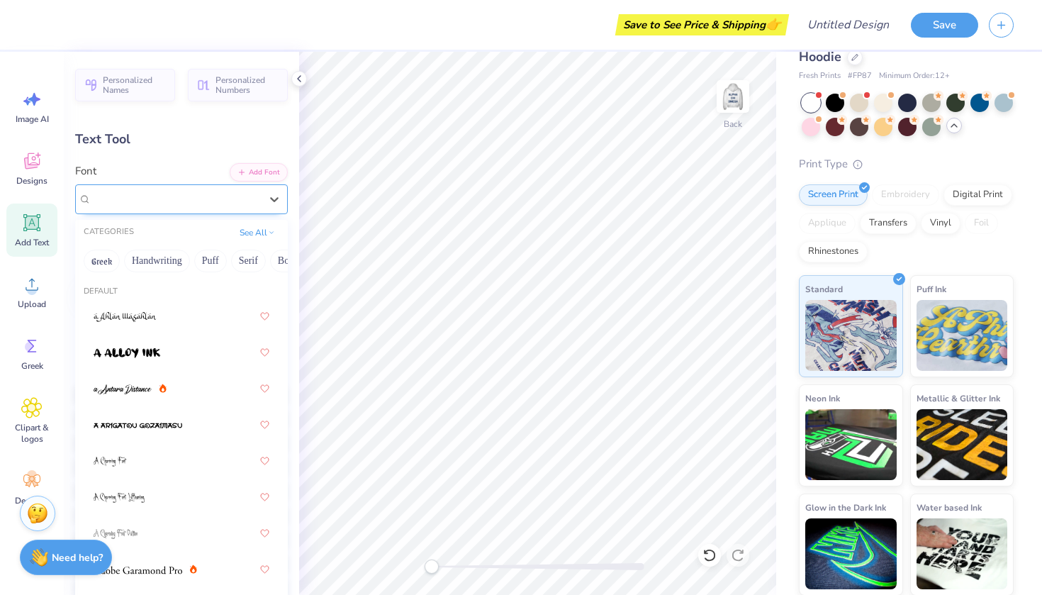
click at [250, 192] on div "Super Dream" at bounding box center [176, 199] width 172 height 22
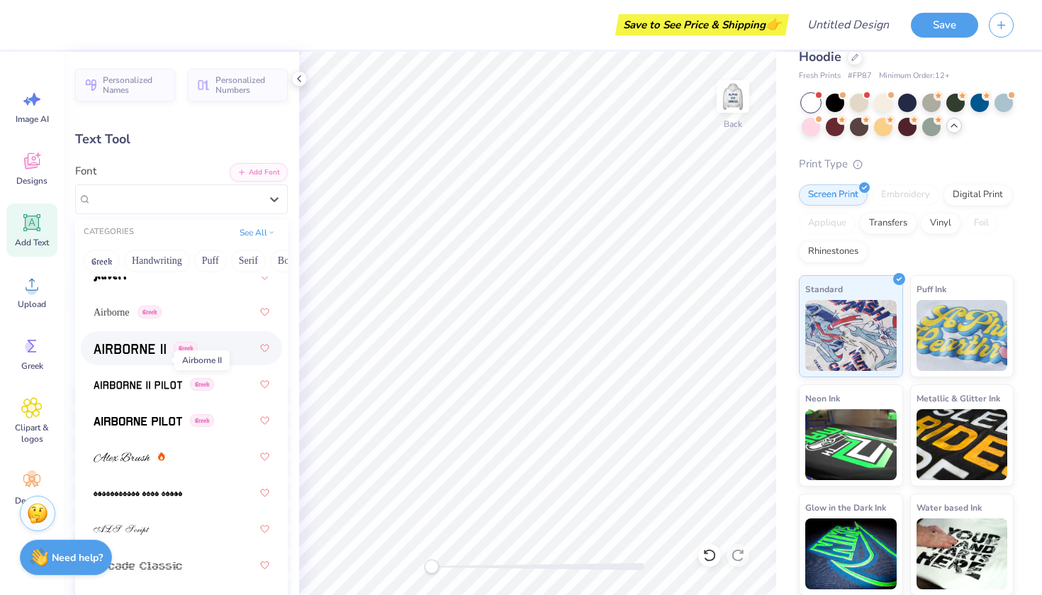
scroll to position [313, 0]
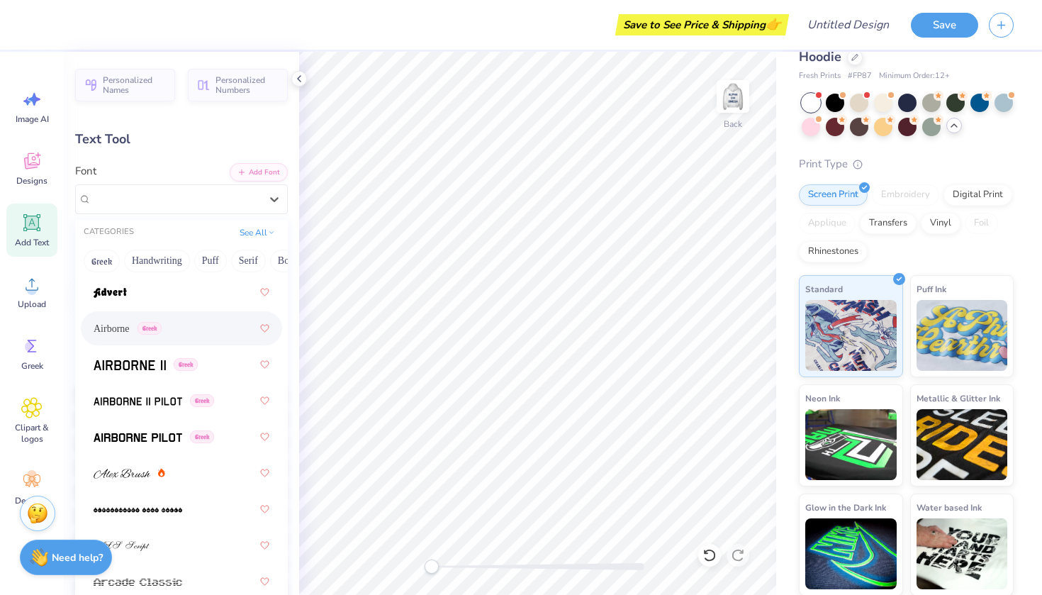
click at [147, 333] on div "Airborne Greek" at bounding box center [128, 328] width 68 height 15
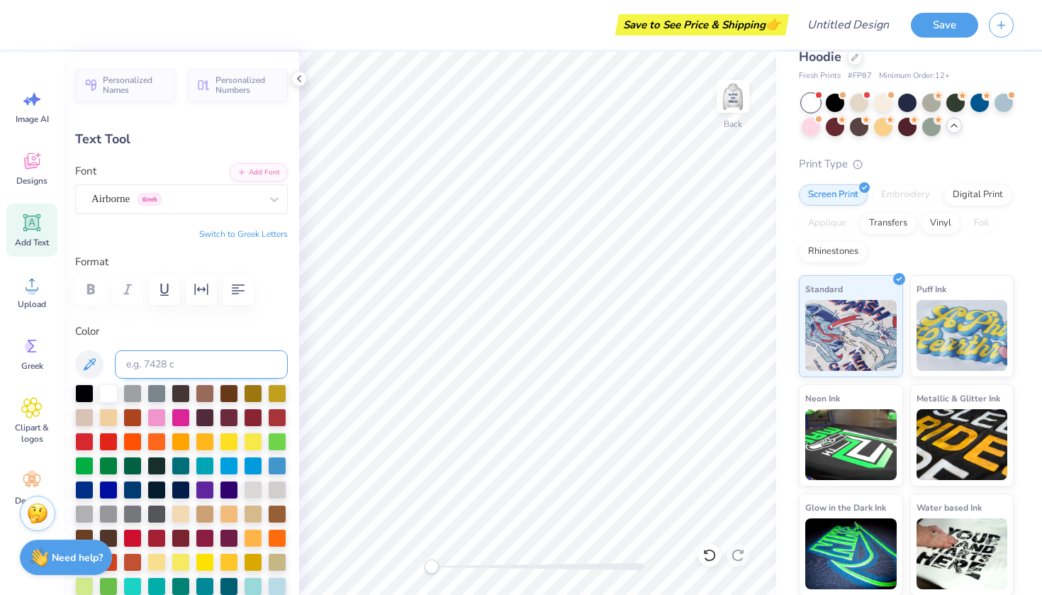
scroll to position [0, 2]
type textarea "AlPHA CHI Omega"
click at [236, 290] on icon "button" at bounding box center [238, 289] width 13 height 10
type input "14.24"
type input "5.63"
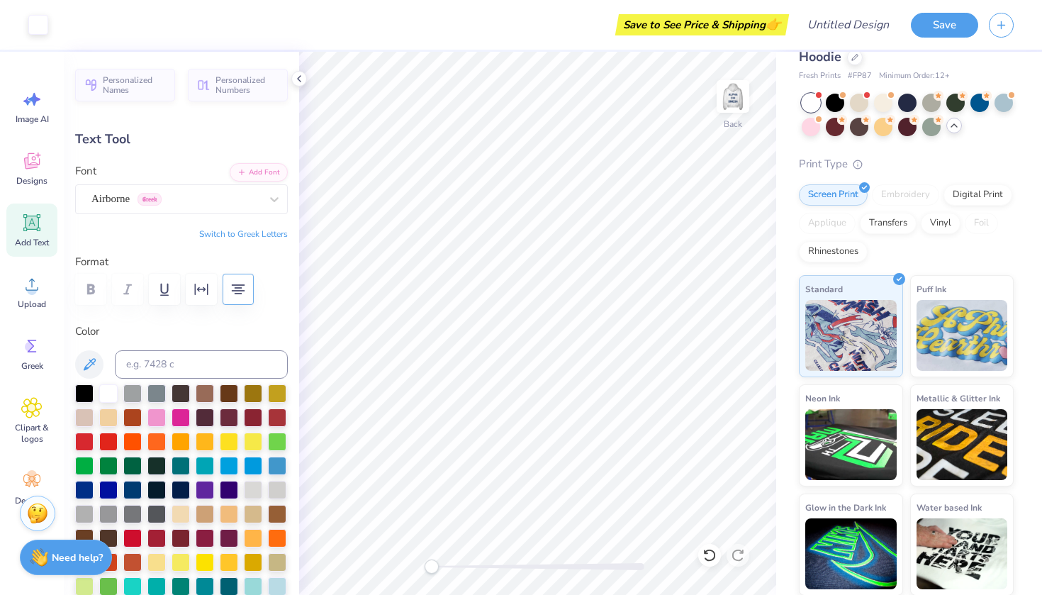
type input "3.93"
type input "6.28"
click at [33, 422] on span "Clipart & logos" at bounding box center [32, 433] width 47 height 23
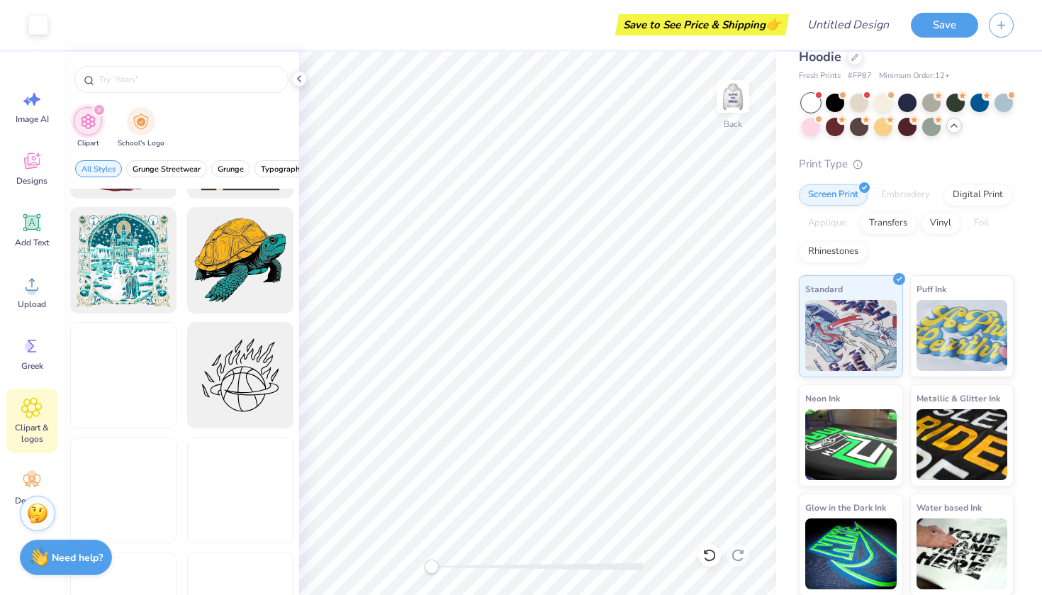
scroll to position [2282, 0]
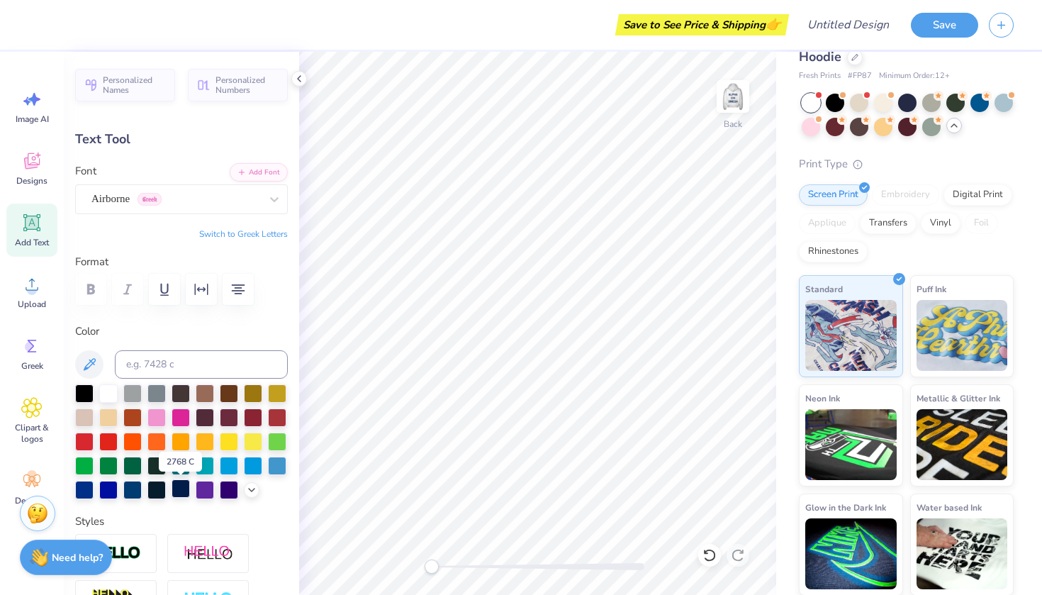
click at [179, 489] on div at bounding box center [181, 488] width 18 height 18
click at [148, 490] on div at bounding box center [157, 488] width 18 height 18
click at [137, 488] on div at bounding box center [132, 488] width 18 height 18
click at [200, 337] on label "Color" at bounding box center [181, 331] width 213 height 16
click at [79, 394] on div at bounding box center [84, 392] width 18 height 18
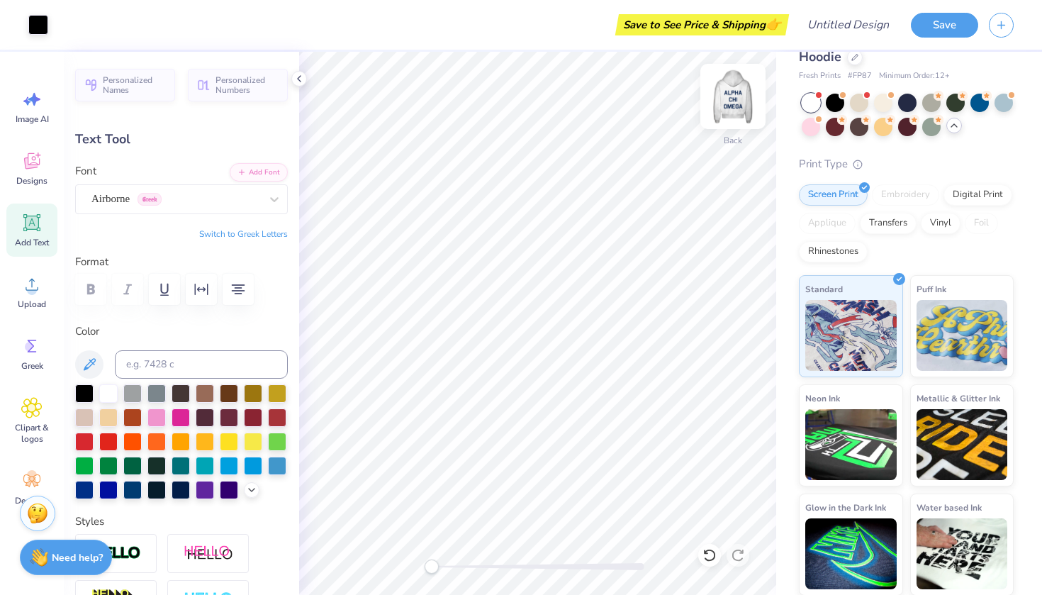
click at [735, 94] on img at bounding box center [733, 96] width 57 height 57
click at [81, 394] on div at bounding box center [84, 392] width 18 height 18
click at [743, 94] on img at bounding box center [733, 96] width 57 height 57
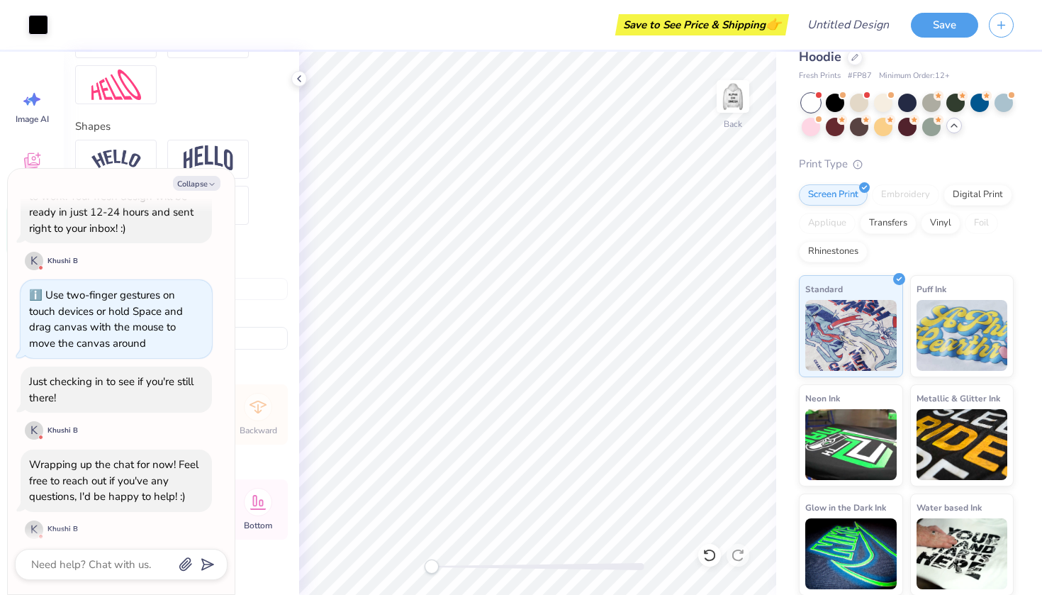
scroll to position [562, 0]
click at [212, 181] on icon "button" at bounding box center [212, 184] width 9 height 9
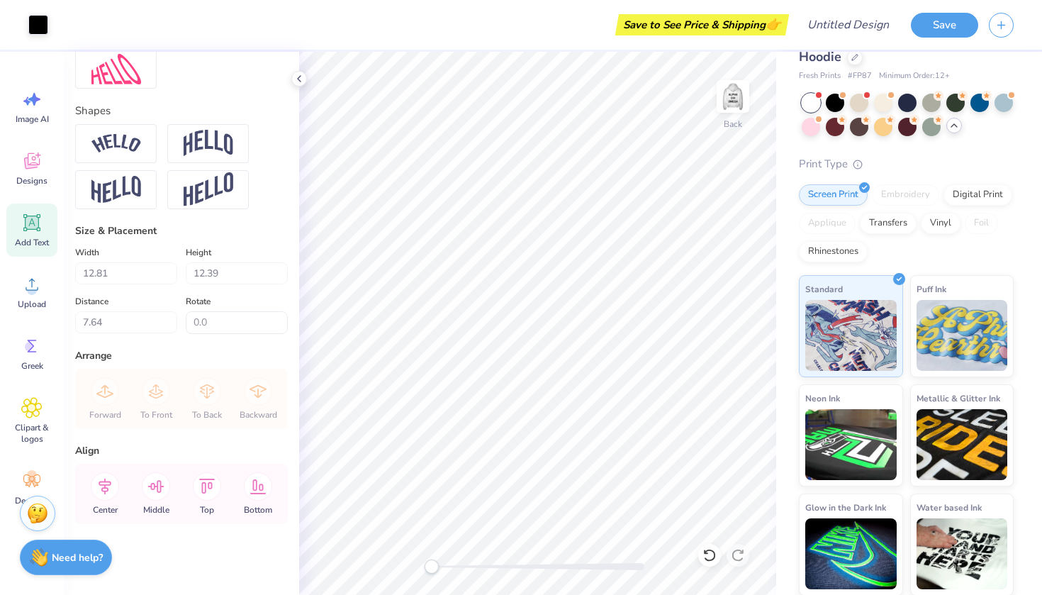
scroll to position [577, 0]
click at [35, 101] on icon at bounding box center [34, 99] width 12 height 13
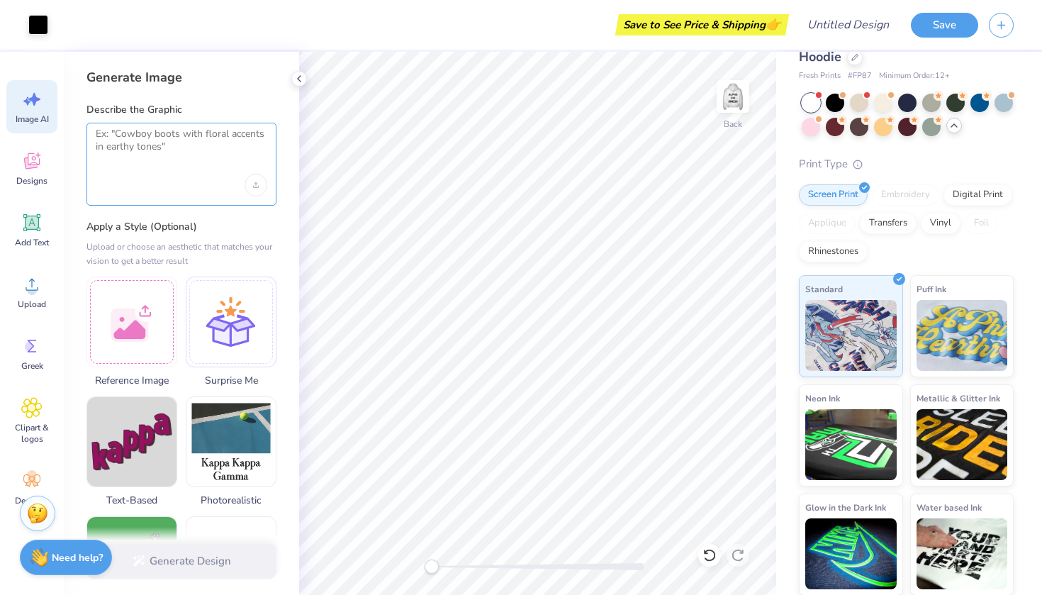
click at [115, 140] on textarea at bounding box center [182, 145] width 172 height 35
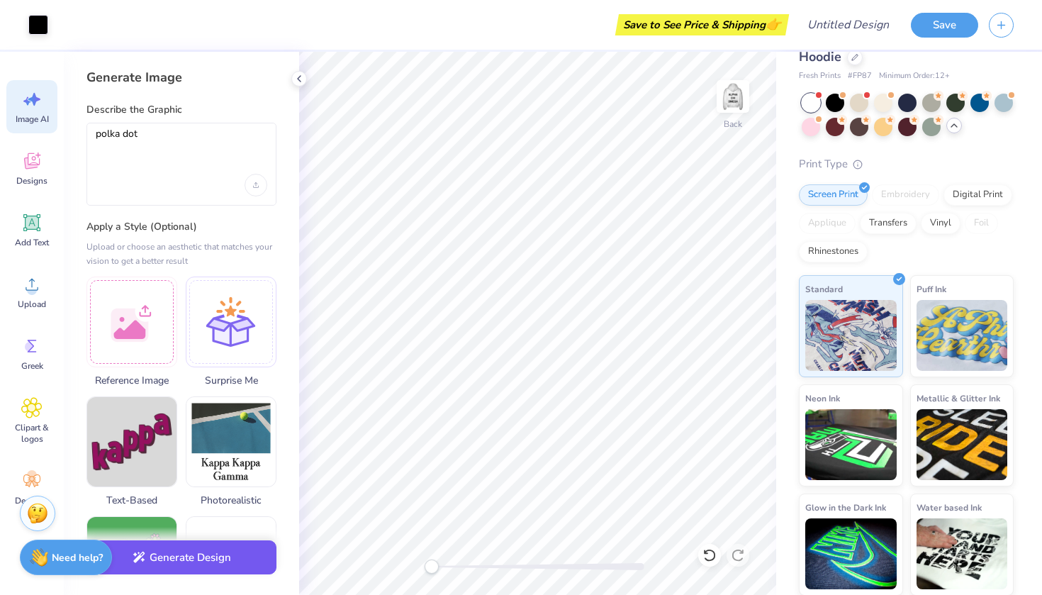
click at [196, 564] on button "Generate Design" at bounding box center [182, 557] width 190 height 35
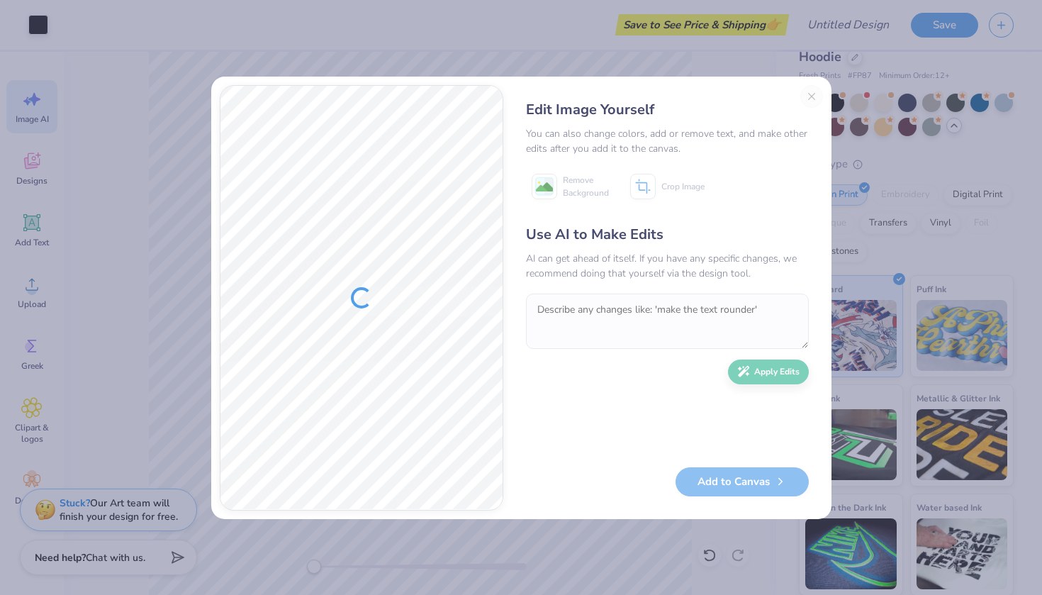
click at [808, 104] on div "Edit Image Yourself" at bounding box center [667, 109] width 283 height 21
click at [811, 96] on div "Edit Image Yourself You can also change colors, add or remove text, and make ot…" at bounding box center [667, 297] width 311 height 425
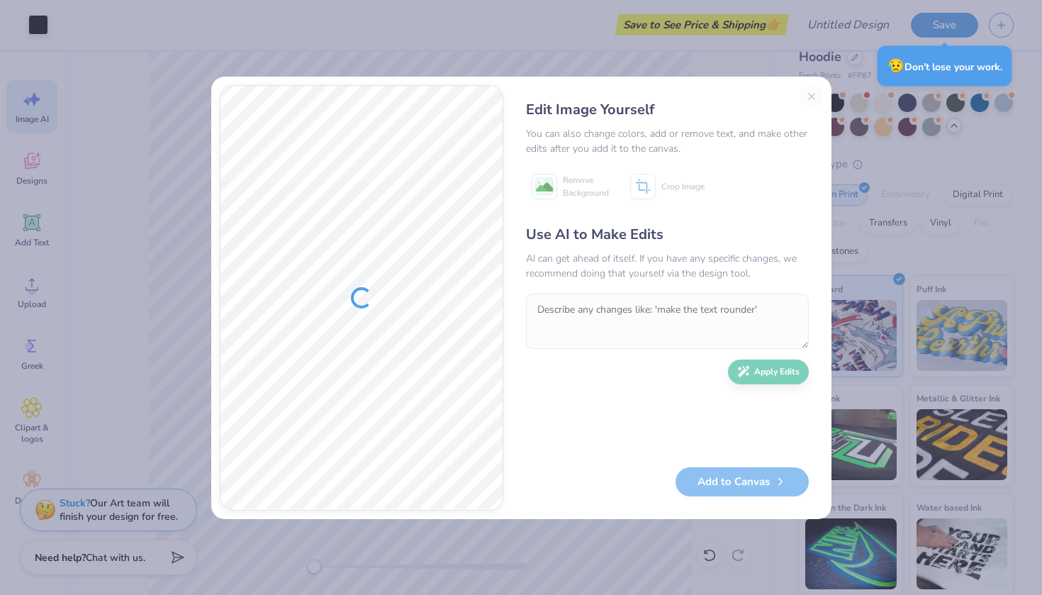
click at [811, 96] on div "Edit Image Yourself You can also change colors, add or remove text, and make ot…" at bounding box center [667, 297] width 311 height 425
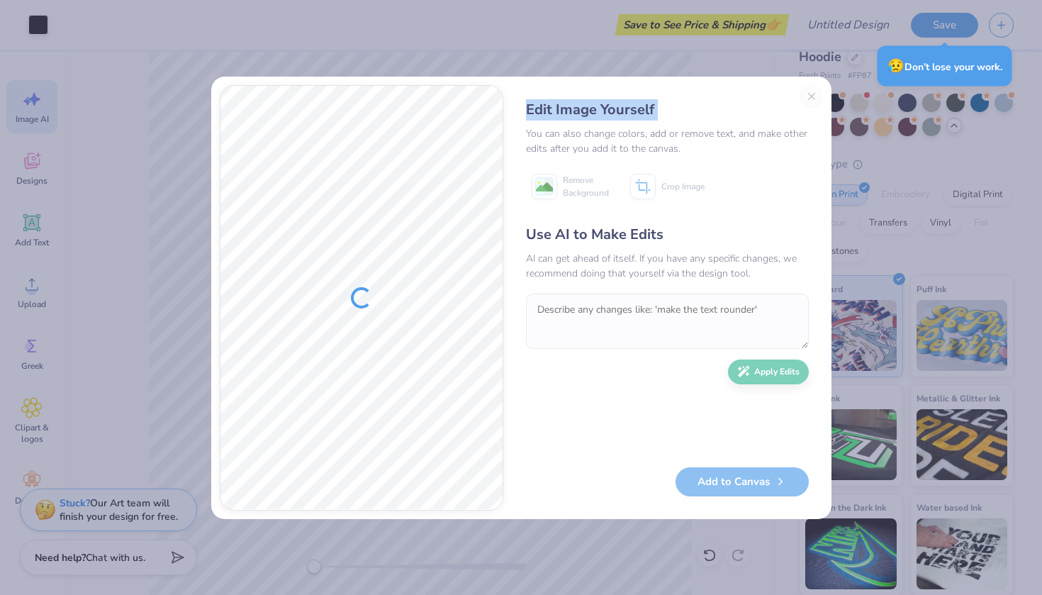
click at [811, 96] on div "Edit Image Yourself You can also change colors, add or remove text, and make ot…" at bounding box center [667, 297] width 311 height 425
click at [965, 150] on div "Edit Image Yourself You can also change colors, add or remove text, and make ot…" at bounding box center [521, 297] width 1042 height 595
click at [814, 97] on div "Edit Image Yourself You can also change colors, add or remove text, and make ot…" at bounding box center [667, 297] width 311 height 425
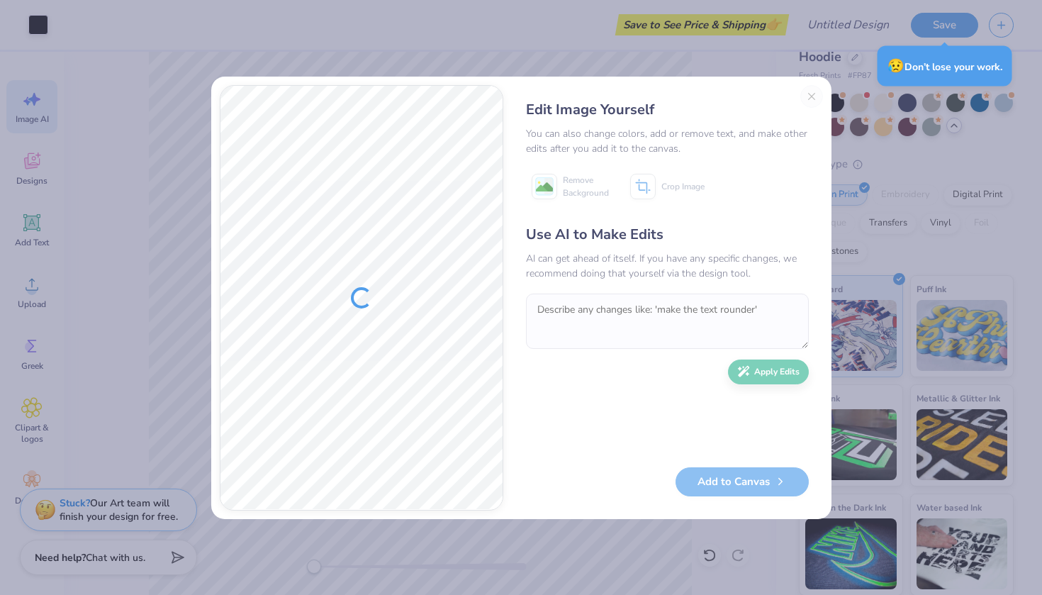
click at [122, 323] on div "Edit Image Yourself You can also change colors, add or remove text, and make ot…" at bounding box center [521, 297] width 1042 height 595
click at [816, 104] on div "Edit Image Yourself You can also change colors, add or remove text, and make ot…" at bounding box center [667, 297] width 311 height 425
click at [813, 92] on div "Edit Image Yourself You can also change colors, add or remove text, and make ot…" at bounding box center [667, 297] width 311 height 425
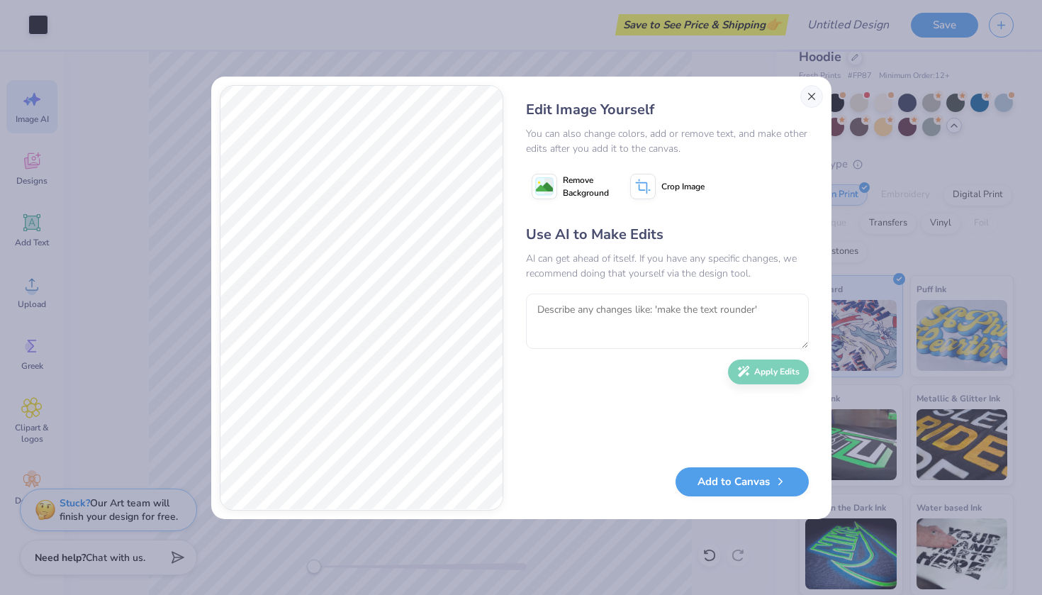
click at [812, 96] on button "Close" at bounding box center [812, 96] width 23 height 23
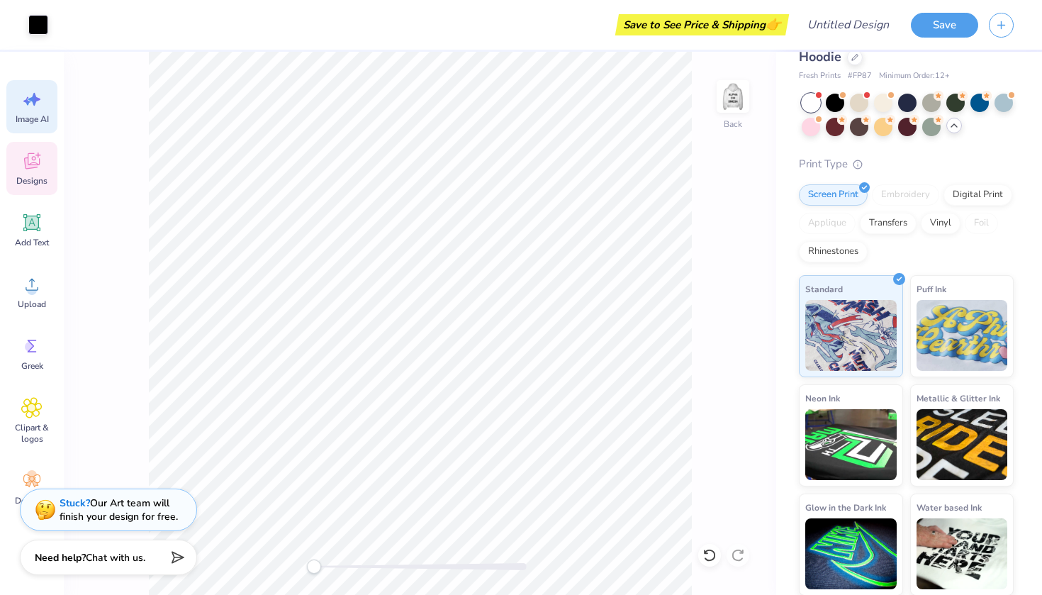
click at [30, 174] on div "Designs" at bounding box center [31, 168] width 51 height 53
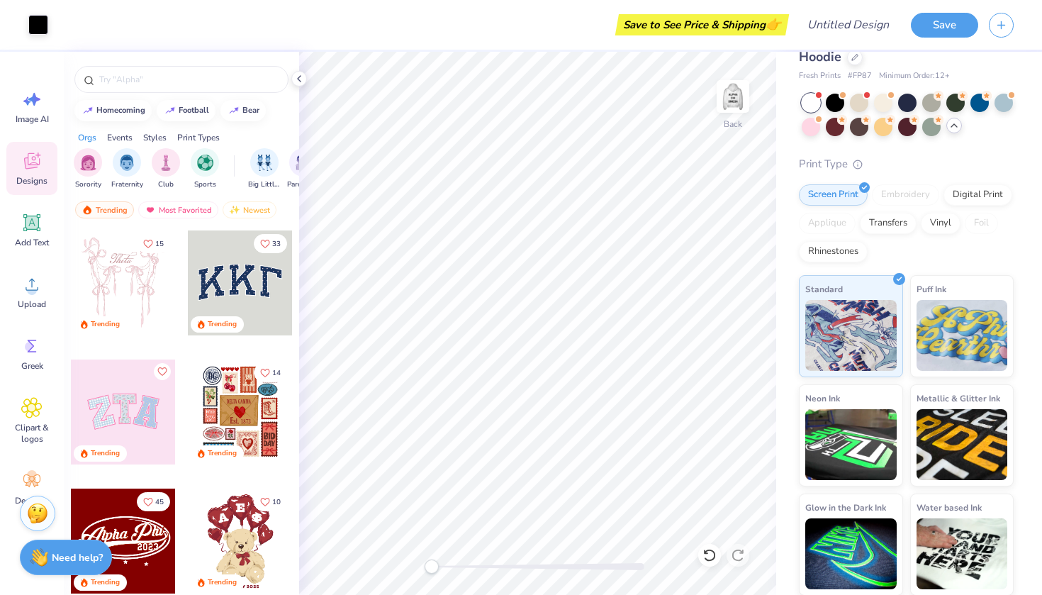
click at [232, 283] on div at bounding box center [240, 282] width 105 height 105
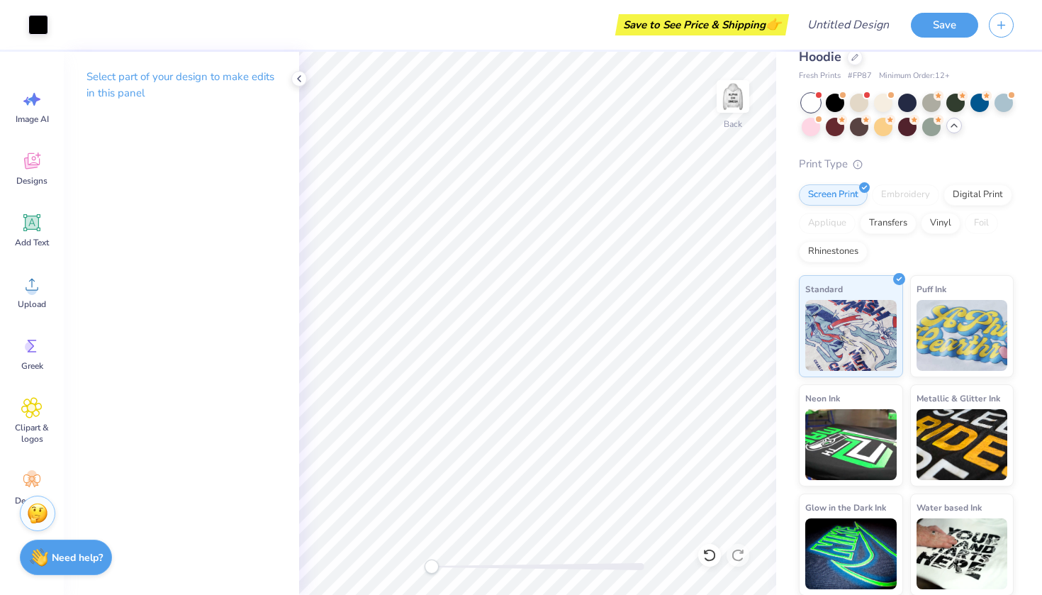
click at [181, 288] on div "Select part of your design to make edits in this panel" at bounding box center [181, 323] width 235 height 543
click at [38, 178] on span "Designs" at bounding box center [31, 180] width 31 height 11
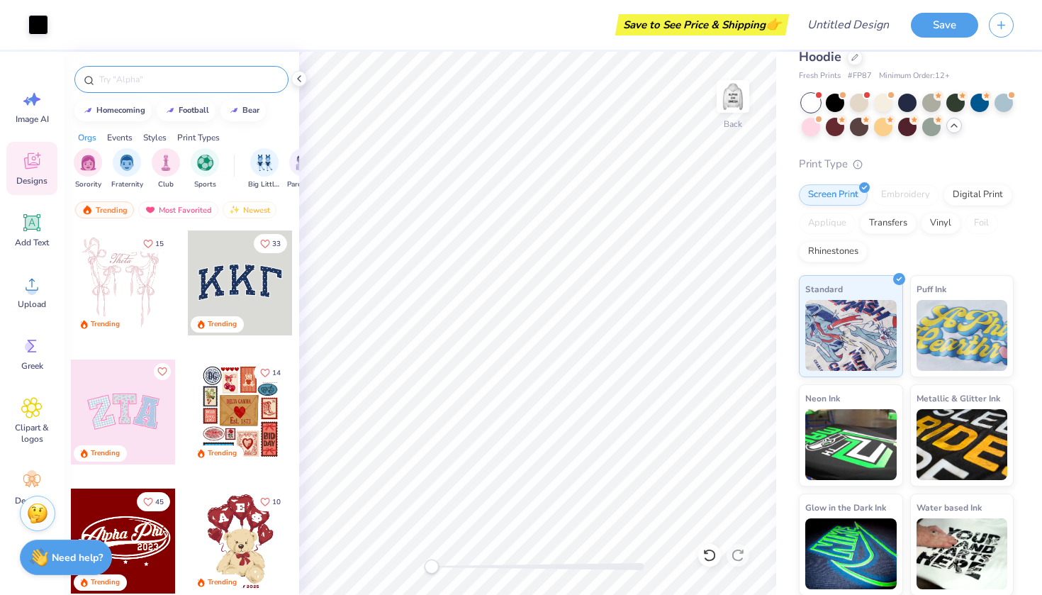
click at [108, 81] on input "text" at bounding box center [189, 79] width 182 height 14
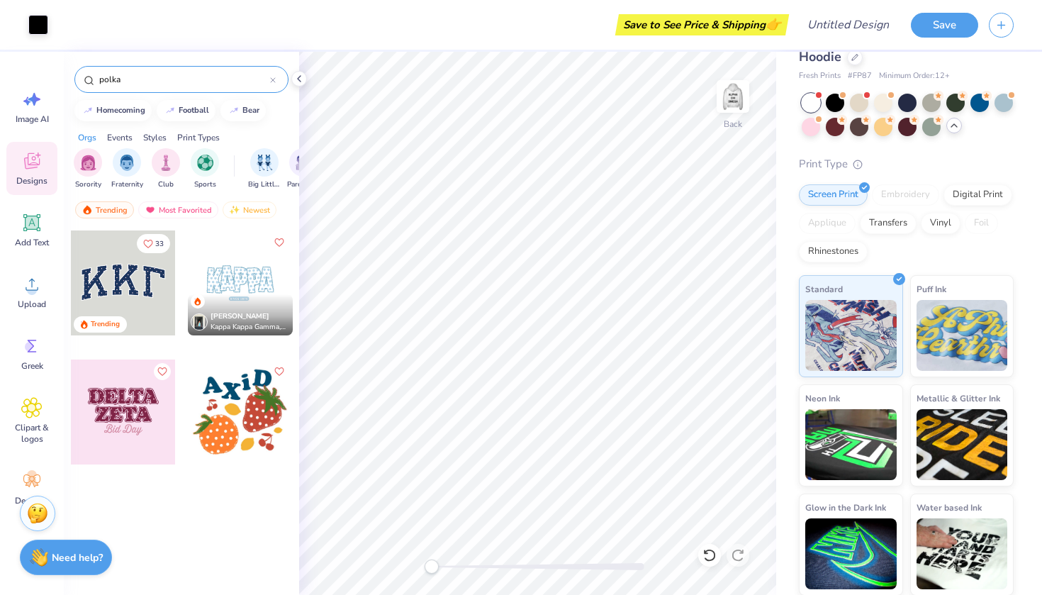
click at [200, 137] on div "Print Types" at bounding box center [198, 137] width 43 height 13
click at [94, 168] on img "filter for Embroidery" at bounding box center [88, 161] width 16 height 16
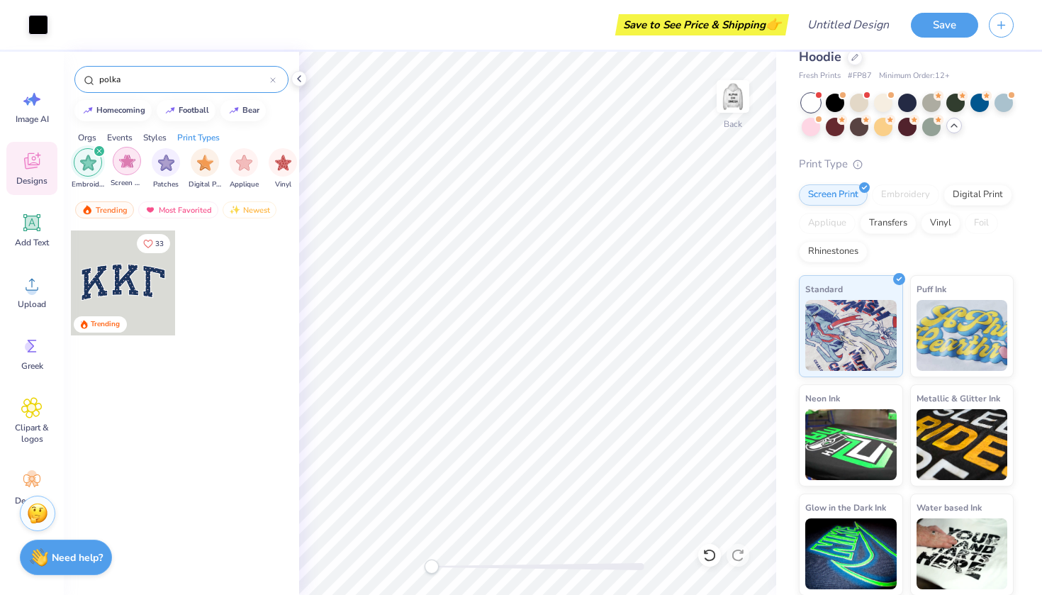
click at [128, 166] on img "filter for Screen Print" at bounding box center [127, 161] width 16 height 16
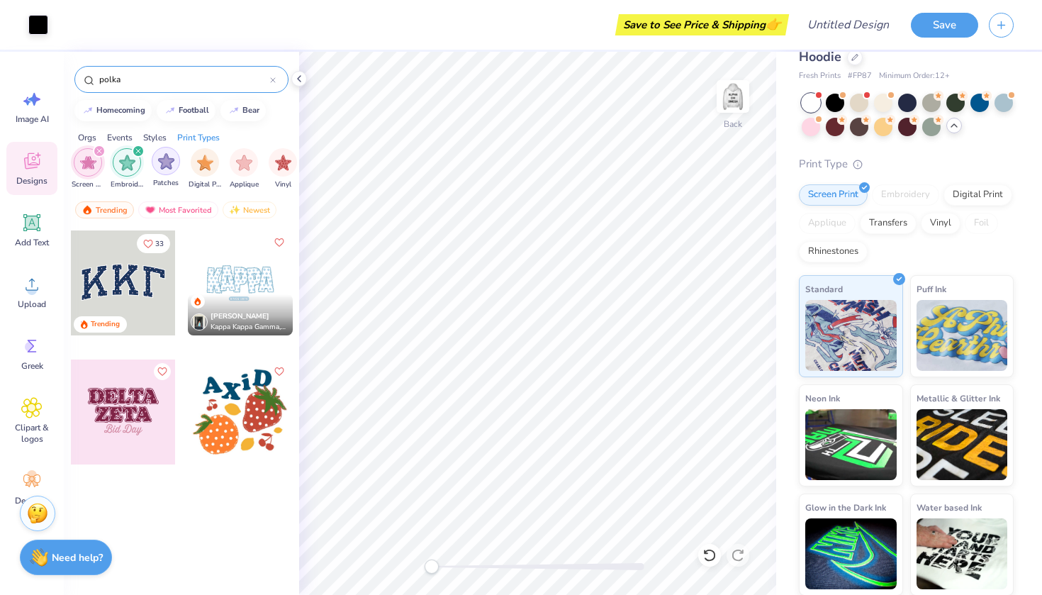
click at [159, 166] on img "filter for Patches" at bounding box center [166, 161] width 16 height 16
click at [205, 170] on div "filter for Digital Print" at bounding box center [205, 161] width 28 height 28
click at [233, 170] on div "filter for Applique" at bounding box center [244, 161] width 28 height 28
click at [206, 152] on icon "filter for Embroidery" at bounding box center [208, 151] width 4 height 4
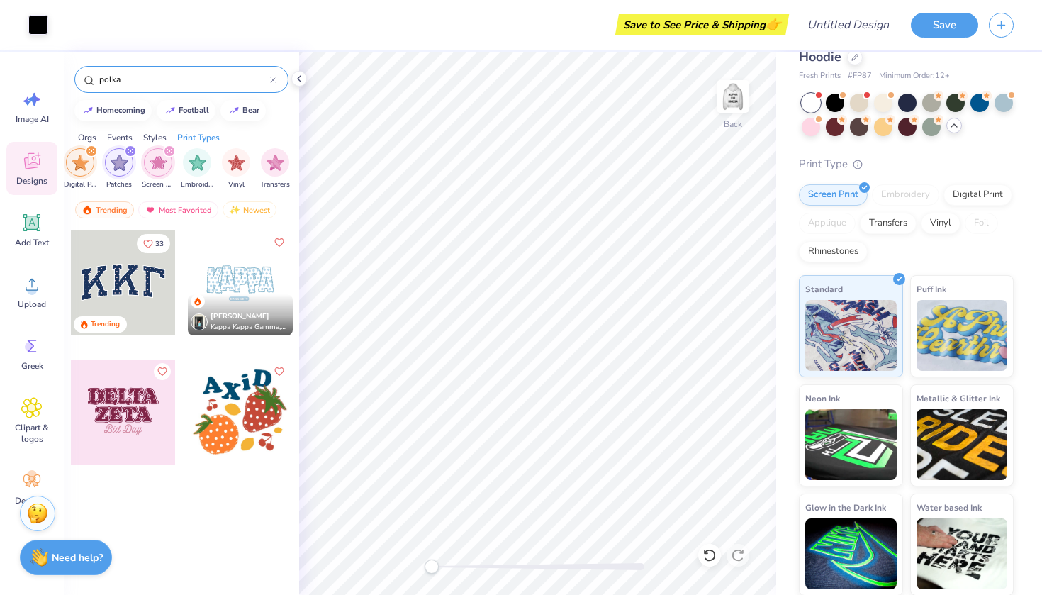
click at [166, 147] on div "filter for Screen Print" at bounding box center [169, 151] width 13 height 13
click at [128, 147] on div "filter for Patches" at bounding box center [130, 151] width 13 height 13
click at [87, 146] on div "filter for Digital Print" at bounding box center [91, 151] width 13 height 13
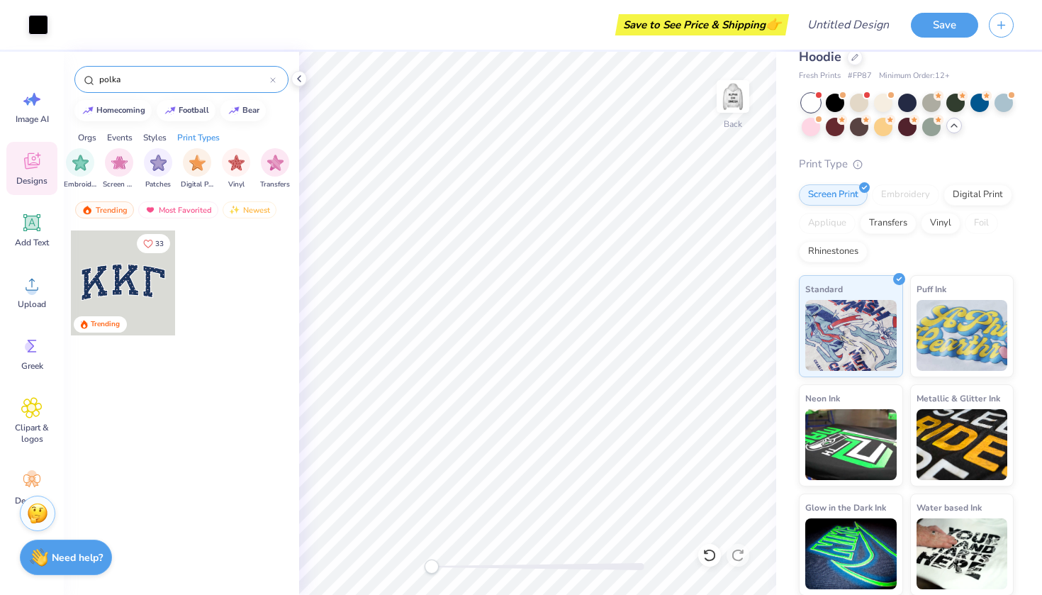
click at [121, 135] on div "Events" at bounding box center [120, 137] width 26 height 13
click at [94, 132] on div "Orgs" at bounding box center [87, 137] width 18 height 13
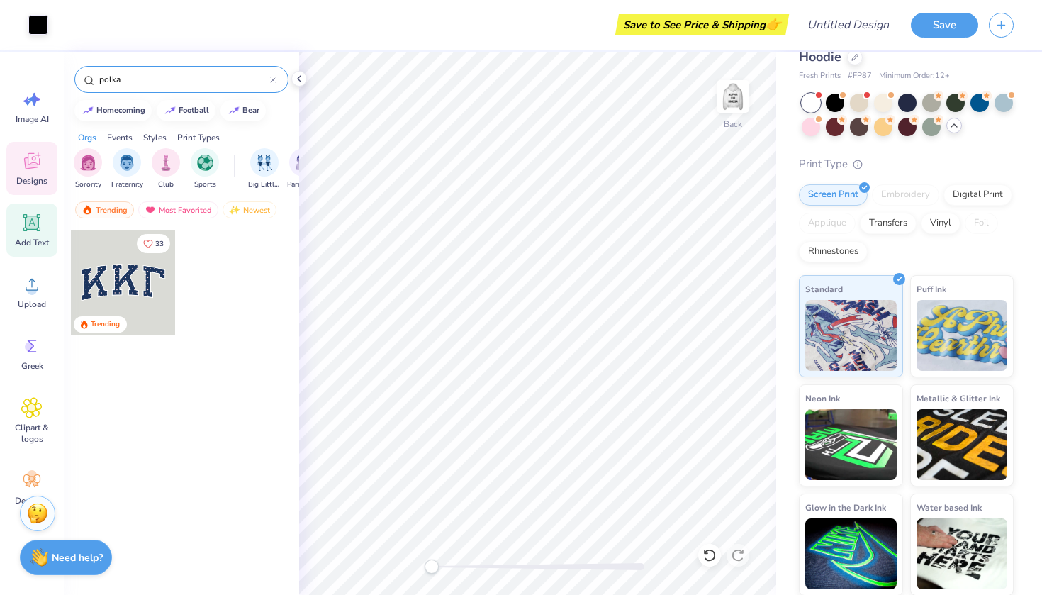
click at [26, 240] on span "Add Text" at bounding box center [32, 242] width 34 height 11
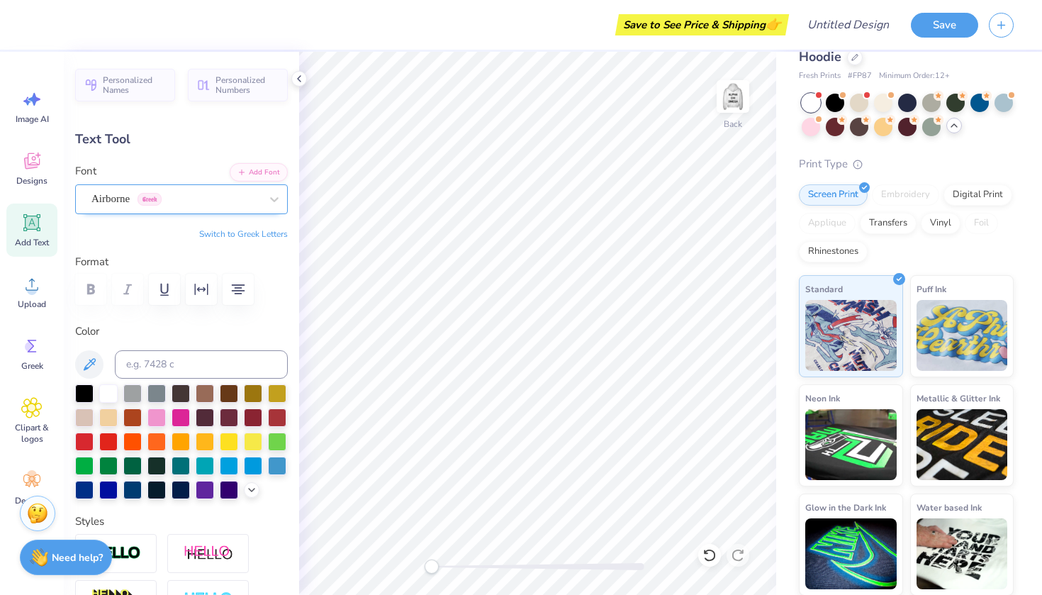
click at [202, 201] on div "Airborne Greek" at bounding box center [176, 199] width 172 height 22
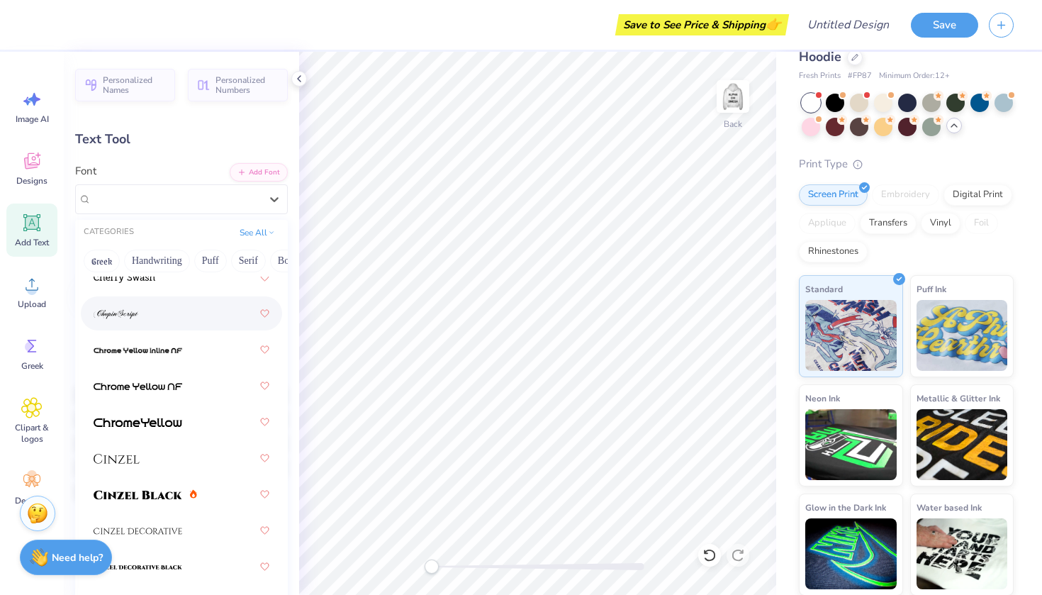
scroll to position [2247, 0]
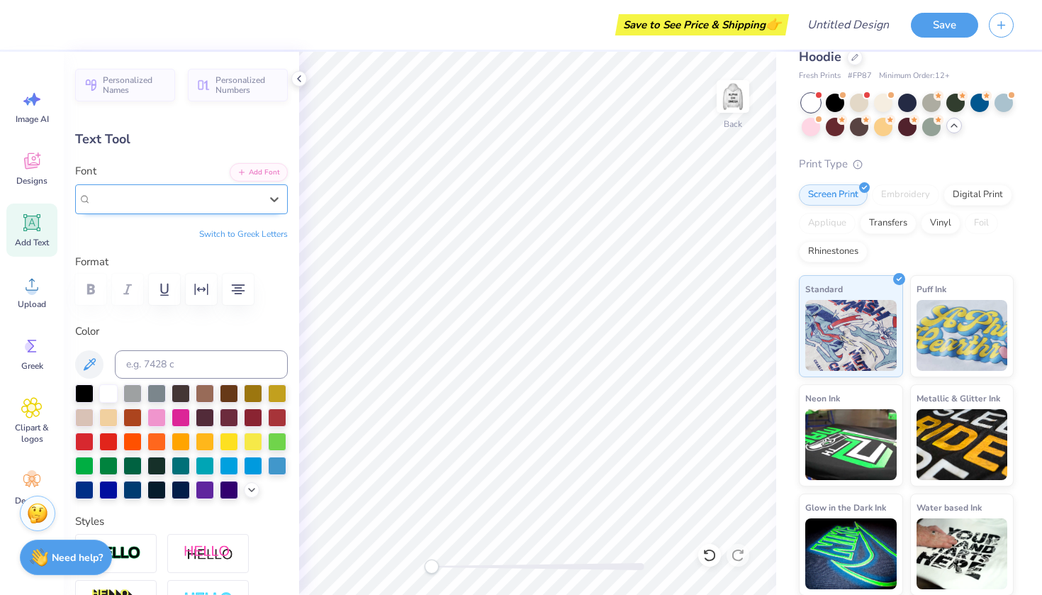
click at [228, 191] on div "Airborne Greek" at bounding box center [175, 199] width 169 height 16
click at [174, 88] on button "Personalized Names" at bounding box center [125, 83] width 100 height 33
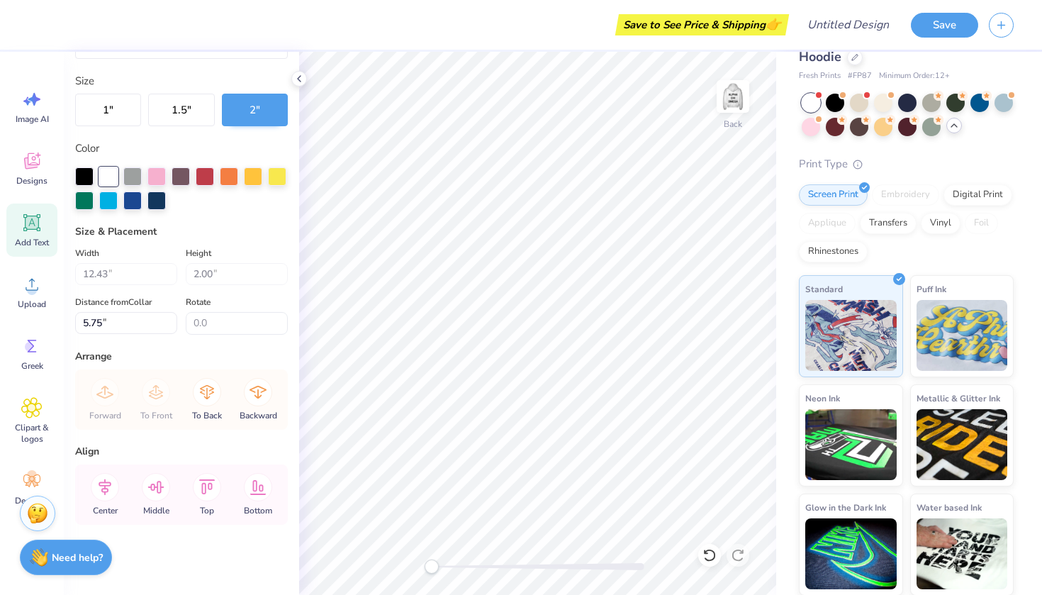
scroll to position [94, 0]
